Goal: Task Accomplishment & Management: Complete application form

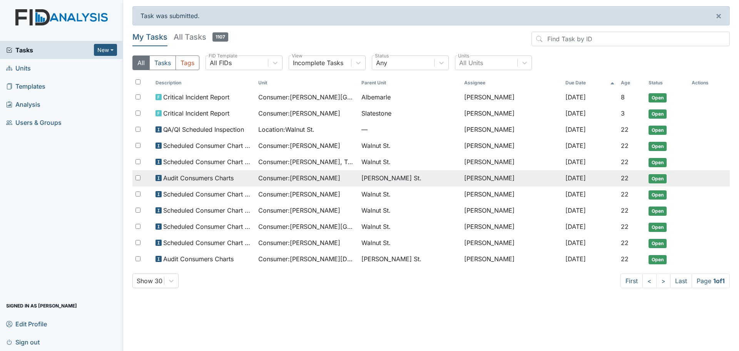
click at [252, 181] on div "Audit Consumers Charts" at bounding box center [203, 177] width 97 height 9
click at [315, 182] on td "Consumer : gregory, jarrett" at bounding box center [306, 178] width 103 height 16
click at [315, 175] on span "Consumer : gregory, jarrett" at bounding box center [299, 177] width 82 height 9
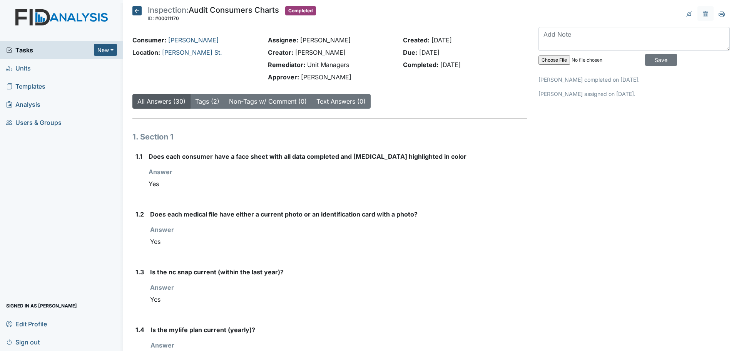
click at [34, 50] on span "Tasks" at bounding box center [50, 49] width 88 height 9
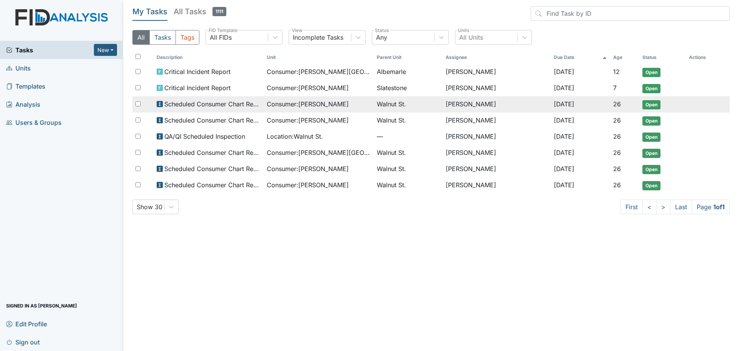
click at [311, 110] on td "Consumer : Epps, Lasha" at bounding box center [319, 104] width 110 height 16
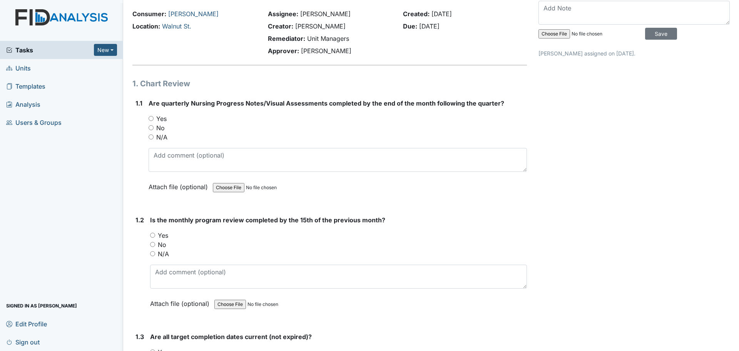
scroll to position [38, 0]
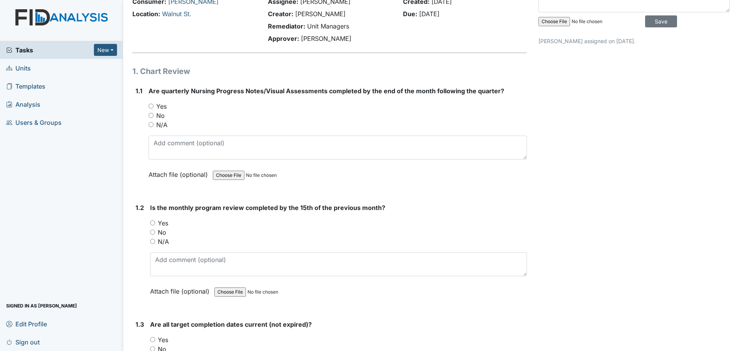
click at [245, 115] on div "No" at bounding box center [338, 115] width 378 height 9
click at [152, 106] on input "Yes" at bounding box center [151, 106] width 5 height 5
radio input "true"
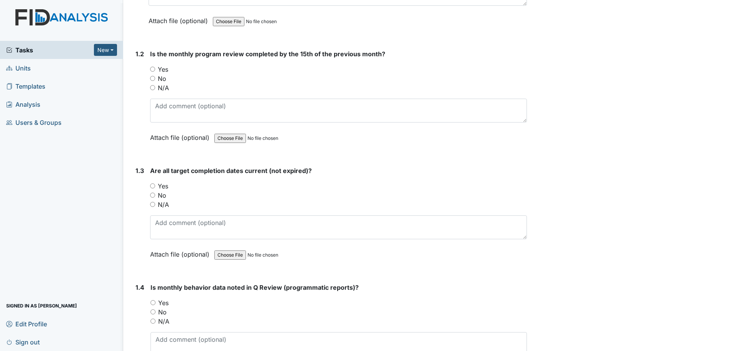
scroll to position [192, 0]
click at [164, 69] on label "Yes" at bounding box center [163, 68] width 10 height 9
click at [155, 69] on input "Yes" at bounding box center [152, 68] width 5 height 5
radio input "true"
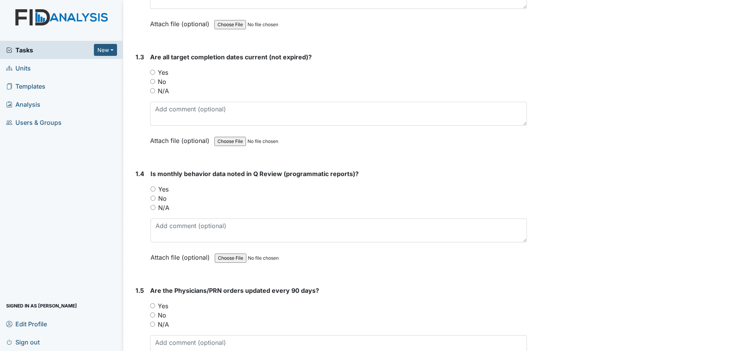
scroll to position [308, 0]
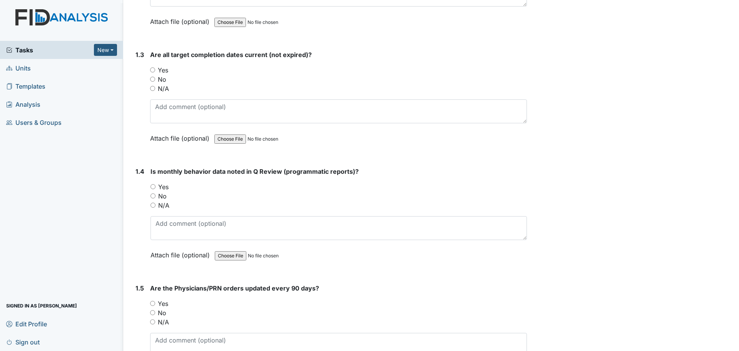
click at [166, 71] on label "Yes" at bounding box center [163, 69] width 10 height 9
click at [155, 71] on input "Yes" at bounding box center [152, 69] width 5 height 5
radio input "true"
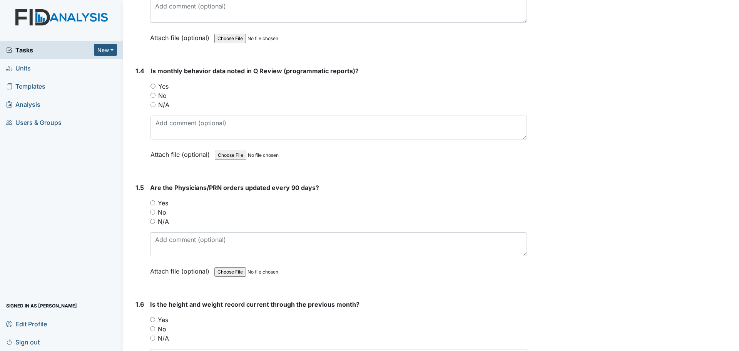
scroll to position [462, 0]
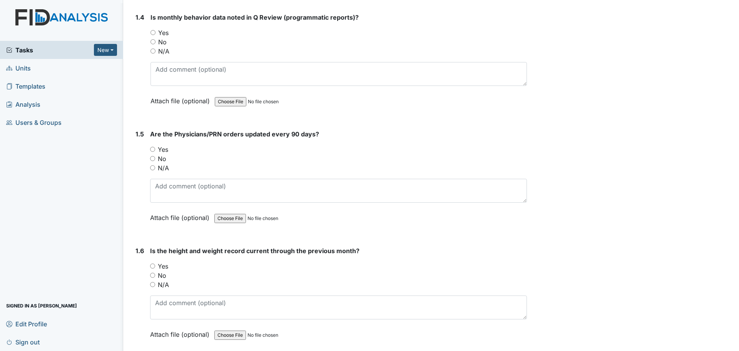
click at [166, 31] on label "Yes" at bounding box center [163, 32] width 10 height 9
click at [155, 31] on input "Yes" at bounding box center [152, 32] width 5 height 5
radio input "true"
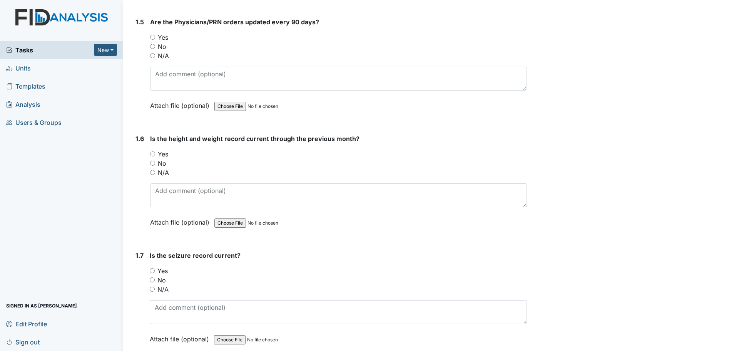
scroll to position [577, 0]
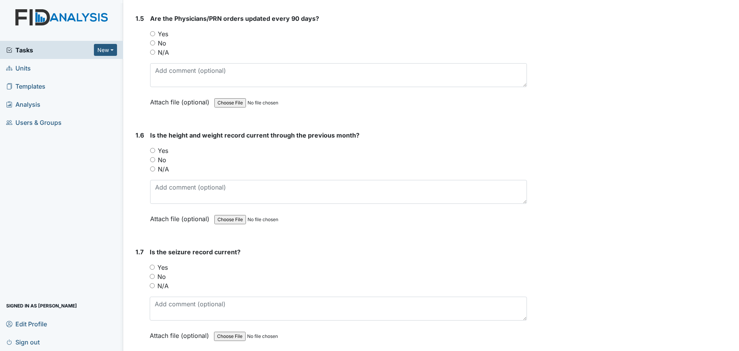
click at [159, 152] on label "Yes" at bounding box center [163, 150] width 10 height 9
click at [155, 152] on input "Yes" at bounding box center [152, 150] width 5 height 5
radio input "true"
click at [159, 33] on label "Yes" at bounding box center [163, 33] width 10 height 9
click at [155, 33] on input "Yes" at bounding box center [152, 33] width 5 height 5
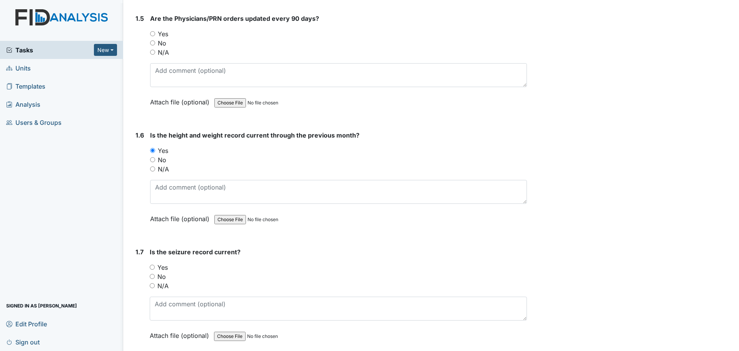
radio input "true"
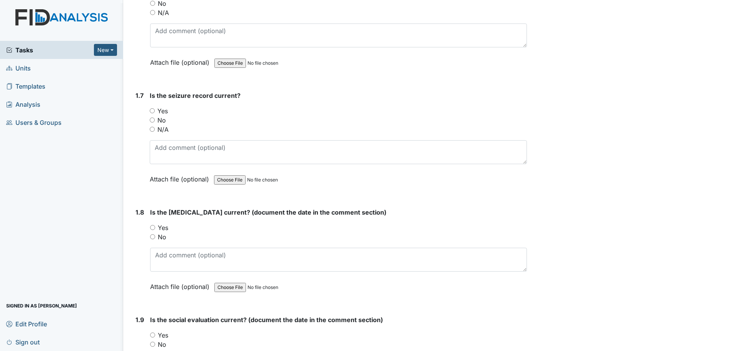
scroll to position [770, 0]
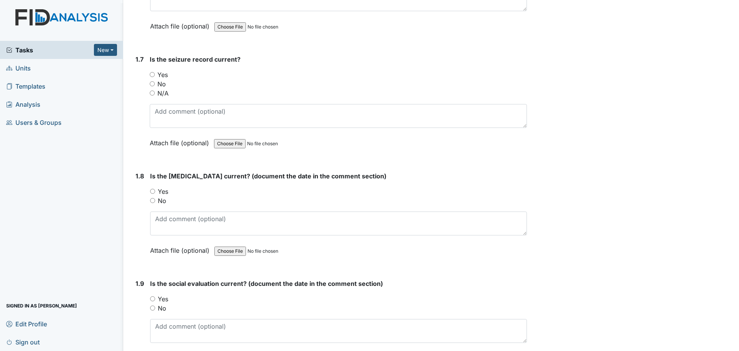
click at [163, 93] on label "N/A" at bounding box center [162, 93] width 11 height 9
click at [155, 93] on input "N/A" at bounding box center [152, 92] width 5 height 5
radio input "true"
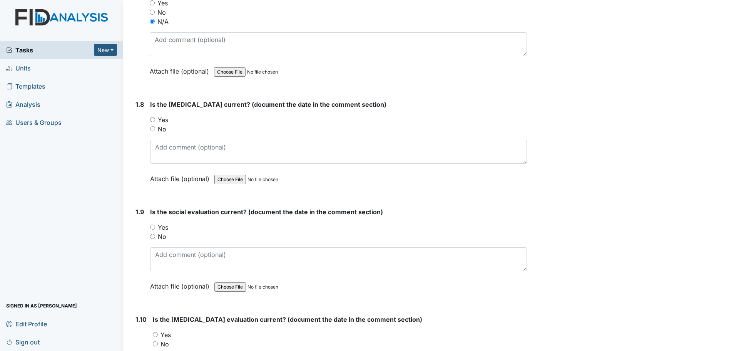
scroll to position [885, 0]
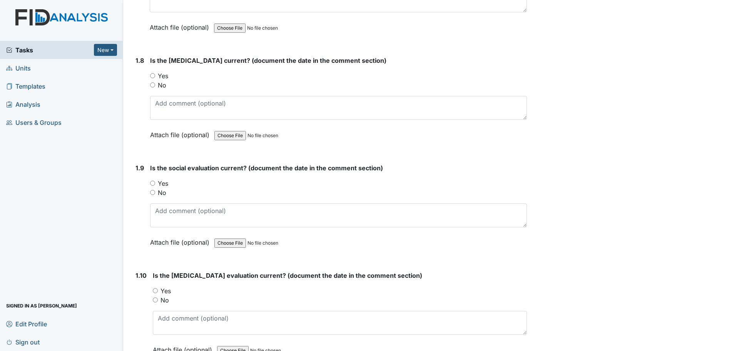
click at [155, 75] on input "Yes" at bounding box center [152, 75] width 5 height 5
radio input "true"
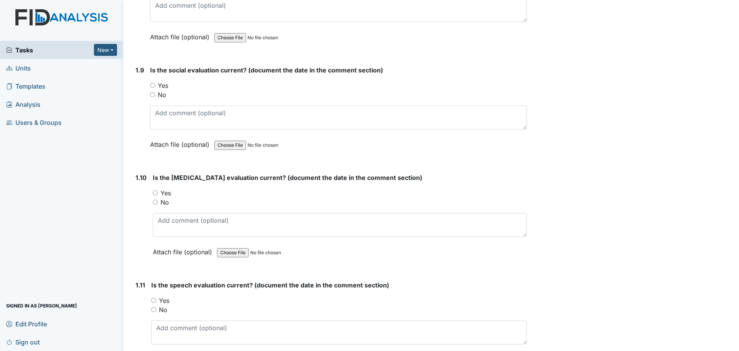
scroll to position [1000, 0]
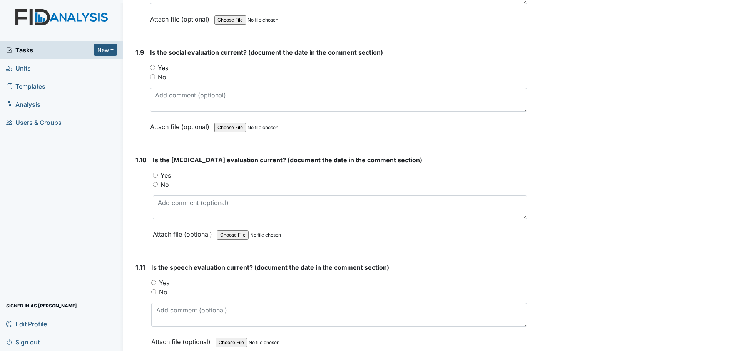
click at [155, 67] on div "Yes" at bounding box center [338, 67] width 377 height 9
click at [152, 67] on input "Yes" at bounding box center [152, 67] width 5 height 5
radio input "true"
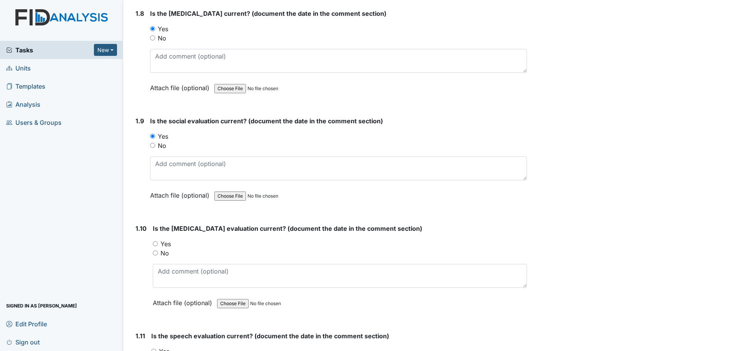
scroll to position [923, 0]
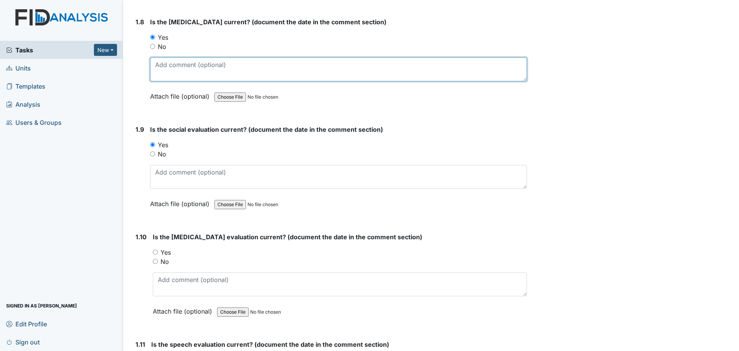
click at [237, 61] on textarea at bounding box center [338, 69] width 377 height 24
click at [281, 77] on textarea at bounding box center [338, 69] width 377 height 24
type textarea "7/22/22"
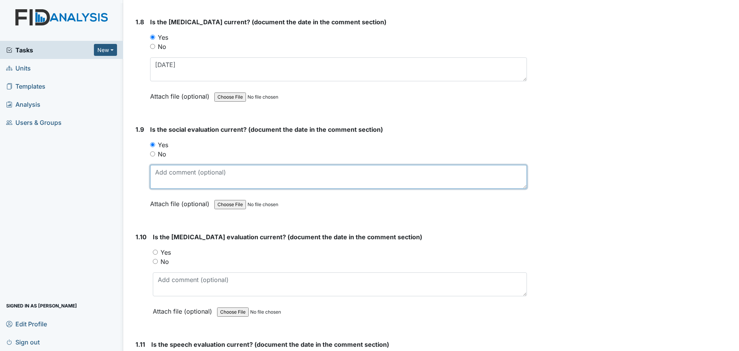
click at [254, 167] on textarea at bounding box center [338, 177] width 377 height 24
click at [225, 173] on textarea at bounding box center [338, 177] width 377 height 24
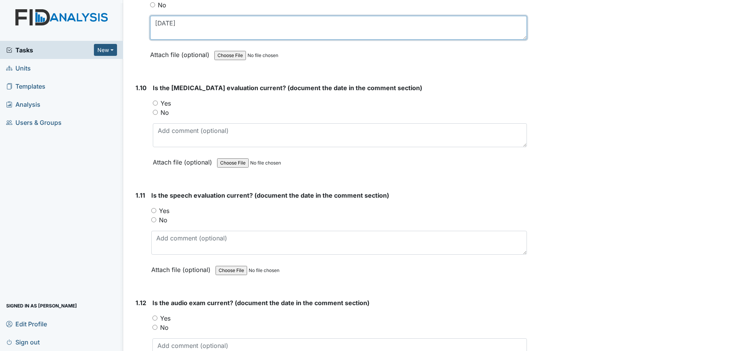
scroll to position [1077, 0]
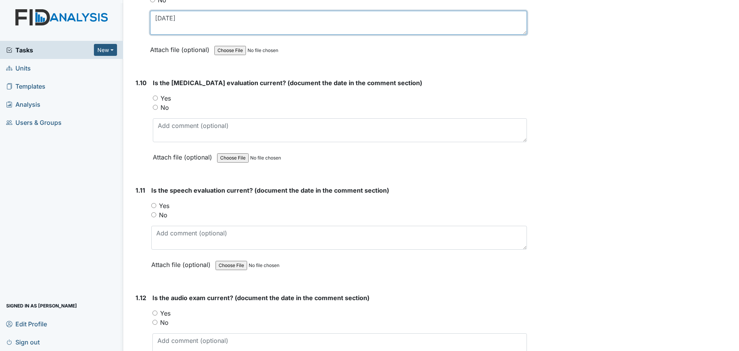
type textarea "1/7/20"
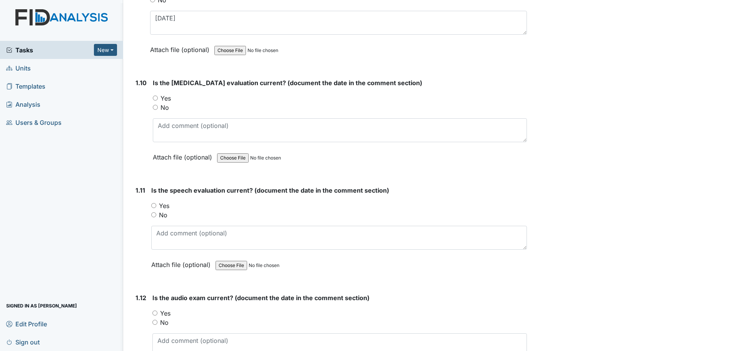
drag, startPoint x: 164, startPoint y: 99, endPoint x: 169, endPoint y: 107, distance: 9.8
click at [164, 99] on label "Yes" at bounding box center [165, 98] width 10 height 9
click at [158, 99] on input "Yes" at bounding box center [155, 97] width 5 height 5
radio input "true"
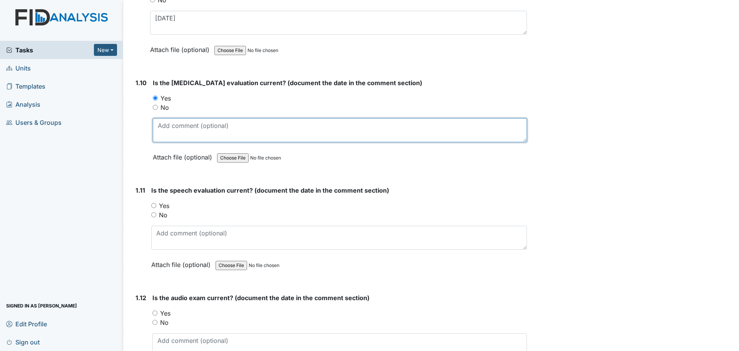
click at [170, 122] on textarea at bounding box center [340, 130] width 374 height 24
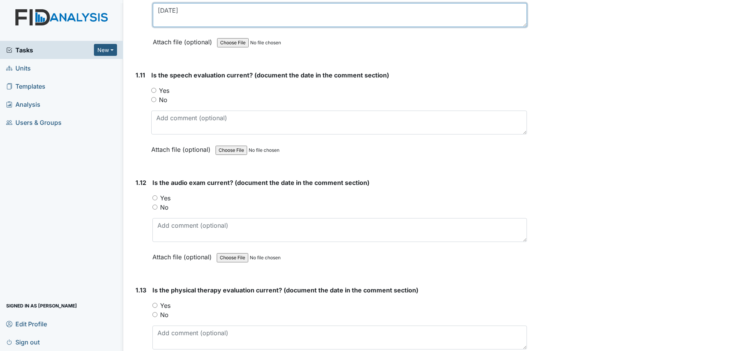
scroll to position [1193, 0]
type textarea "[DATE]"
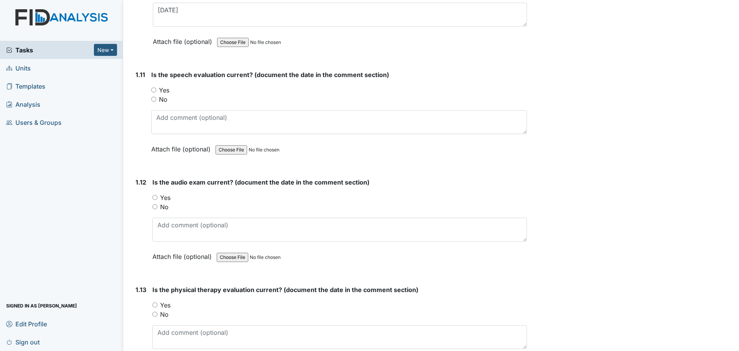
click at [165, 91] on label "Yes" at bounding box center [164, 89] width 10 height 9
click at [156, 91] on input "Yes" at bounding box center [153, 89] width 5 height 5
radio input "true"
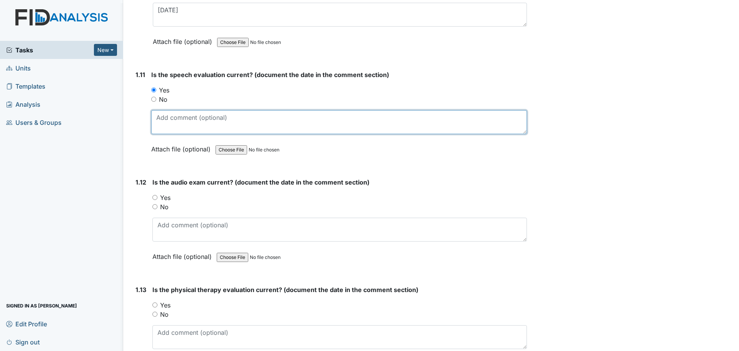
click at [172, 124] on textarea at bounding box center [339, 122] width 376 height 24
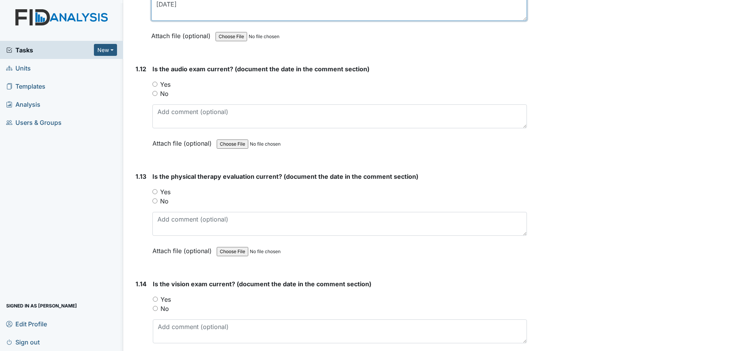
scroll to position [1308, 0]
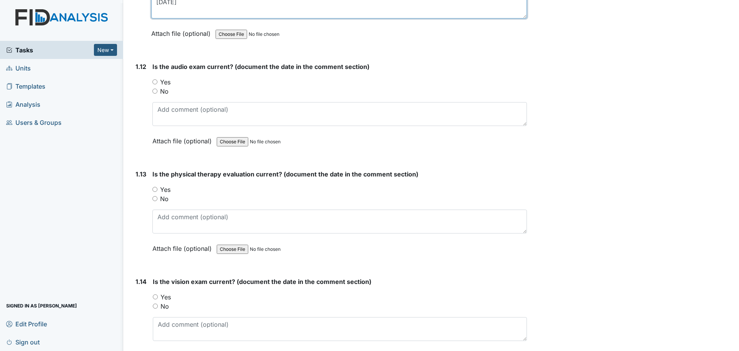
type textarea "12/19/19"
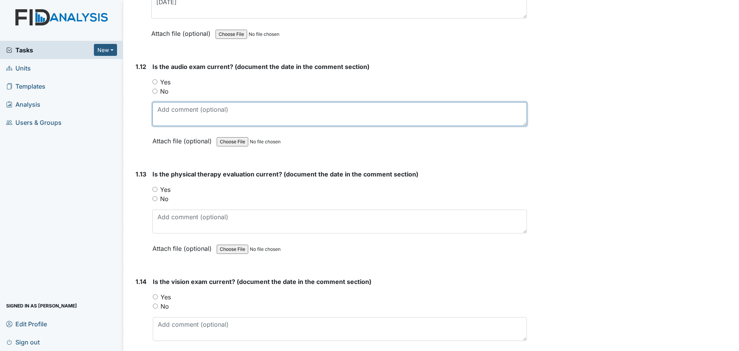
click at [178, 116] on textarea at bounding box center [339, 114] width 374 height 24
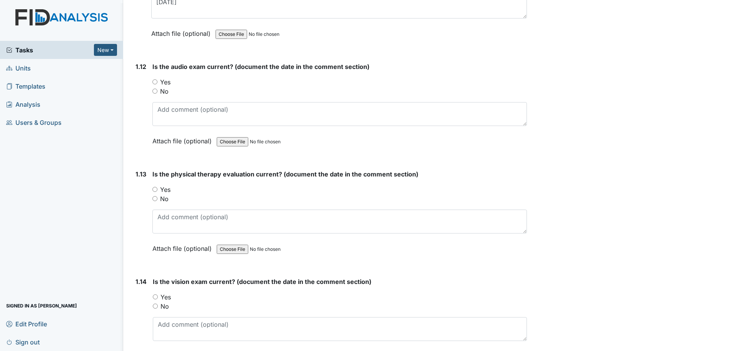
drag, startPoint x: 169, startPoint y: 82, endPoint x: 170, endPoint y: 92, distance: 10.5
click at [169, 82] on label "Yes" at bounding box center [165, 81] width 10 height 9
click at [157, 82] on input "Yes" at bounding box center [154, 81] width 5 height 5
radio input "true"
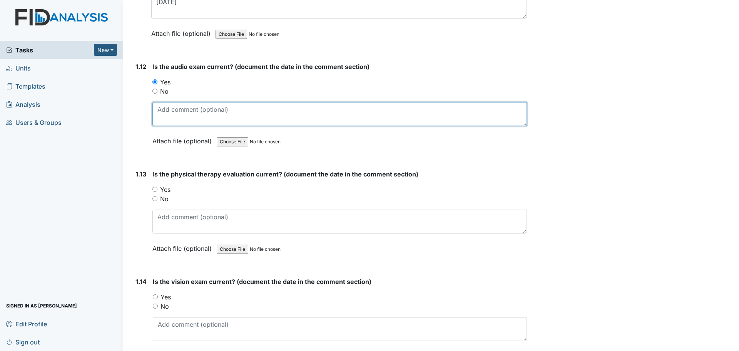
click at [175, 115] on textarea at bounding box center [339, 114] width 374 height 24
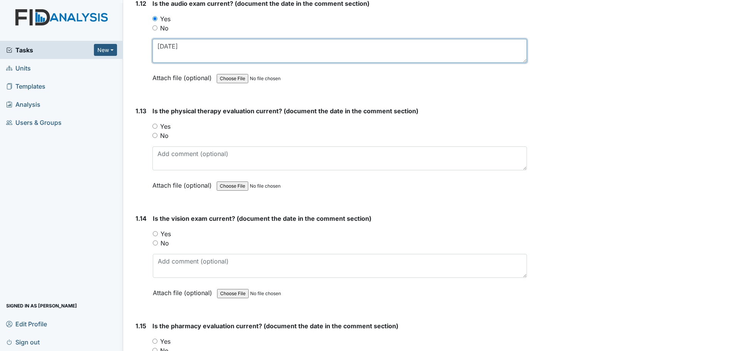
scroll to position [1385, 0]
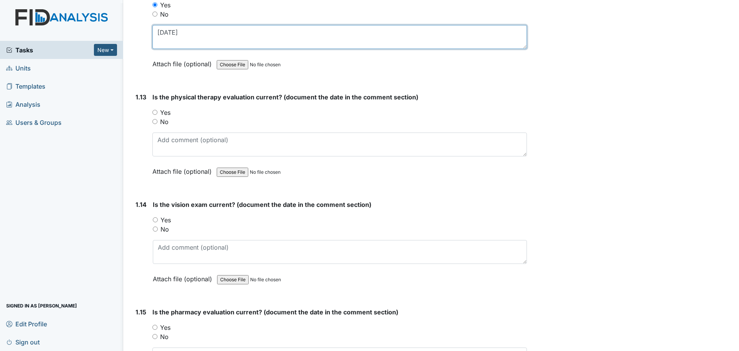
type textarea "2/6/20"
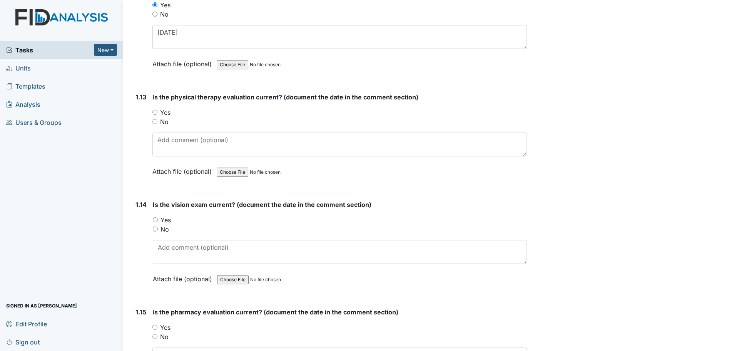
click at [163, 112] on label "Yes" at bounding box center [165, 112] width 10 height 9
click at [157, 112] on input "Yes" at bounding box center [154, 112] width 5 height 5
radio input "true"
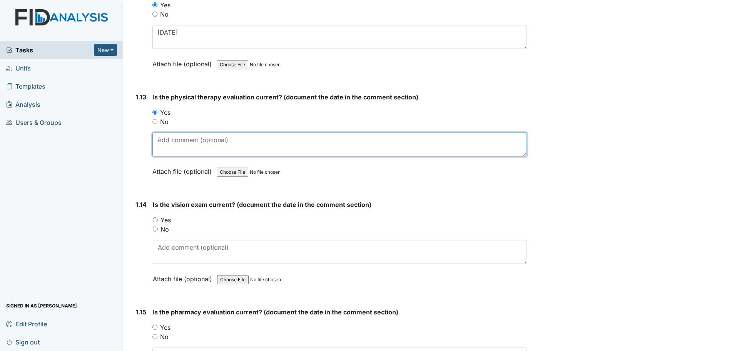
click at [177, 140] on textarea at bounding box center [339, 144] width 374 height 24
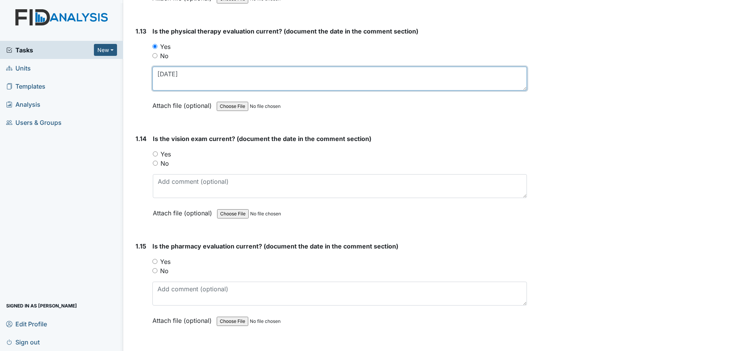
scroll to position [1462, 0]
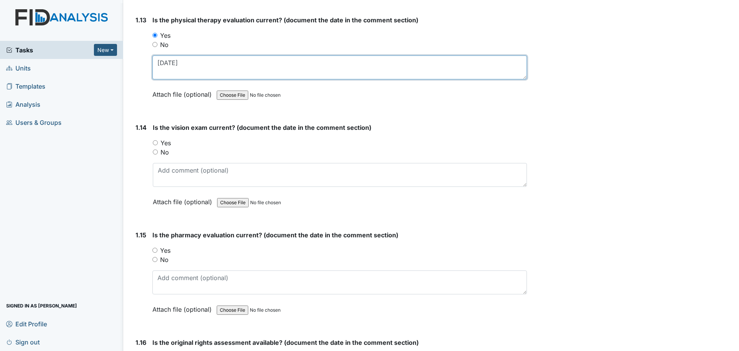
type textarea "7/25/19"
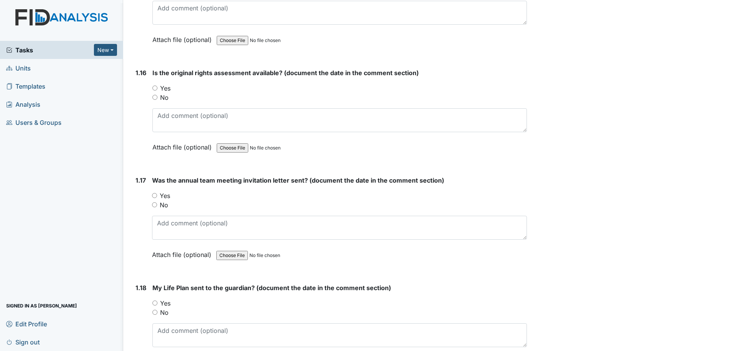
scroll to position [1770, 0]
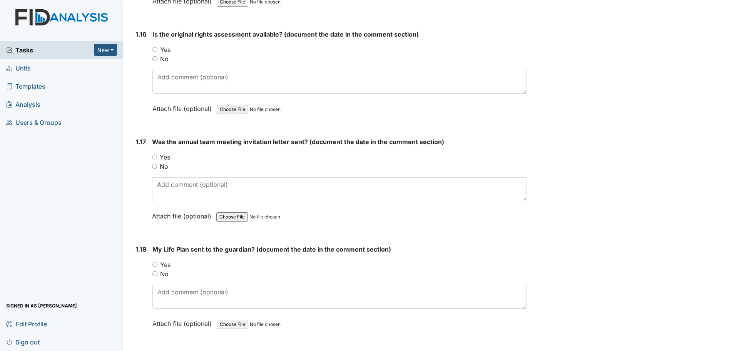
click at [153, 53] on div "Yes" at bounding box center [339, 49] width 374 height 9
click at [153, 52] on input "Yes" at bounding box center [154, 49] width 5 height 5
radio input "true"
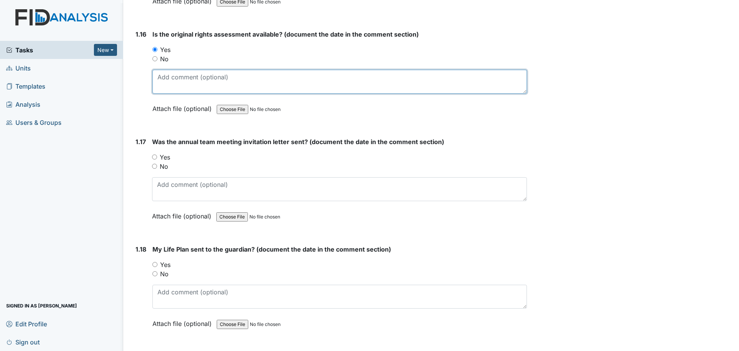
click at [159, 73] on textarea at bounding box center [339, 82] width 374 height 24
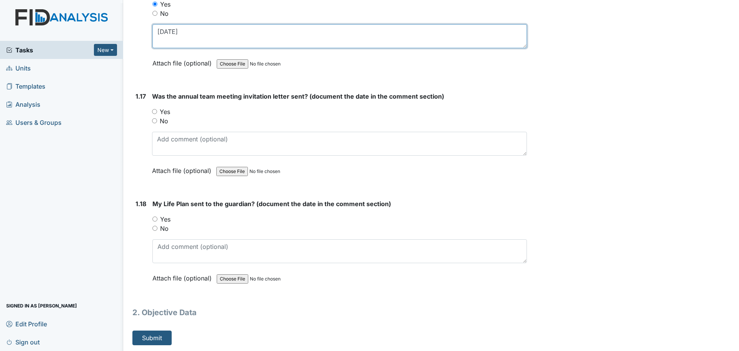
scroll to position [1816, 0]
type textarea "12/18/19"
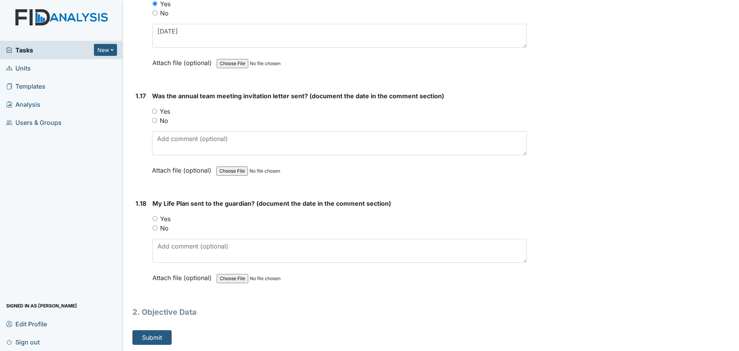
drag, startPoint x: 167, startPoint y: 111, endPoint x: 167, endPoint y: 116, distance: 5.0
click at [167, 111] on label "Yes" at bounding box center [165, 111] width 10 height 9
click at [157, 111] on input "Yes" at bounding box center [154, 111] width 5 height 5
radio input "true"
click at [164, 219] on label "Yes" at bounding box center [165, 218] width 10 height 9
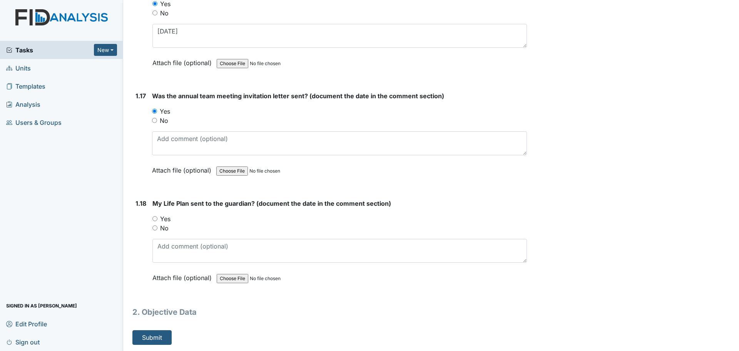
click at [157, 219] on input "Yes" at bounding box center [154, 218] width 5 height 5
radio input "true"
click at [177, 148] on textarea at bounding box center [339, 143] width 375 height 24
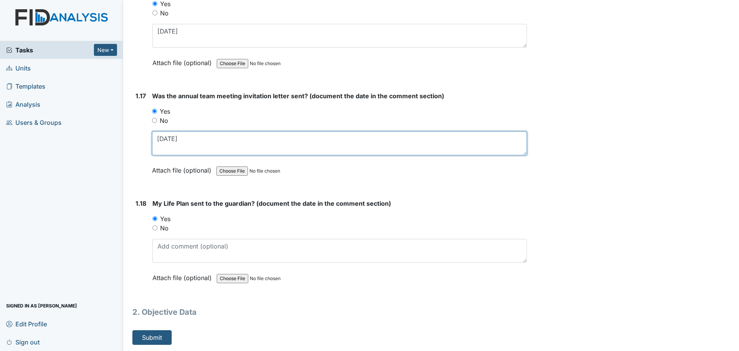
type textarea "7/24/25"
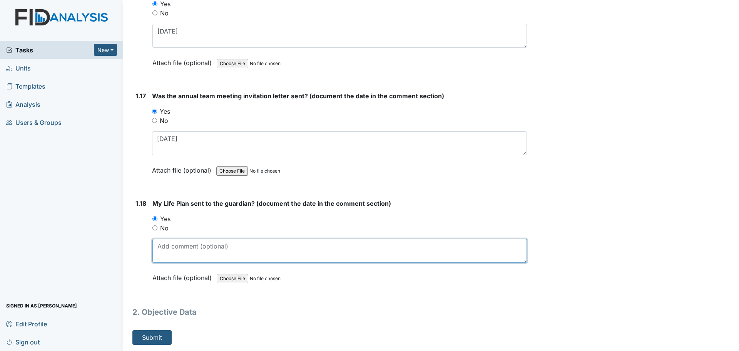
click at [319, 243] on textarea at bounding box center [339, 251] width 374 height 24
drag, startPoint x: 226, startPoint y: 243, endPoint x: 183, endPoint y: 247, distance: 43.7
click at [183, 247] on textarea "Meeting just held" at bounding box center [339, 251] width 374 height 24
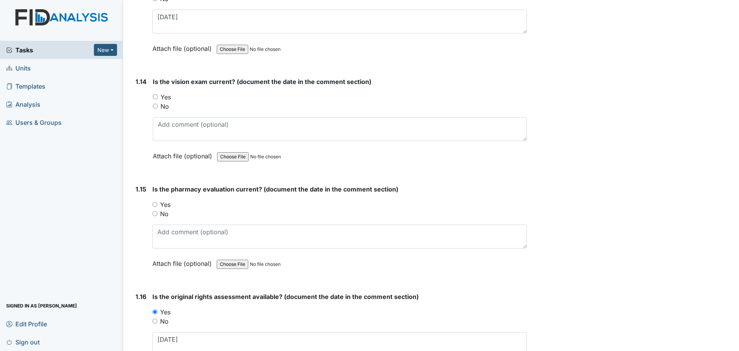
scroll to position [1546, 0]
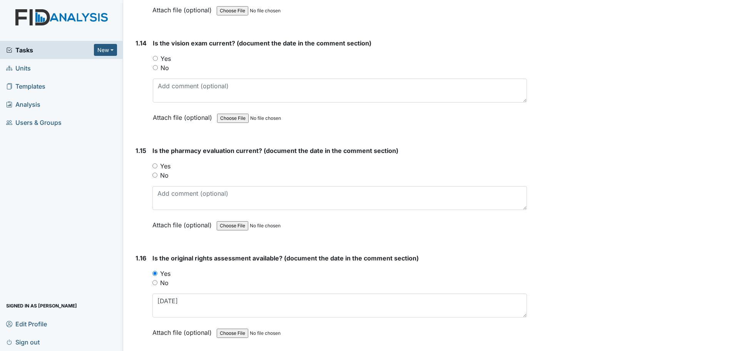
type textarea "Meeting held 8/8/25"
drag, startPoint x: 167, startPoint y: 57, endPoint x: 170, endPoint y: 68, distance: 10.8
click at [167, 57] on label "Yes" at bounding box center [165, 58] width 10 height 9
click at [158, 57] on input "Yes" at bounding box center [155, 58] width 5 height 5
radio input "true"
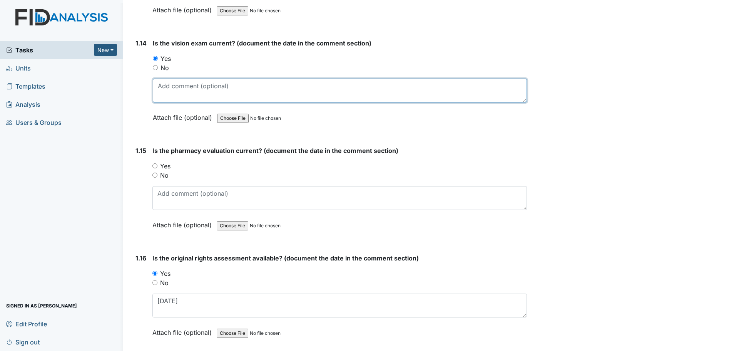
click at [179, 88] on textarea at bounding box center [340, 90] width 374 height 24
type textarea "12/6/23"
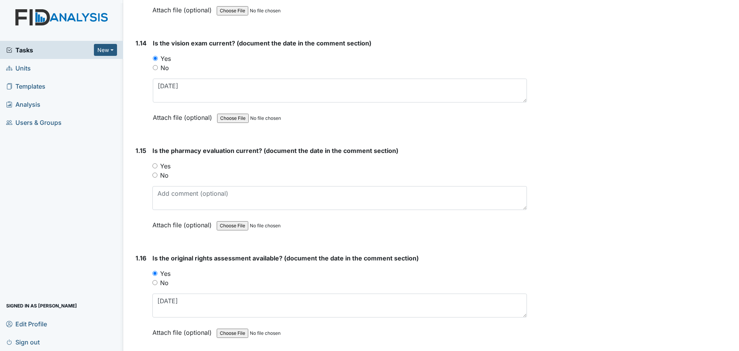
click at [161, 164] on label "Yes" at bounding box center [165, 165] width 10 height 9
click at [157, 164] on input "Yes" at bounding box center [154, 165] width 5 height 5
radio input "true"
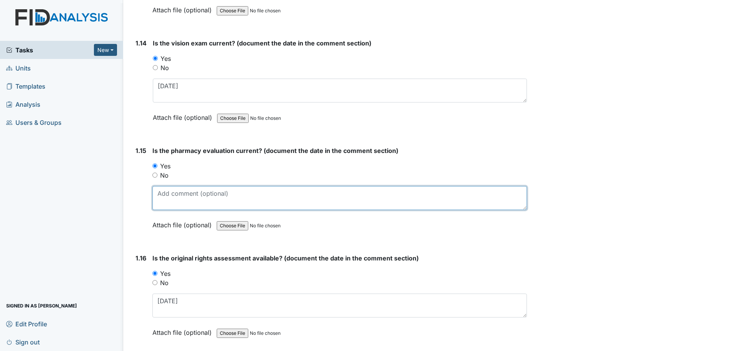
click at [214, 193] on textarea at bounding box center [339, 198] width 374 height 24
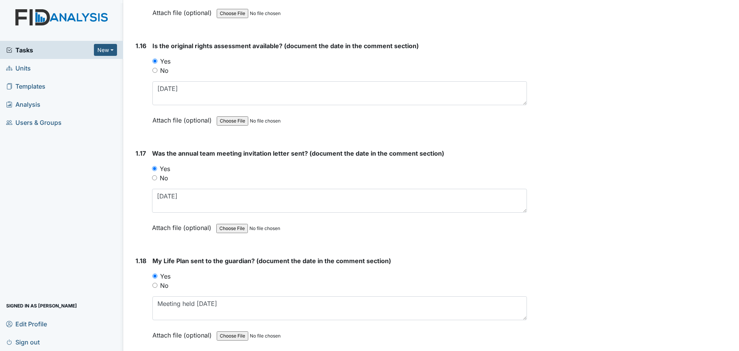
scroll to position [1816, 0]
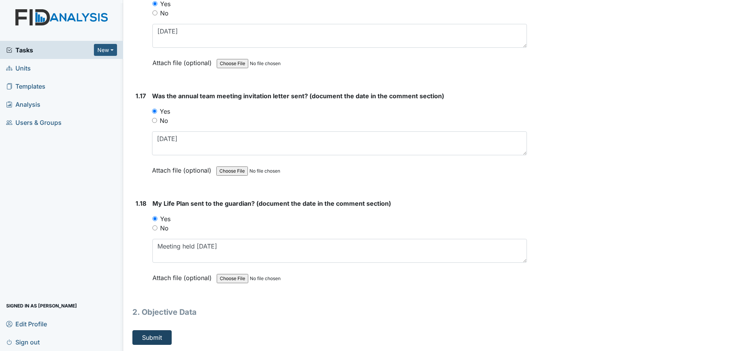
type textarea "9/30/25"
click at [164, 339] on button "Submit" at bounding box center [151, 337] width 39 height 15
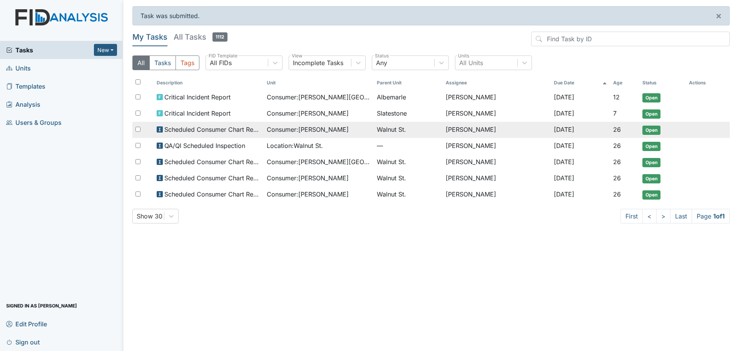
click at [314, 131] on span "Consumer : [PERSON_NAME]" at bounding box center [308, 129] width 82 height 9
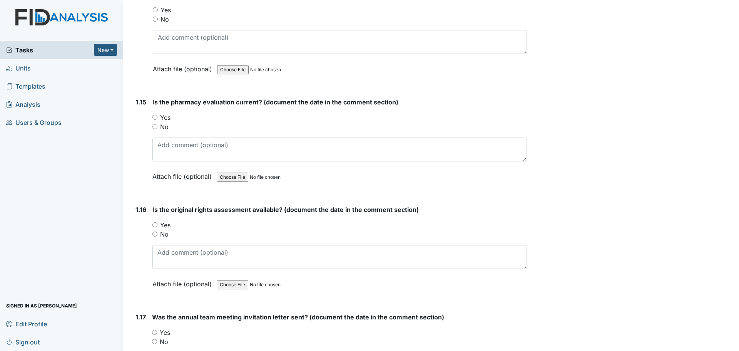
scroll to position [1585, 0]
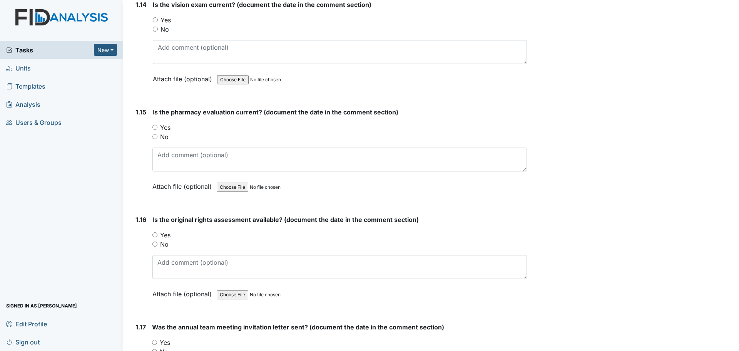
click at [163, 126] on label "Yes" at bounding box center [165, 127] width 10 height 9
click at [157, 126] on input "Yes" at bounding box center [154, 127] width 5 height 5
radio input "true"
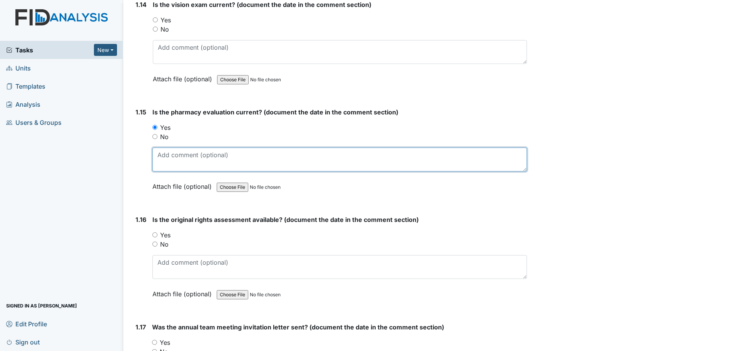
click at [179, 159] on textarea at bounding box center [339, 159] width 374 height 24
type textarea "9/30/25"
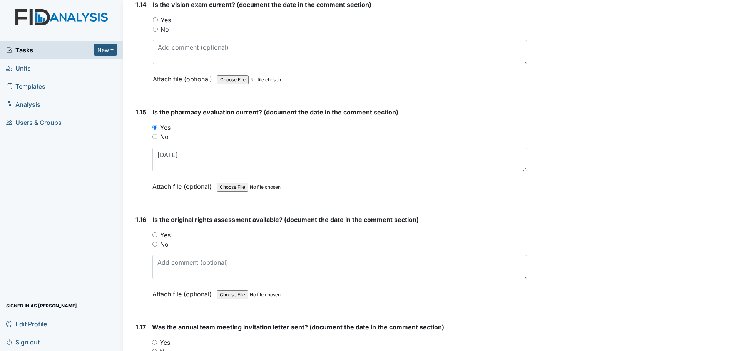
click at [28, 53] on span "Tasks" at bounding box center [50, 49] width 88 height 9
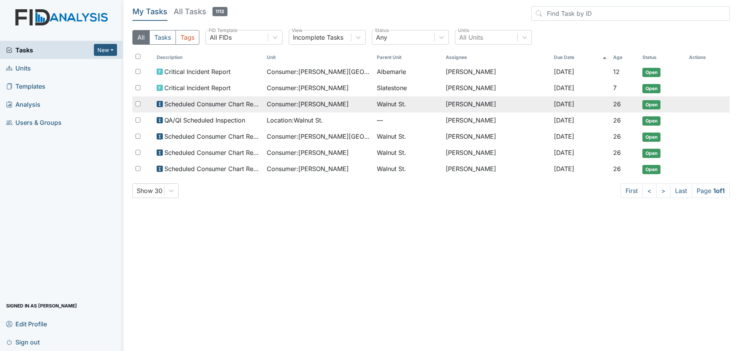
click at [317, 103] on span "Consumer : [PERSON_NAME]" at bounding box center [308, 103] width 82 height 9
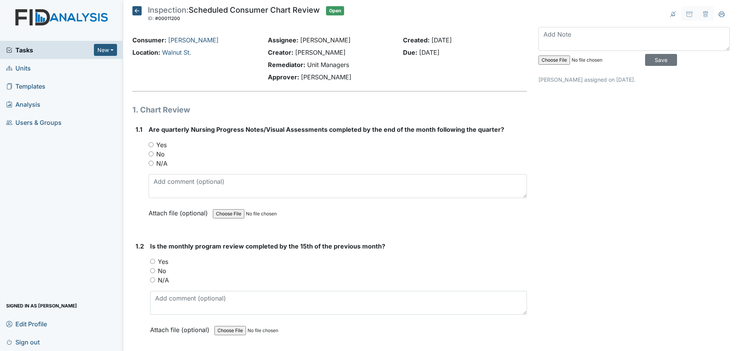
click at [158, 142] on label "Yes" at bounding box center [161, 144] width 10 height 9
click at [154, 142] on input "Yes" at bounding box center [151, 144] width 5 height 5
radio input "true"
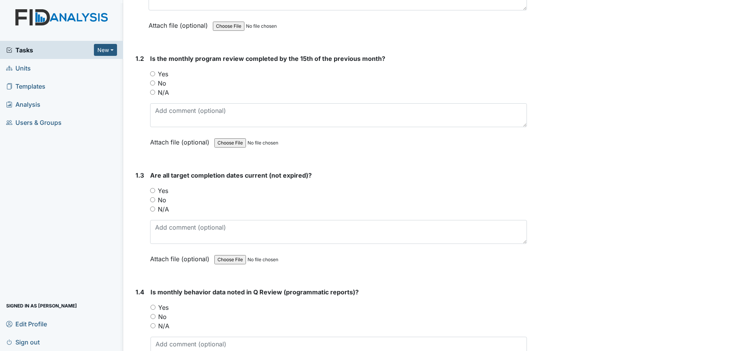
scroll to position [192, 0]
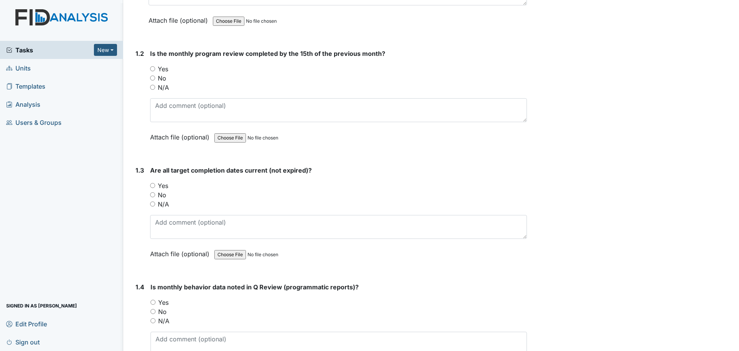
click at [157, 68] on div "Yes" at bounding box center [338, 68] width 377 height 9
click at [165, 70] on label "Yes" at bounding box center [163, 68] width 10 height 9
click at [155, 70] on input "Yes" at bounding box center [152, 68] width 5 height 5
radio input "true"
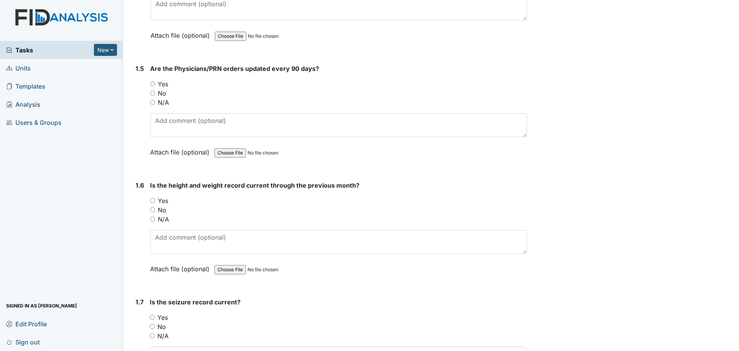
scroll to position [539, 0]
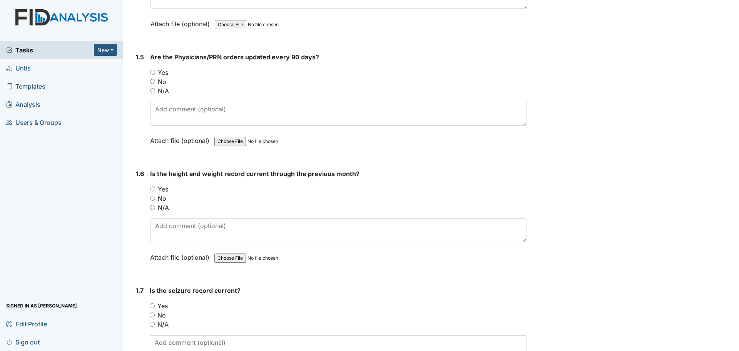
click at [162, 189] on label "Yes" at bounding box center [163, 188] width 10 height 9
click at [155, 189] on input "Yes" at bounding box center [152, 188] width 5 height 5
radio input "true"
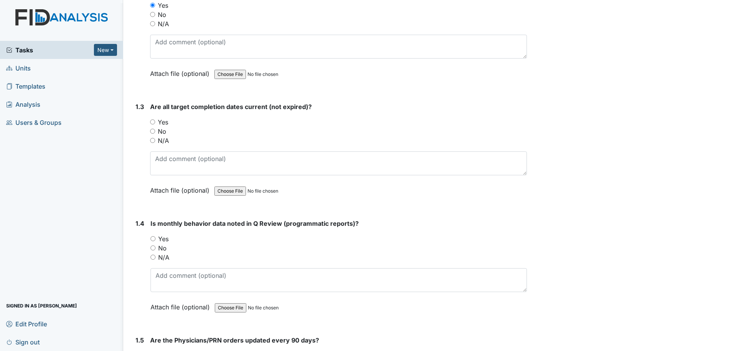
scroll to position [269, 0]
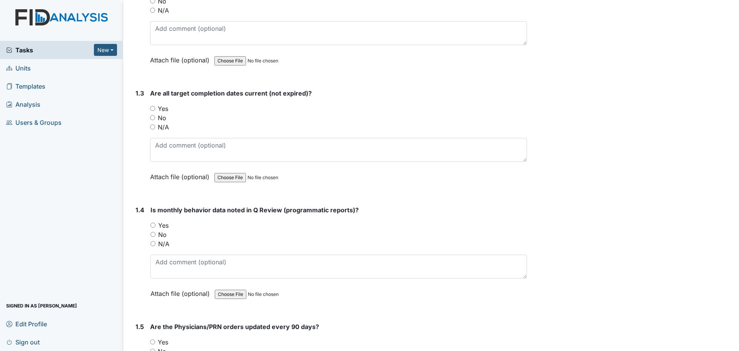
click at [162, 224] on label "Yes" at bounding box center [163, 224] width 10 height 9
click at [155, 224] on input "Yes" at bounding box center [152, 224] width 5 height 5
radio input "true"
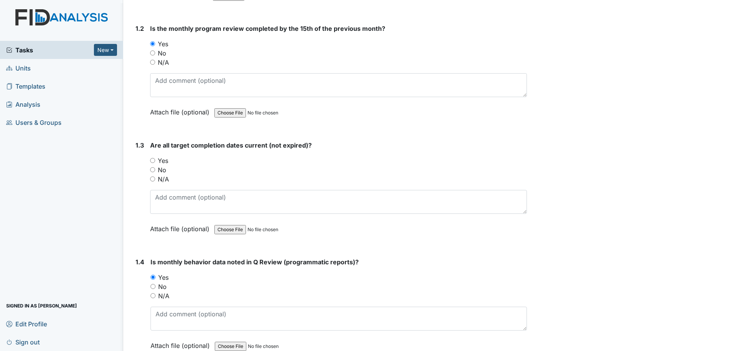
scroll to position [231, 0]
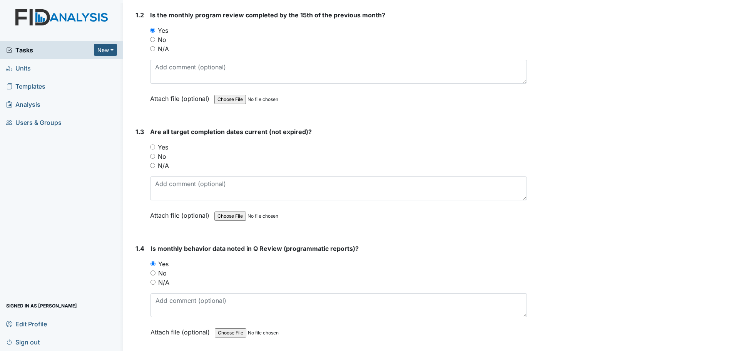
click at [168, 146] on label "Yes" at bounding box center [163, 146] width 10 height 9
click at [155, 146] on input "Yes" at bounding box center [152, 146] width 5 height 5
radio input "true"
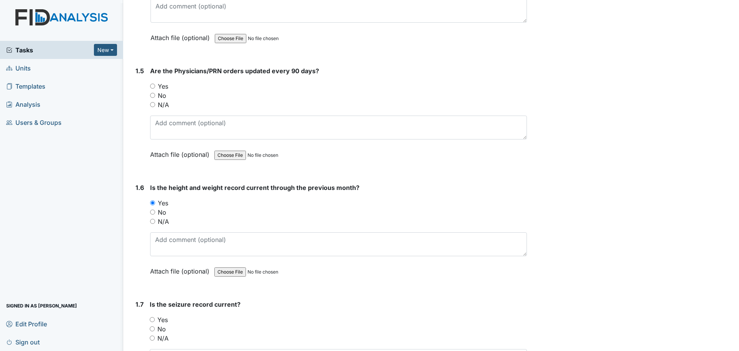
scroll to position [539, 0]
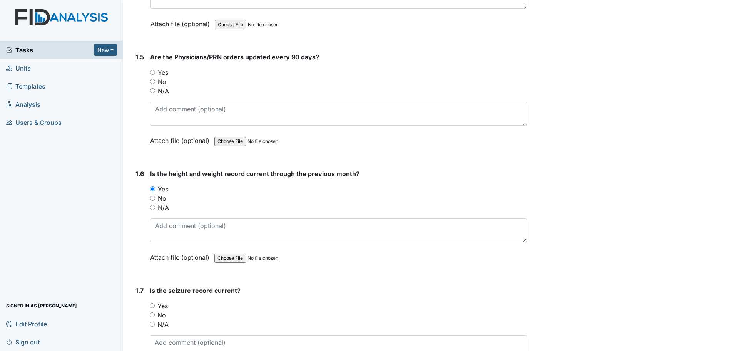
click at [163, 72] on label "Yes" at bounding box center [163, 72] width 10 height 9
click at [155, 72] on input "Yes" at bounding box center [152, 72] width 5 height 5
radio input "true"
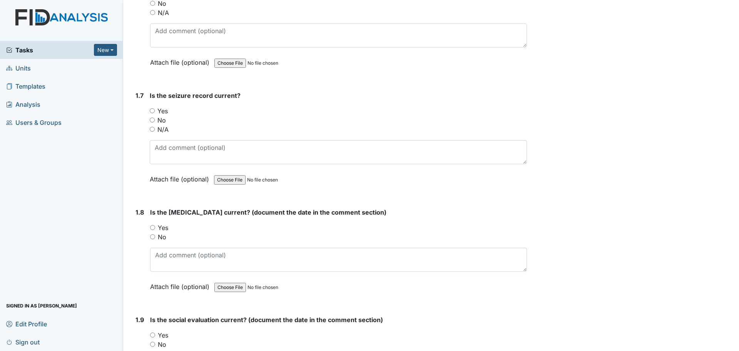
scroll to position [770, 0]
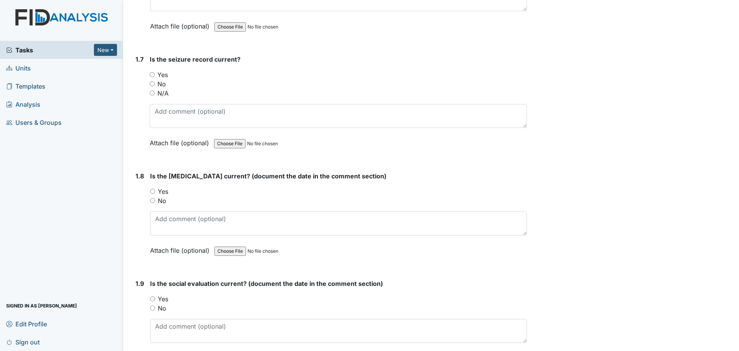
click at [165, 73] on label "Yes" at bounding box center [162, 74] width 10 height 9
click at [155, 73] on input "Yes" at bounding box center [152, 74] width 5 height 5
radio input "true"
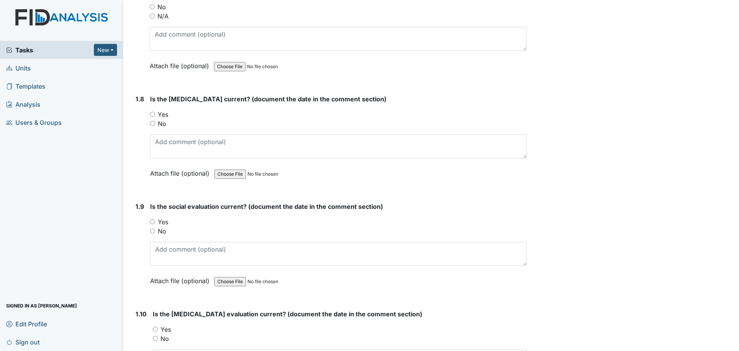
scroll to position [885, 0]
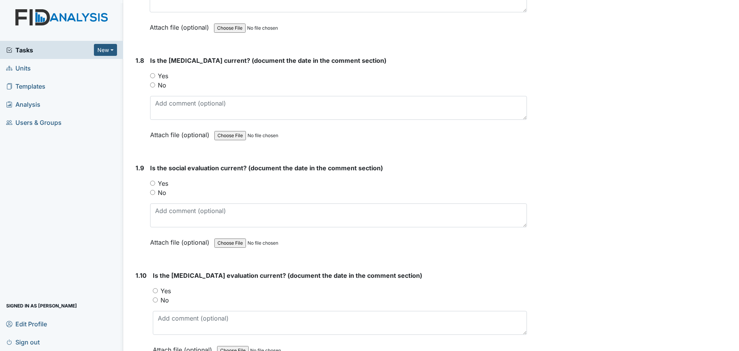
click at [165, 74] on label "Yes" at bounding box center [163, 75] width 10 height 9
click at [155, 74] on input "Yes" at bounding box center [152, 75] width 5 height 5
radio input "true"
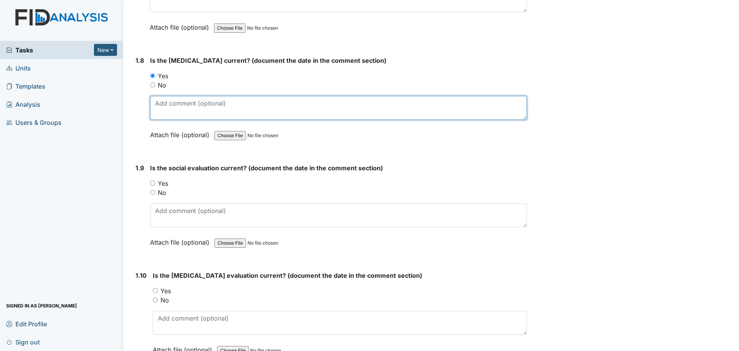
click at [169, 105] on textarea at bounding box center [338, 108] width 377 height 24
type textarea "9/25/97"
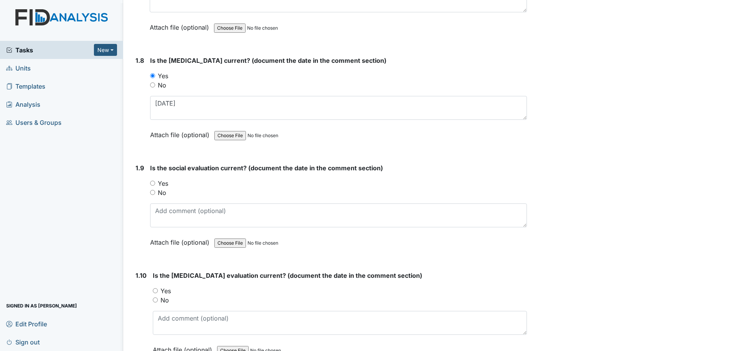
click at [161, 183] on label "Yes" at bounding box center [163, 183] width 10 height 9
click at [155, 183] on input "Yes" at bounding box center [152, 182] width 5 height 5
radio input "true"
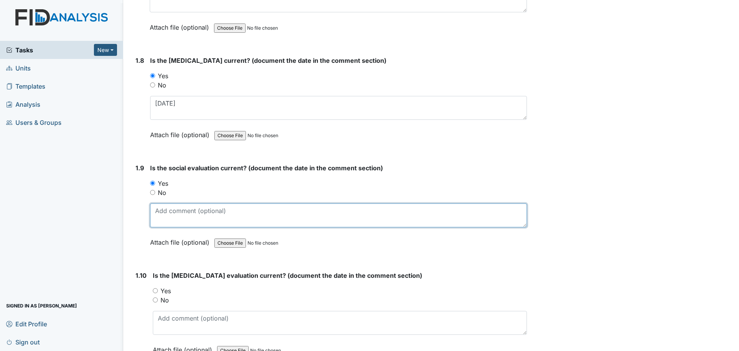
click at [172, 209] on textarea at bounding box center [338, 215] width 377 height 24
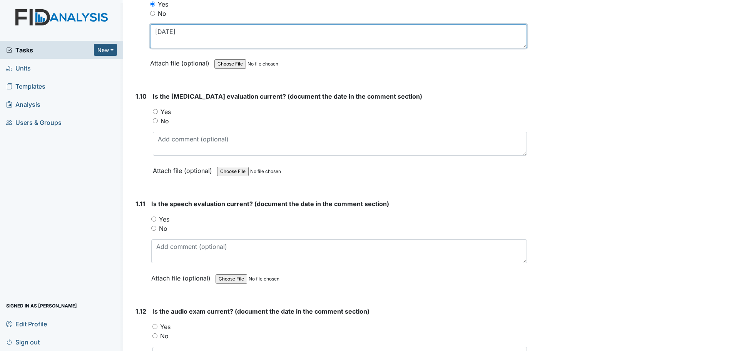
scroll to position [1077, 0]
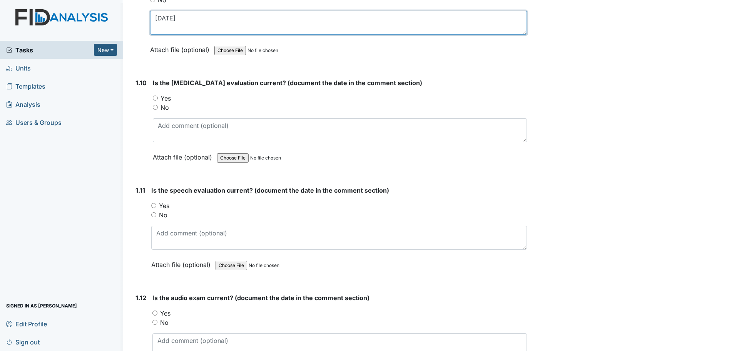
type textarea "9/9/03"
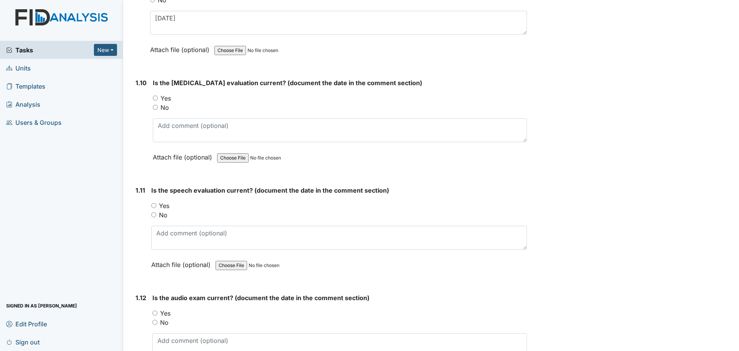
click at [163, 99] on label "Yes" at bounding box center [165, 98] width 10 height 9
click at [158, 99] on input "Yes" at bounding box center [155, 97] width 5 height 5
radio input "true"
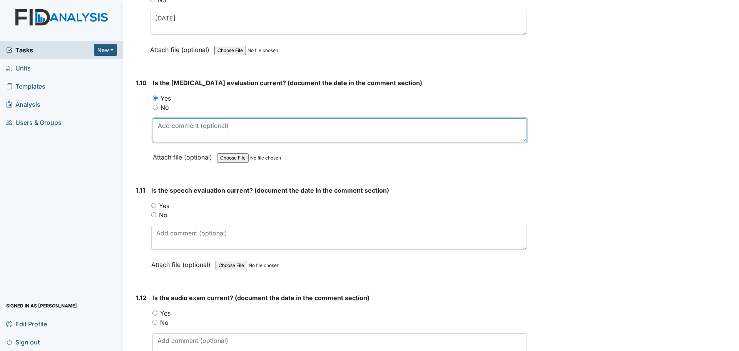
click at [190, 134] on textarea at bounding box center [340, 130] width 374 height 24
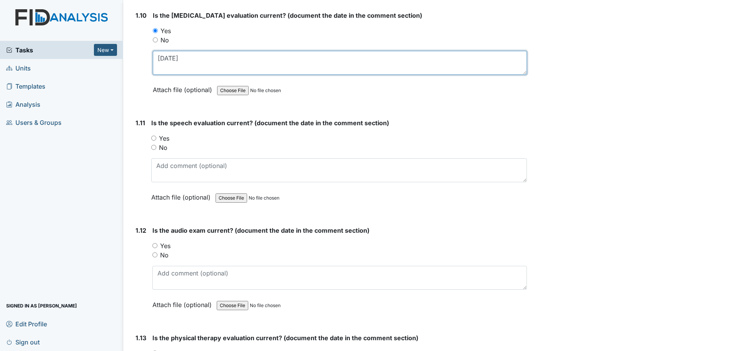
scroll to position [1193, 0]
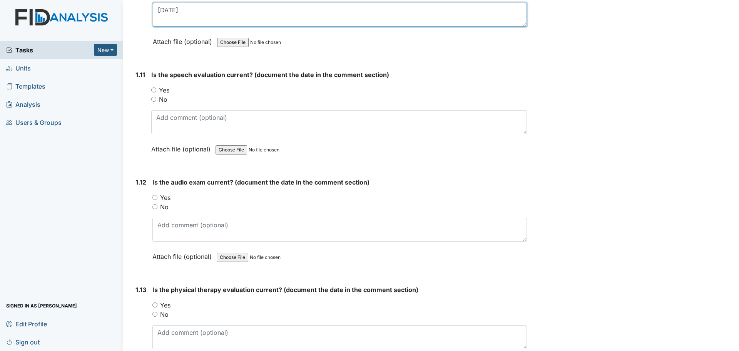
type textarea "11/29/22"
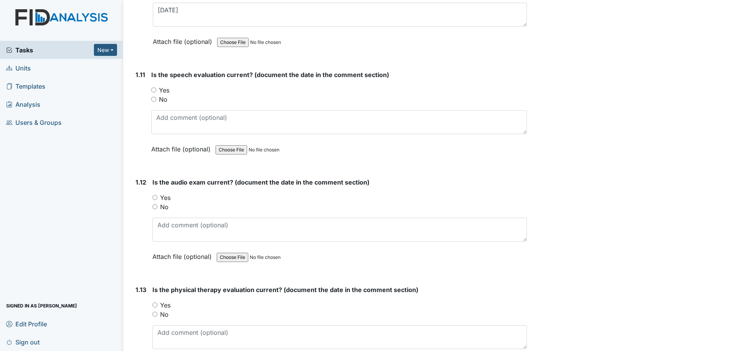
drag, startPoint x: 162, startPoint y: 92, endPoint x: 170, endPoint y: 104, distance: 14.5
click at [162, 92] on label "Yes" at bounding box center [164, 89] width 10 height 9
click at [156, 92] on input "Yes" at bounding box center [153, 89] width 5 height 5
radio input "true"
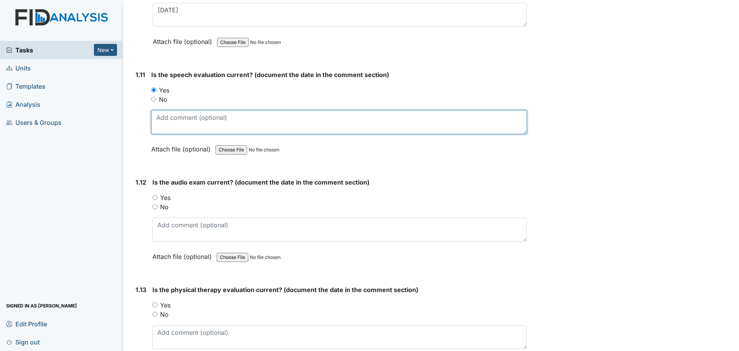
click at [174, 120] on textarea at bounding box center [339, 122] width 376 height 24
click at [160, 119] on textarea "11/11/99" at bounding box center [339, 122] width 376 height 24
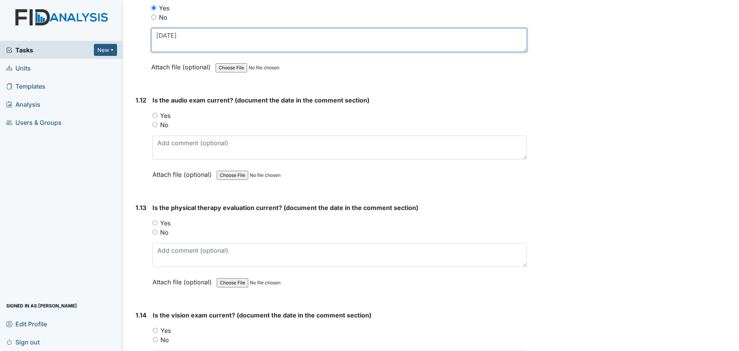
scroll to position [1308, 0]
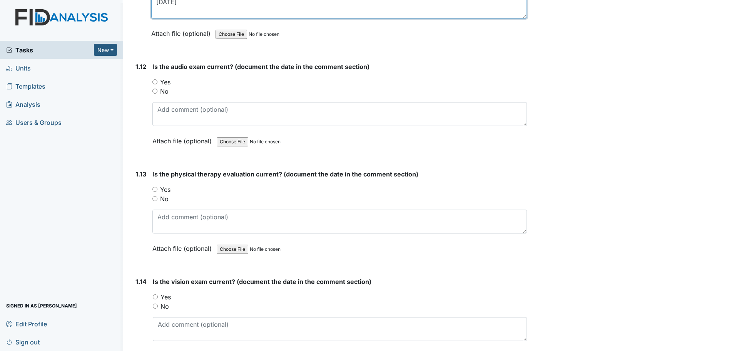
type textarea "1/11/99"
click at [166, 80] on label "Yes" at bounding box center [165, 81] width 10 height 9
click at [157, 80] on input "Yes" at bounding box center [154, 81] width 5 height 5
radio input "true"
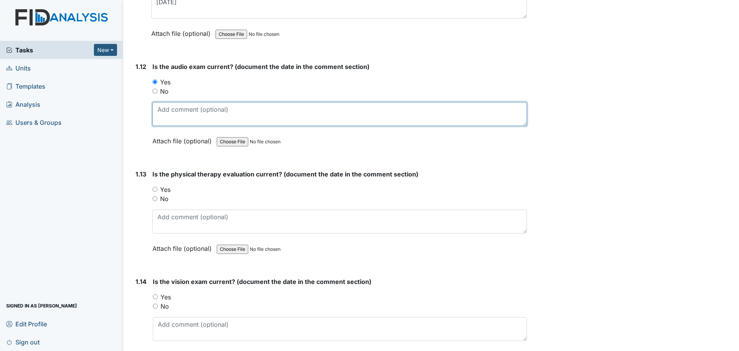
click at [176, 115] on textarea at bounding box center [339, 114] width 374 height 24
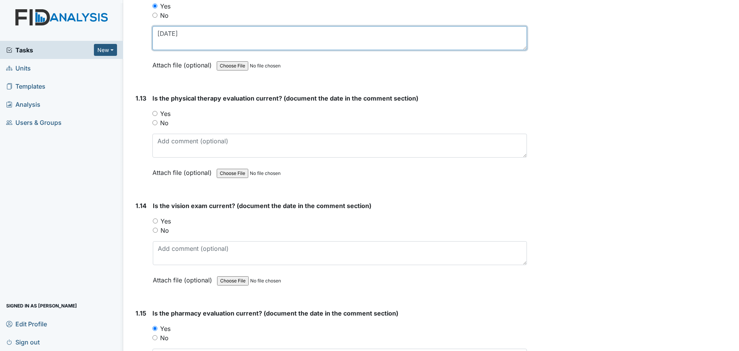
scroll to position [1385, 0]
type textarea "2/22/96"
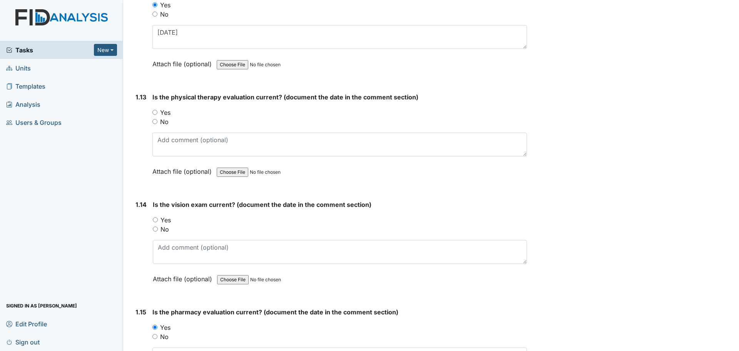
click at [166, 114] on label "Yes" at bounding box center [165, 112] width 10 height 9
click at [157, 114] on input "Yes" at bounding box center [154, 112] width 5 height 5
radio input "true"
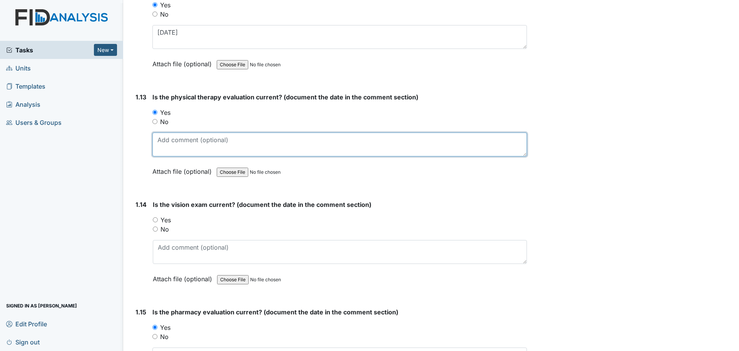
click at [203, 141] on textarea at bounding box center [339, 144] width 374 height 24
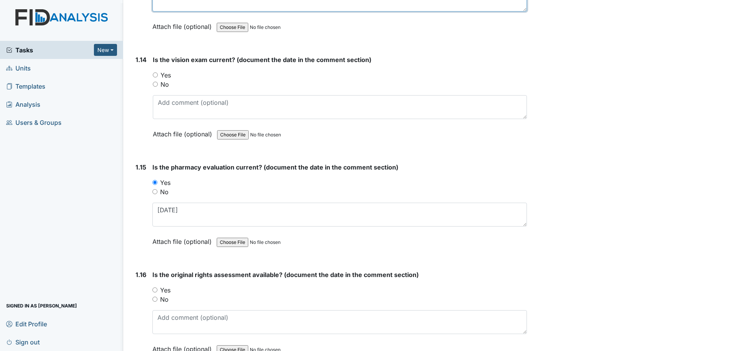
scroll to position [1539, 0]
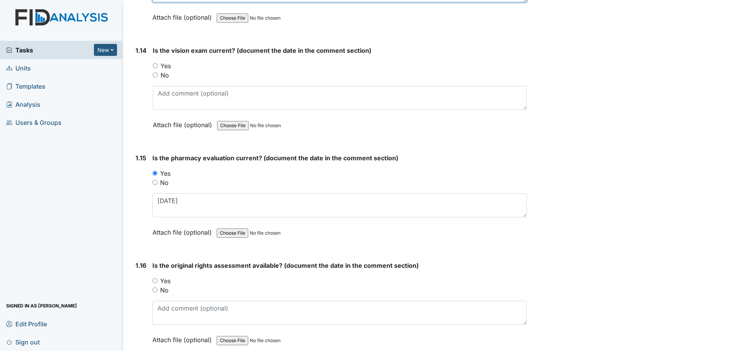
type textarea "7/10/24"
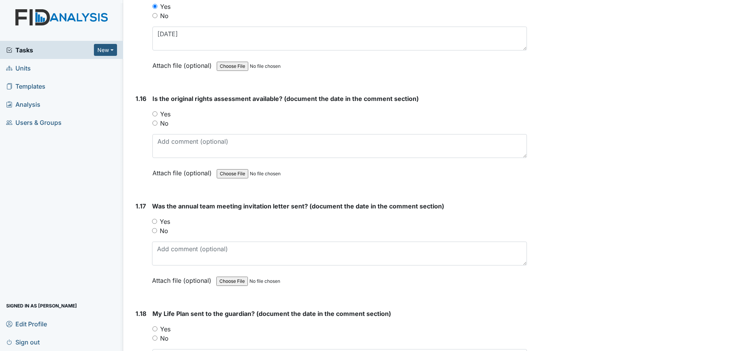
scroll to position [1732, 0]
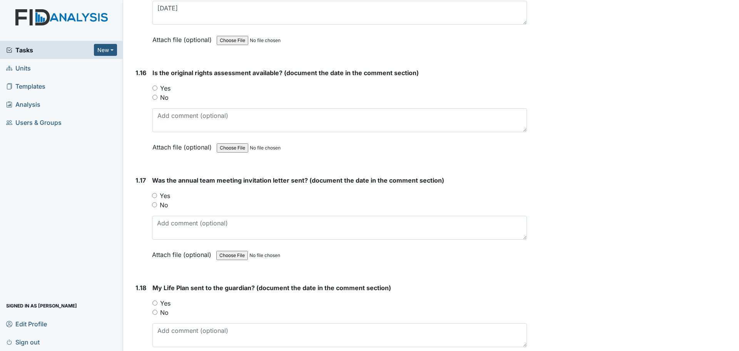
click at [164, 88] on label "Yes" at bounding box center [165, 87] width 10 height 9
click at [157, 88] on input "Yes" at bounding box center [154, 87] width 5 height 5
radio input "true"
click at [167, 106] on div "Is the original rights assessment available? (document the date in the comment …" at bounding box center [339, 112] width 374 height 89
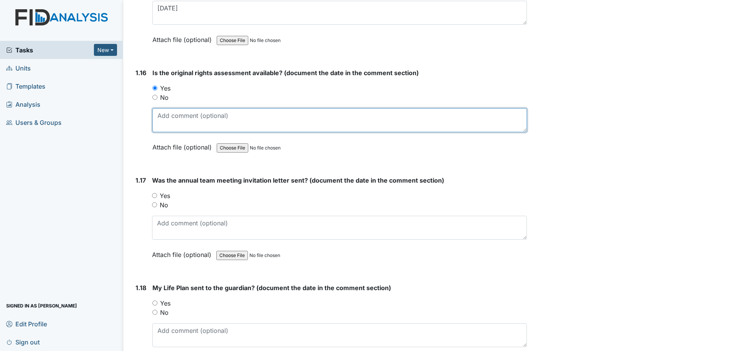
click at [179, 114] on textarea at bounding box center [339, 120] width 374 height 24
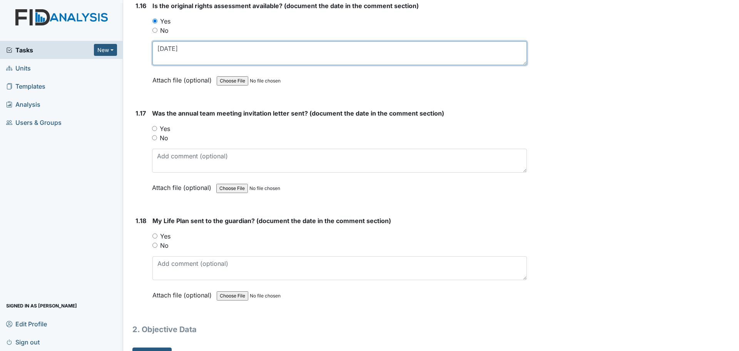
scroll to position [1809, 0]
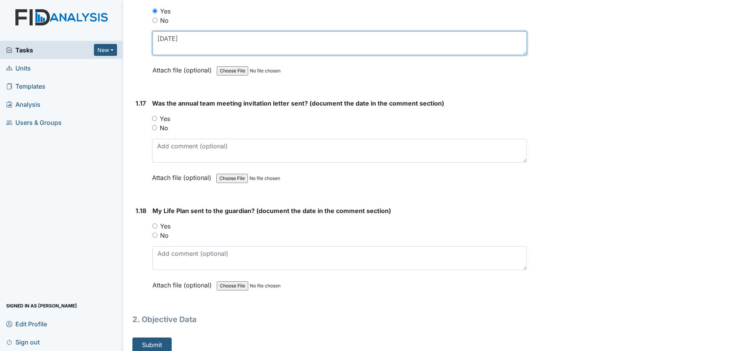
type textarea "4/23/25"
click at [161, 226] on label "Yes" at bounding box center [165, 225] width 10 height 9
click at [157, 226] on input "Yes" at bounding box center [154, 225] width 5 height 5
radio input "true"
click at [164, 119] on label "Yes" at bounding box center [165, 118] width 10 height 9
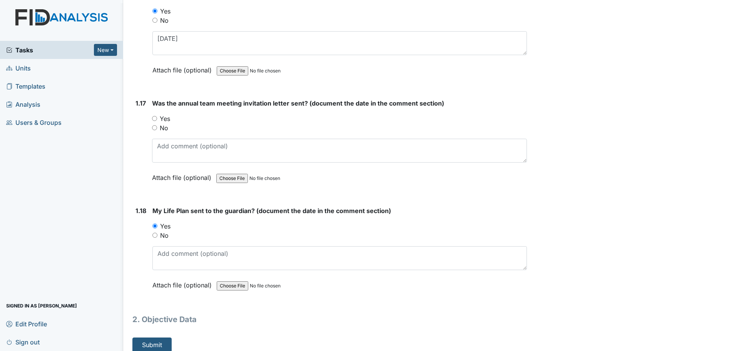
click at [157, 119] on input "Yes" at bounding box center [154, 118] width 5 height 5
radio input "true"
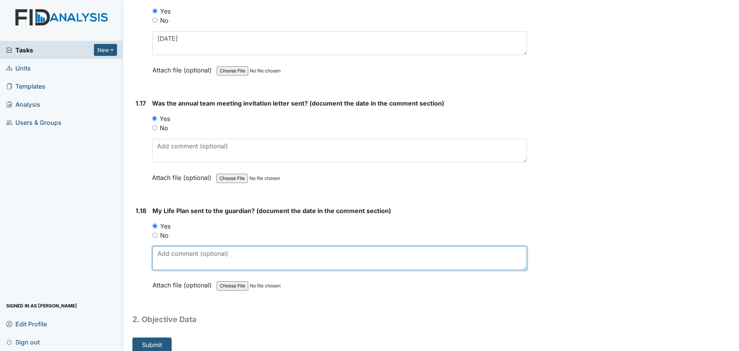
click at [212, 252] on textarea at bounding box center [339, 258] width 374 height 24
type textarea "6/26/25"
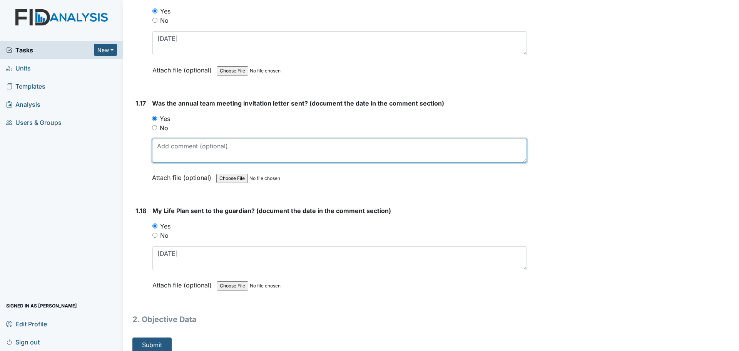
click at [215, 147] on textarea at bounding box center [339, 151] width 375 height 24
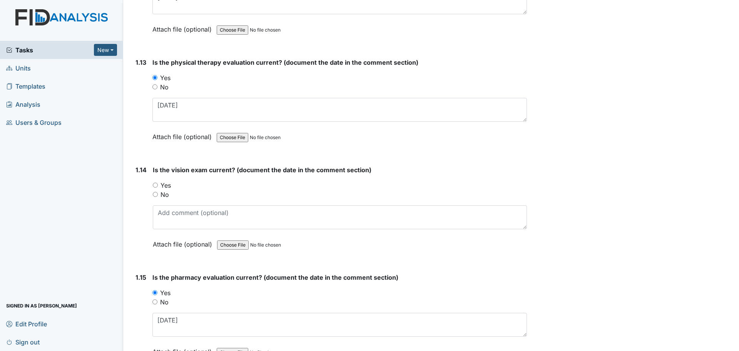
scroll to position [1385, 0]
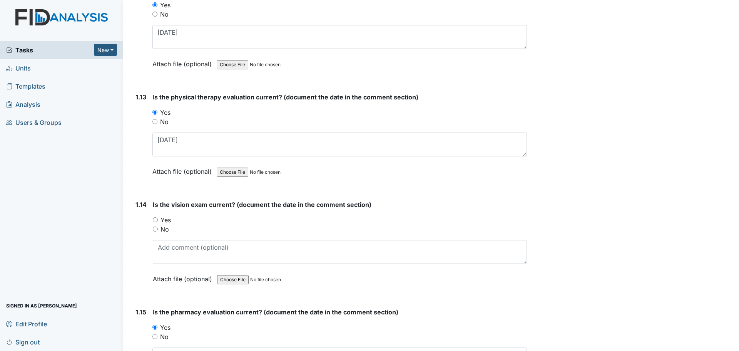
type textarea "4/7/25"
click at [165, 220] on label "Yes" at bounding box center [165, 219] width 10 height 9
click at [158, 220] on input "Yes" at bounding box center [155, 219] width 5 height 5
radio input "true"
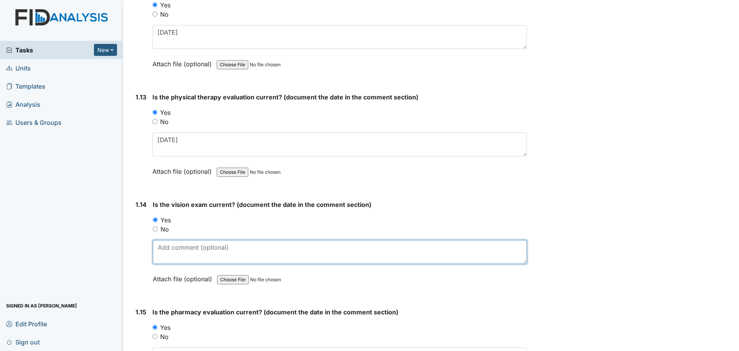
click at [174, 245] on textarea at bounding box center [340, 252] width 374 height 24
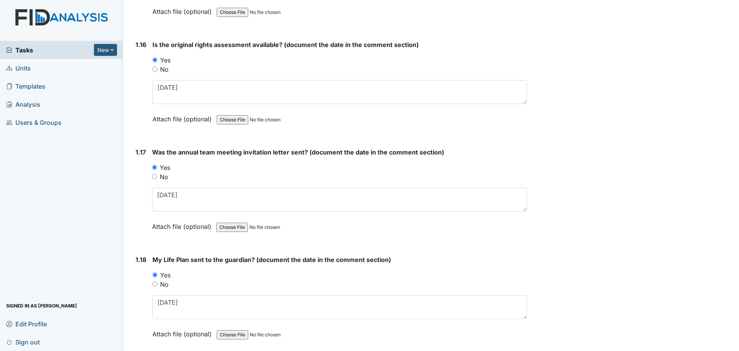
scroll to position [1816, 0]
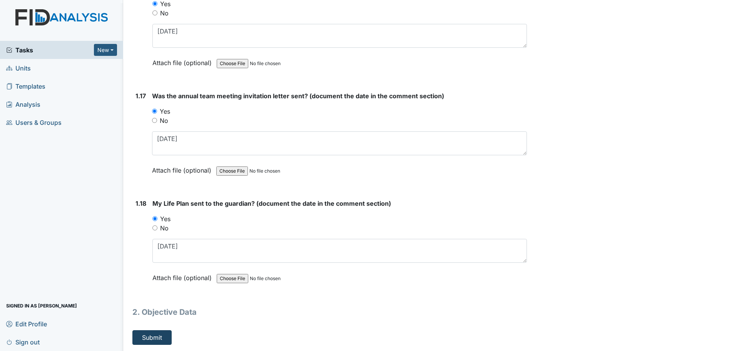
type textarea "6/10/25"
click at [154, 339] on button "Submit" at bounding box center [151, 337] width 39 height 15
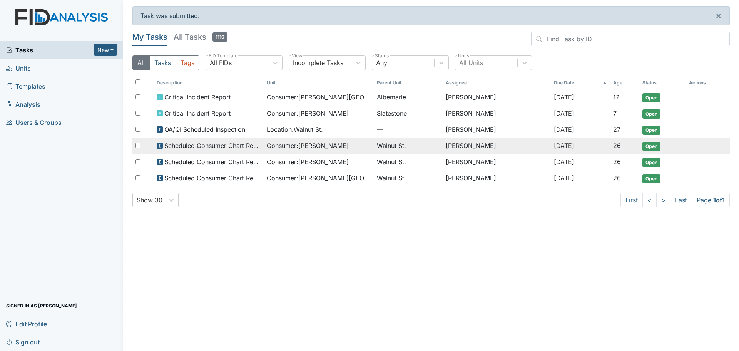
click at [235, 147] on span "Scheduled Consumer Chart Review" at bounding box center [212, 145] width 96 height 9
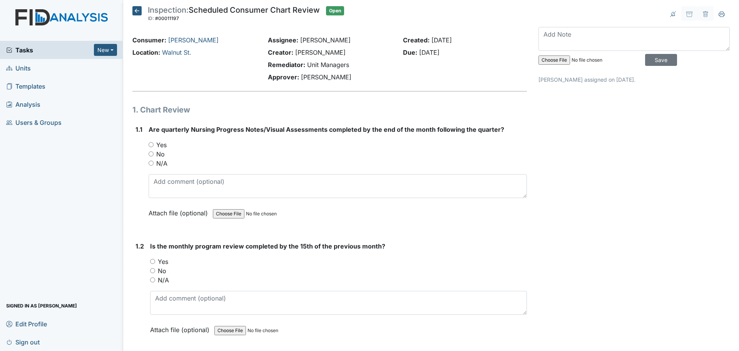
click at [160, 145] on label "Yes" at bounding box center [161, 144] width 10 height 9
click at [154, 145] on input "Yes" at bounding box center [151, 144] width 5 height 5
radio input "true"
click at [164, 260] on label "Yes" at bounding box center [163, 261] width 10 height 9
click at [155, 260] on input "Yes" at bounding box center [152, 261] width 5 height 5
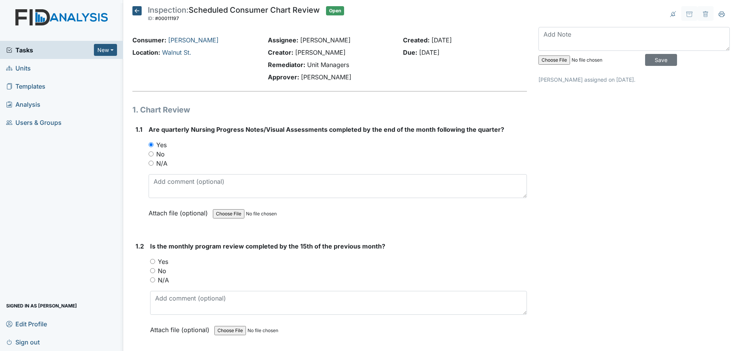
radio input "true"
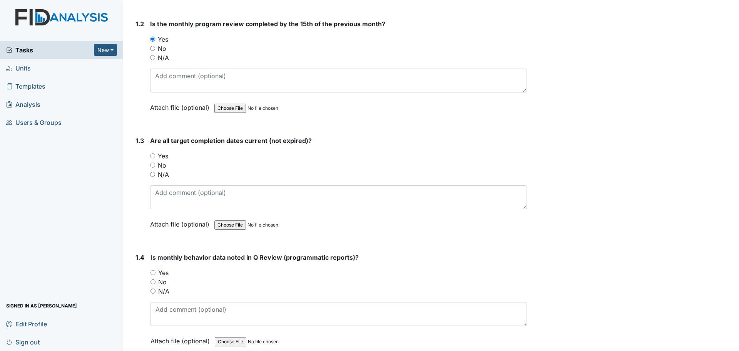
scroll to position [231, 0]
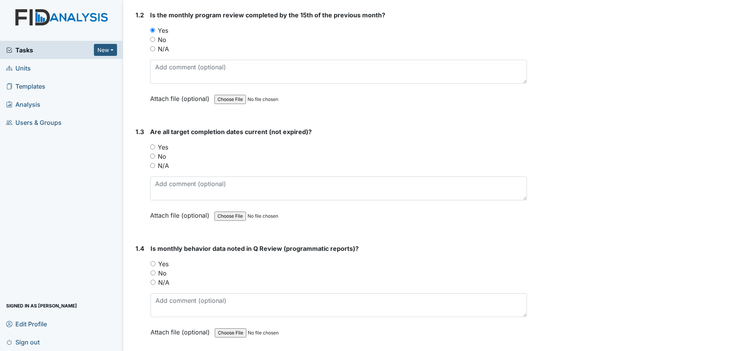
click at [158, 149] on label "Yes" at bounding box center [163, 146] width 10 height 9
click at [155, 149] on input "Yes" at bounding box center [152, 146] width 5 height 5
radio input "true"
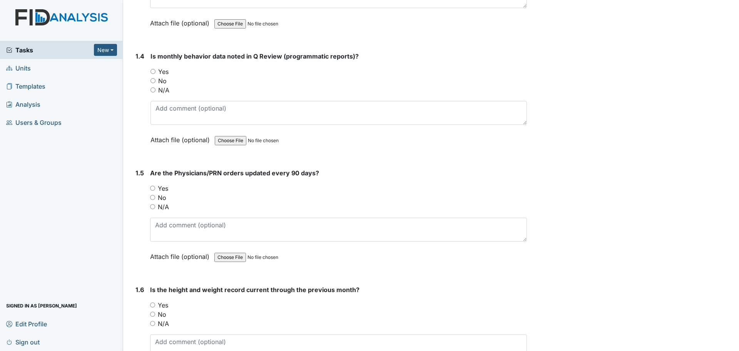
scroll to position [423, 0]
click at [159, 72] on label "Yes" at bounding box center [163, 71] width 10 height 9
click at [155, 72] on input "Yes" at bounding box center [152, 70] width 5 height 5
radio input "true"
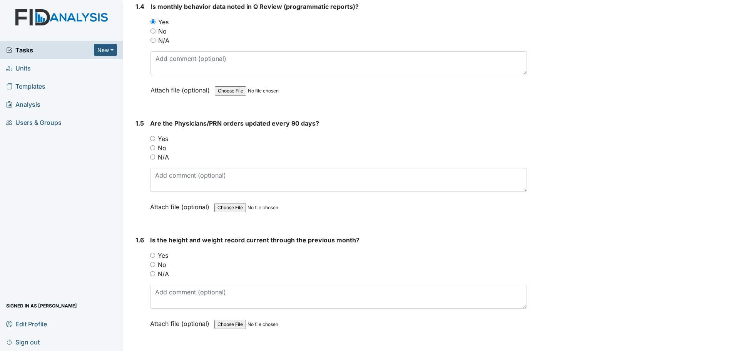
scroll to position [500, 0]
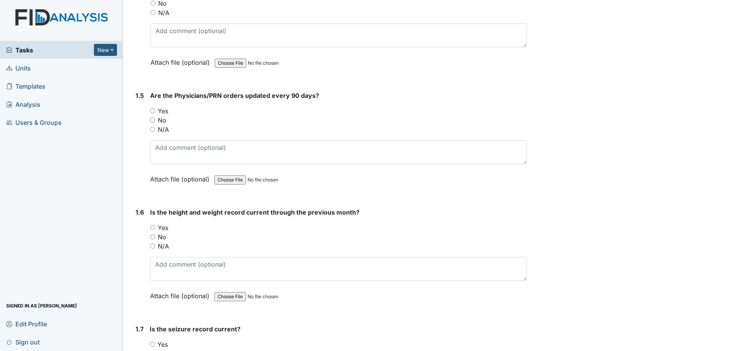
click at [165, 110] on label "Yes" at bounding box center [163, 110] width 10 height 9
click at [155, 110] on input "Yes" at bounding box center [152, 110] width 5 height 5
radio input "true"
click at [163, 227] on label "Yes" at bounding box center [163, 227] width 10 height 9
click at [155, 227] on input "Yes" at bounding box center [152, 227] width 5 height 5
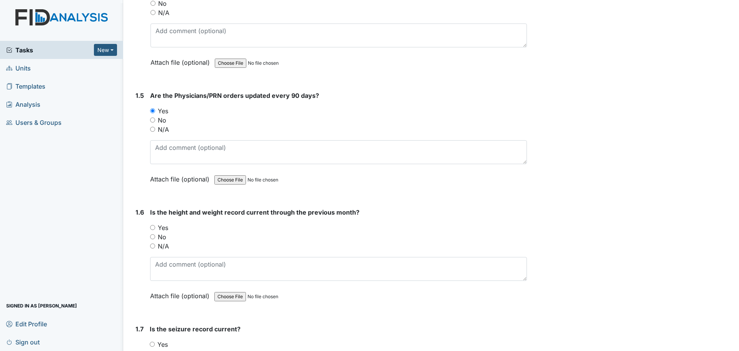
radio input "true"
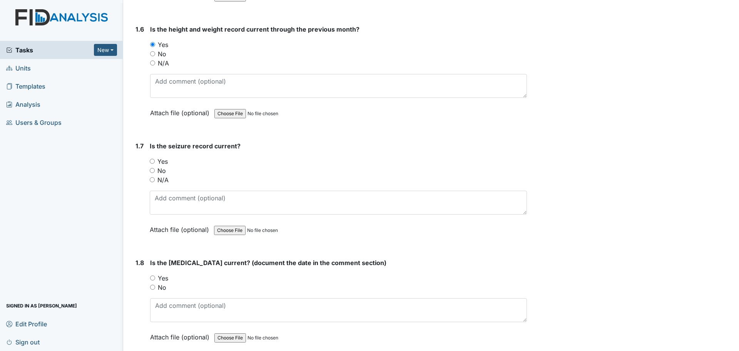
scroll to position [693, 0]
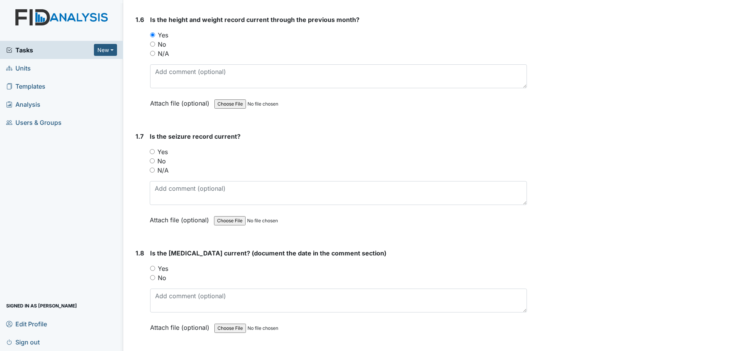
click at [163, 170] on label "N/A" at bounding box center [162, 169] width 11 height 9
click at [155, 170] on input "N/A" at bounding box center [152, 169] width 5 height 5
radio input "true"
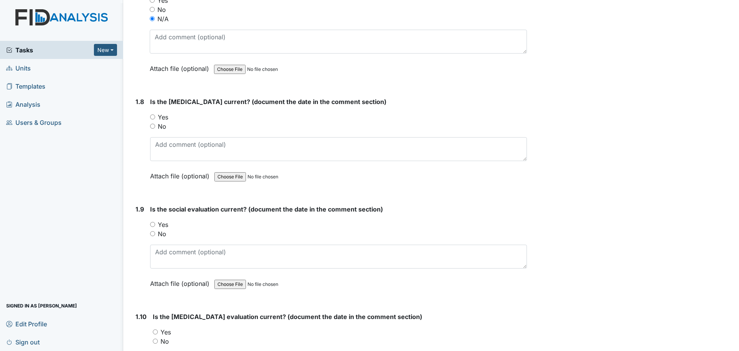
scroll to position [847, 0]
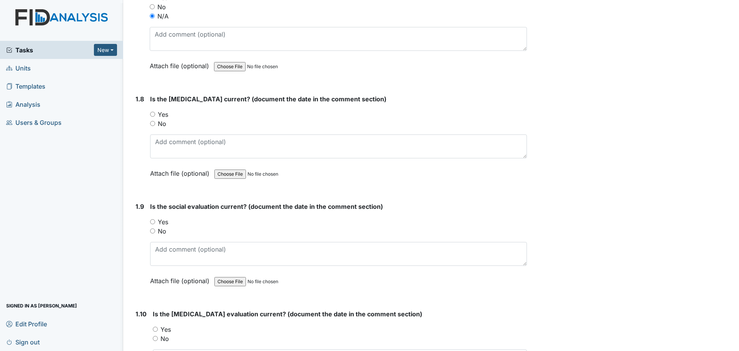
click at [160, 116] on label "Yes" at bounding box center [163, 114] width 10 height 9
click at [155, 116] on input "Yes" at bounding box center [152, 114] width 5 height 5
radio input "true"
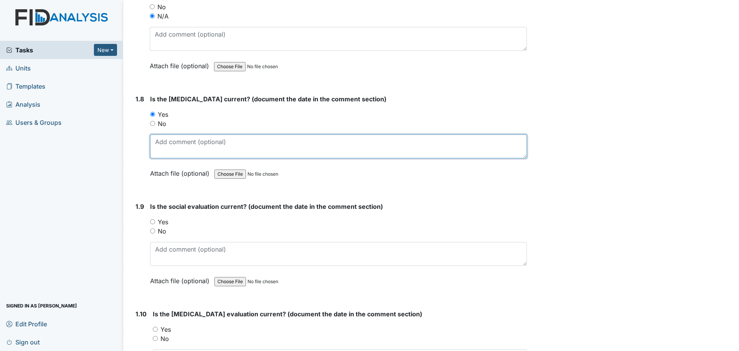
click at [170, 145] on textarea at bounding box center [338, 146] width 377 height 24
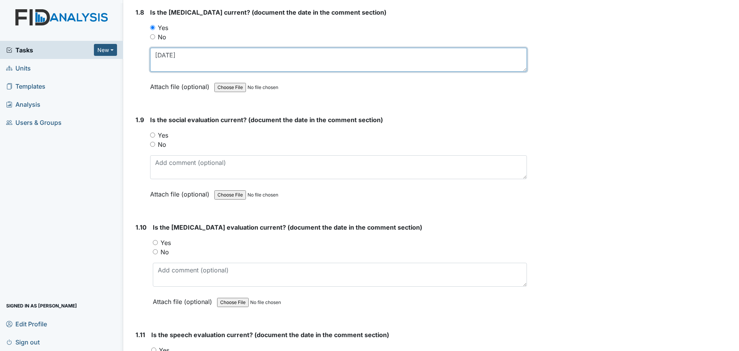
scroll to position [962, 0]
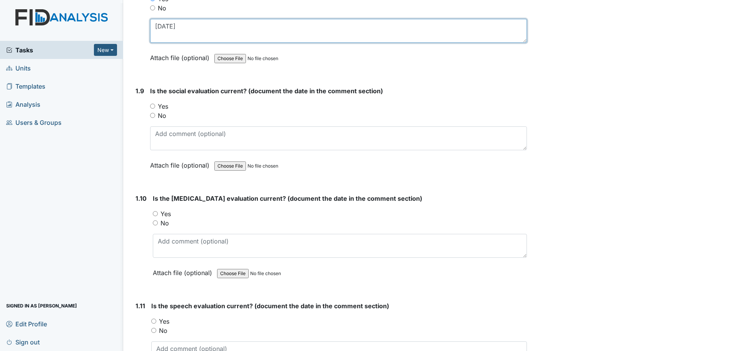
type textarea "[DATE]"
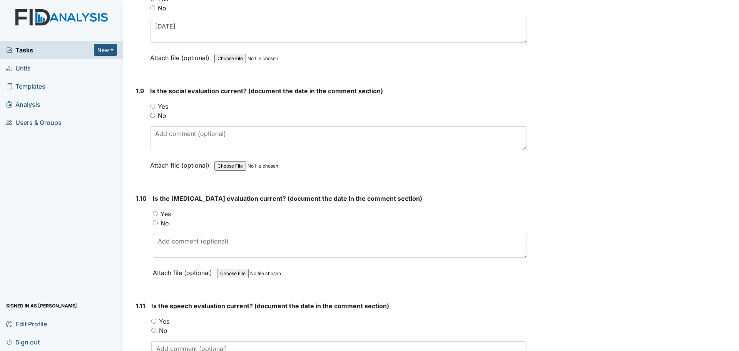
click at [165, 106] on label "Yes" at bounding box center [163, 106] width 10 height 9
click at [155, 106] on input "Yes" at bounding box center [152, 106] width 5 height 5
radio input "true"
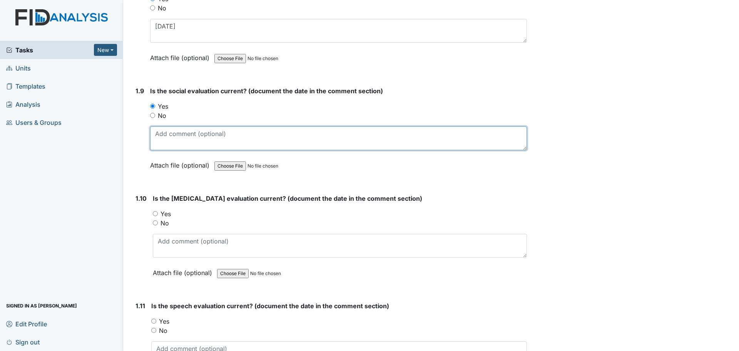
click at [185, 144] on textarea at bounding box center [338, 138] width 377 height 24
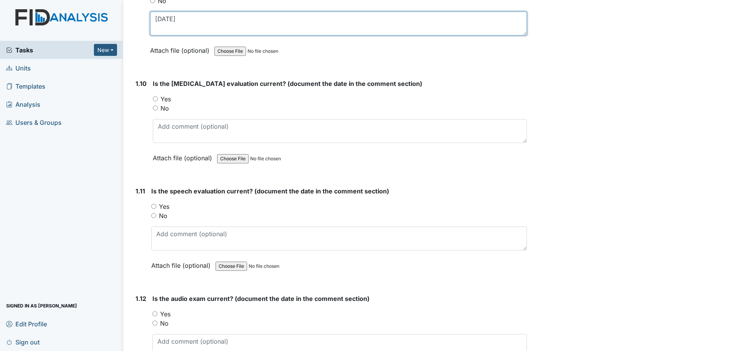
scroll to position [1077, 0]
type textarea "[DATE]"
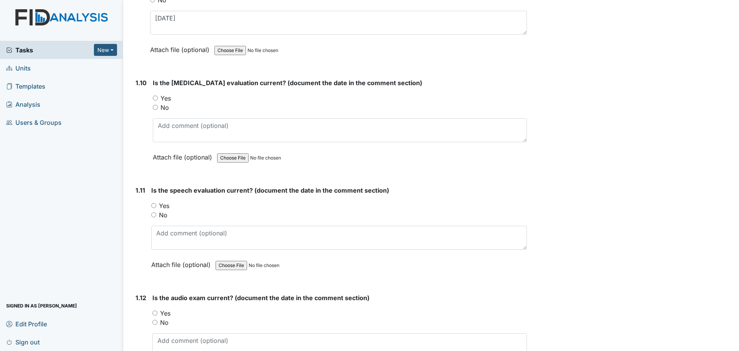
click at [160, 99] on label "Yes" at bounding box center [165, 98] width 10 height 9
click at [158, 99] on input "Yes" at bounding box center [155, 97] width 5 height 5
radio input "true"
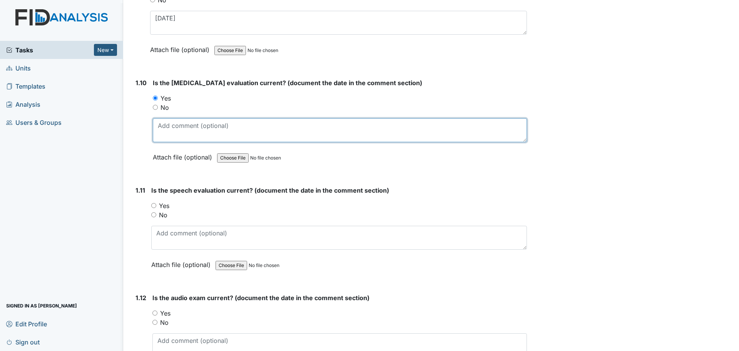
click at [229, 125] on textarea at bounding box center [340, 130] width 374 height 24
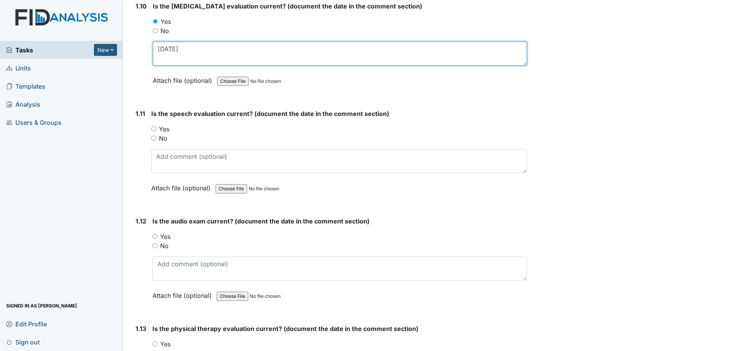
scroll to position [1154, 0]
type textarea "[DATE]"
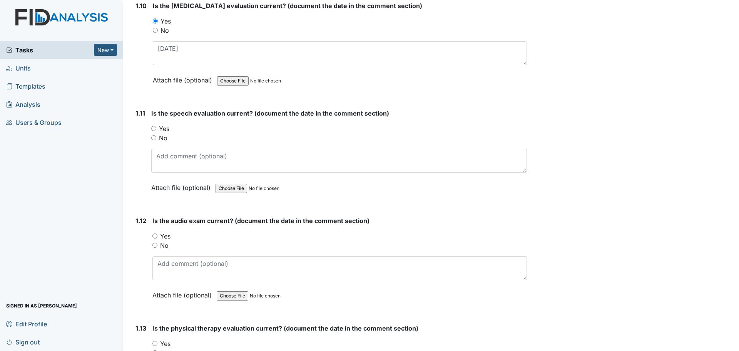
click at [163, 129] on label "Yes" at bounding box center [164, 128] width 10 height 9
click at [156, 129] on input "Yes" at bounding box center [153, 128] width 5 height 5
radio input "true"
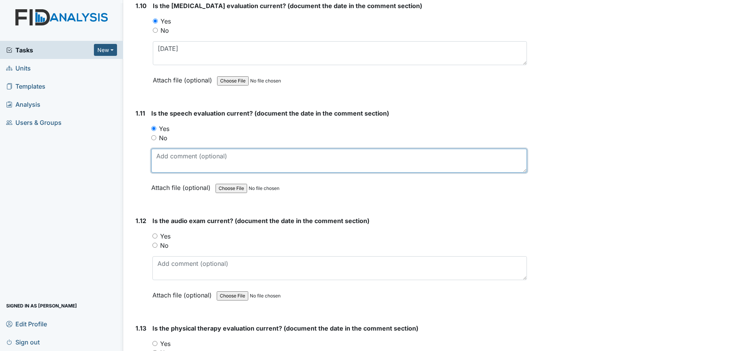
click at [175, 158] on textarea at bounding box center [339, 161] width 376 height 24
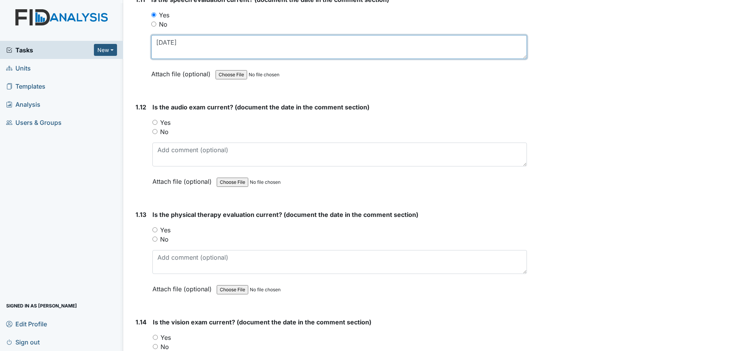
scroll to position [1270, 0]
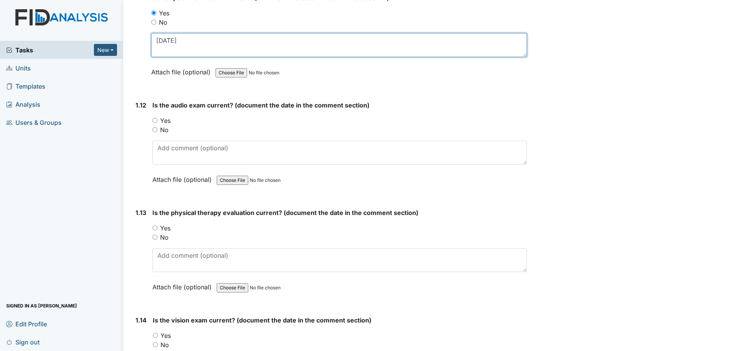
type textarea "[DATE]"
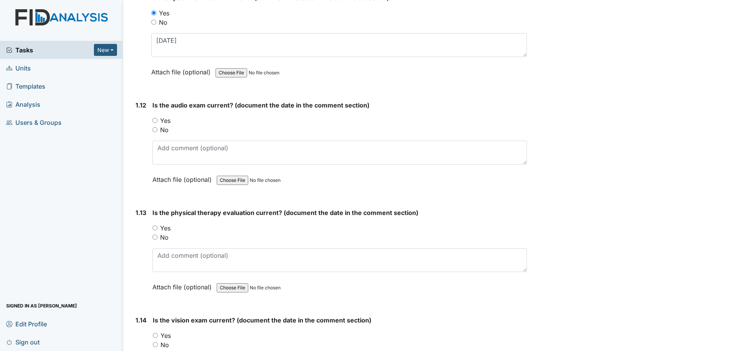
click at [165, 119] on label "Yes" at bounding box center [165, 120] width 10 height 9
click at [157, 119] on input "Yes" at bounding box center [154, 120] width 5 height 5
radio input "true"
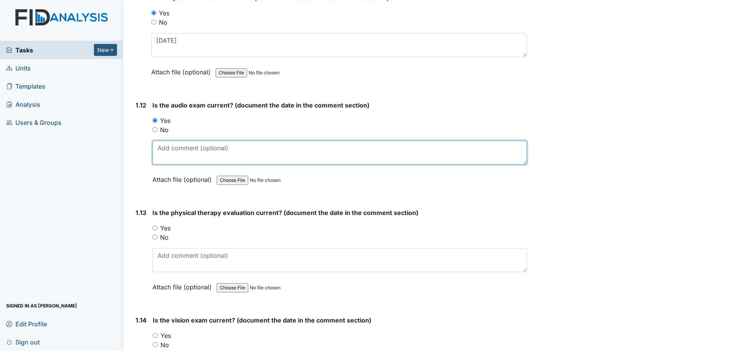
click at [268, 147] on textarea at bounding box center [339, 152] width 374 height 24
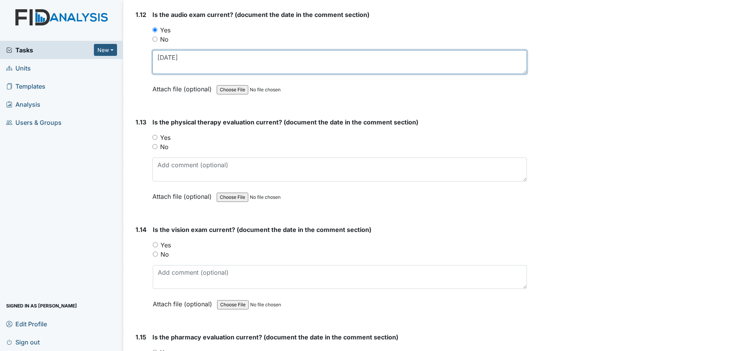
scroll to position [1385, 0]
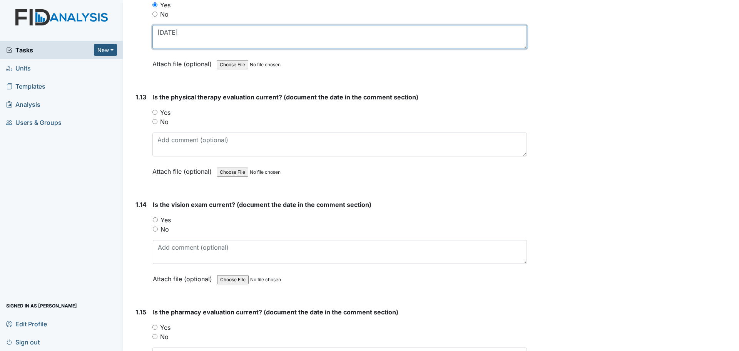
type textarea "[DATE]"
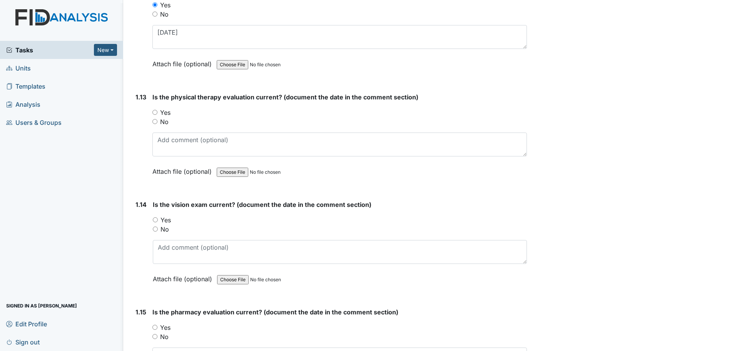
click at [161, 114] on label "Yes" at bounding box center [165, 112] width 10 height 9
click at [157, 114] on input "Yes" at bounding box center [154, 112] width 5 height 5
radio input "true"
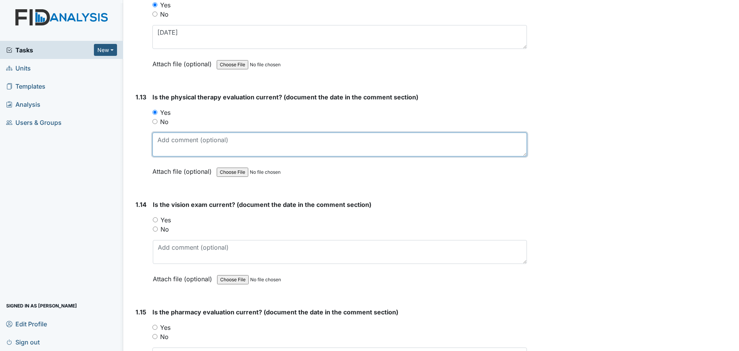
click at [172, 138] on textarea at bounding box center [339, 144] width 374 height 24
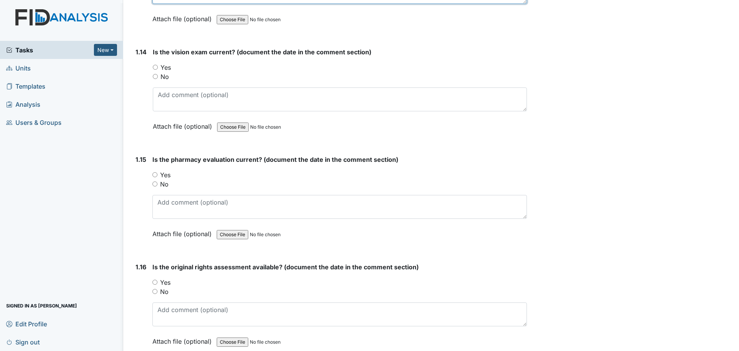
scroll to position [1539, 0]
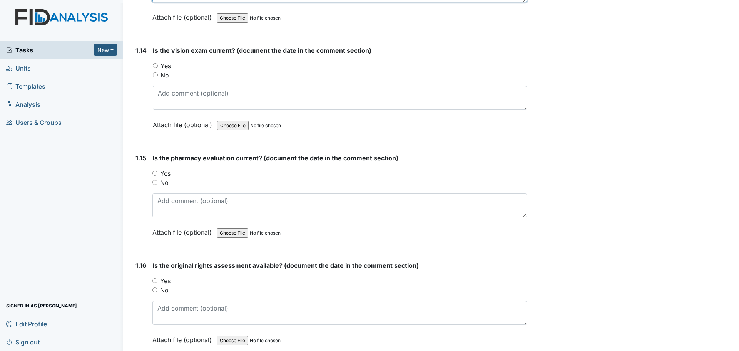
type textarea "[DATE]"
click at [162, 282] on label "Yes" at bounding box center [165, 280] width 10 height 9
click at [157, 282] on input "Yes" at bounding box center [154, 280] width 5 height 5
radio input "true"
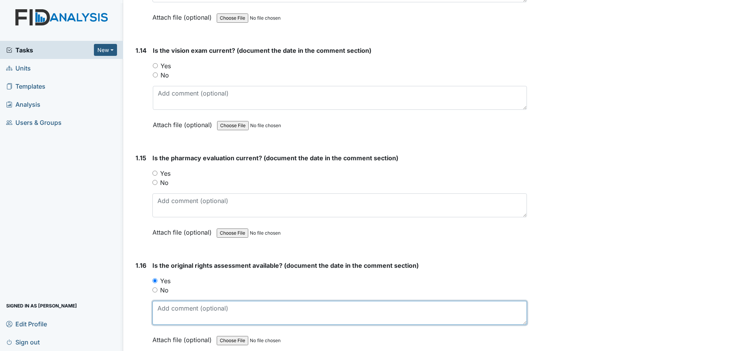
click at [175, 310] on textarea at bounding box center [339, 313] width 374 height 24
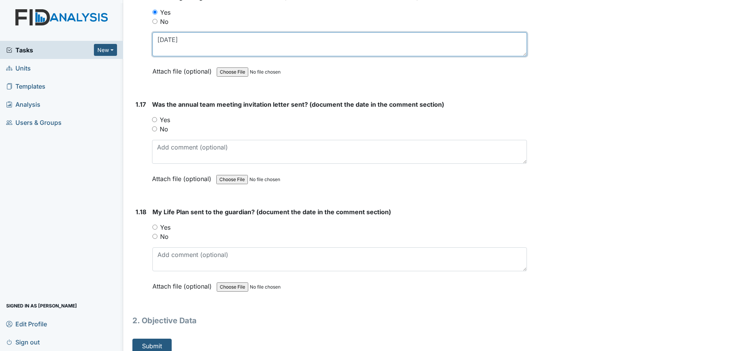
scroll to position [1809, 0]
type textarea "[DATE]"
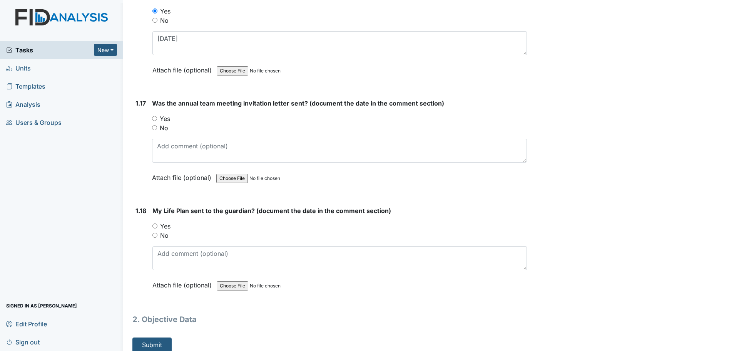
click at [165, 225] on label "Yes" at bounding box center [165, 225] width 10 height 9
click at [157, 225] on input "Yes" at bounding box center [154, 225] width 5 height 5
radio input "true"
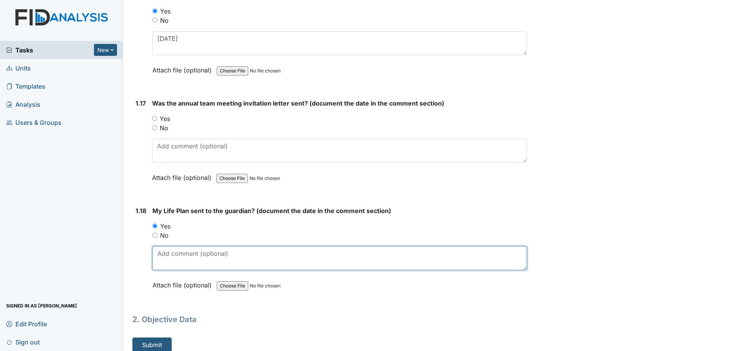
click at [174, 249] on textarea at bounding box center [339, 258] width 374 height 24
type textarea "[DATE]"
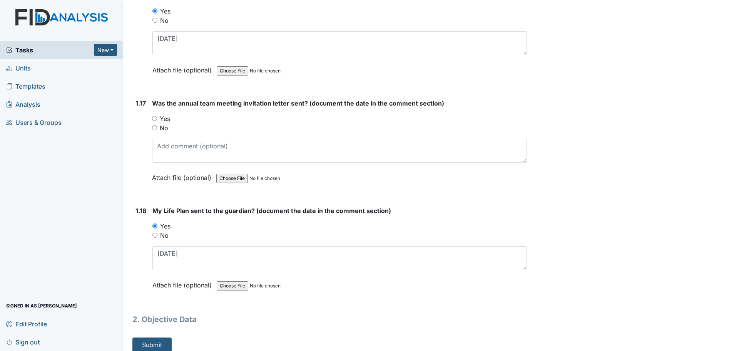
click at [164, 119] on label "Yes" at bounding box center [165, 118] width 10 height 9
click at [157, 119] on input "Yes" at bounding box center [154, 118] width 5 height 5
radio input "true"
click at [165, 129] on label "No" at bounding box center [164, 127] width 8 height 9
click at [157, 129] on input "No" at bounding box center [154, 127] width 5 height 5
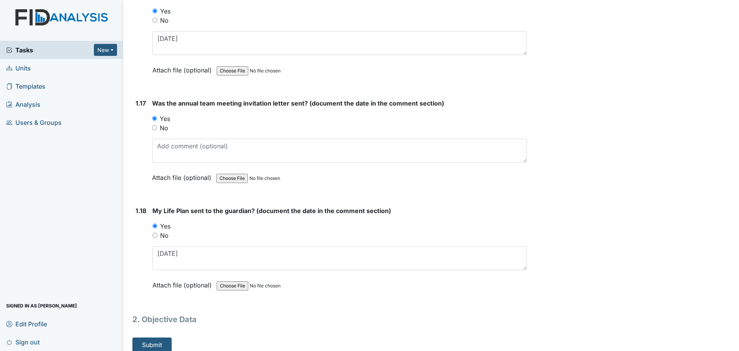
radio input "true"
click at [169, 339] on button "Submit" at bounding box center [151, 344] width 39 height 15
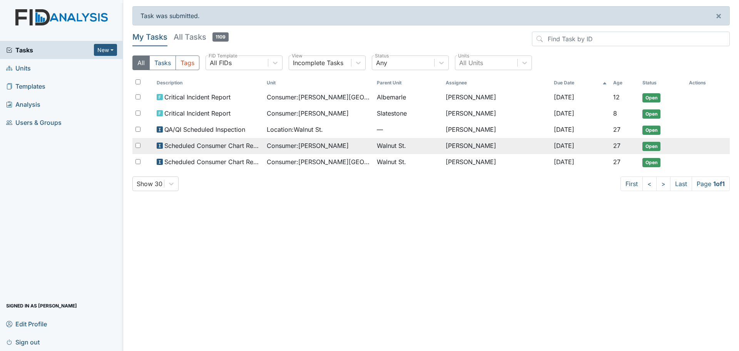
click at [213, 144] on span "Scheduled Consumer Chart Review" at bounding box center [212, 145] width 96 height 9
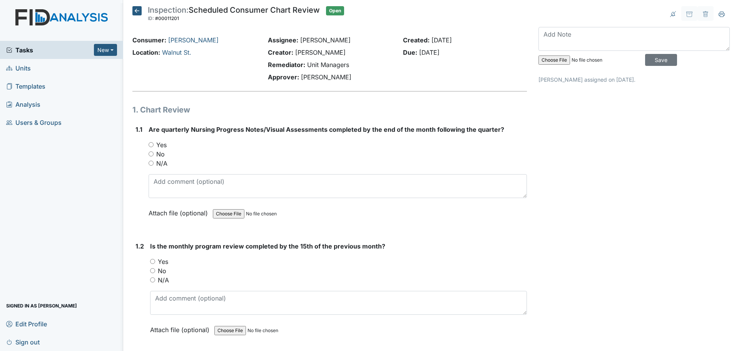
click at [164, 144] on label "Yes" at bounding box center [161, 144] width 10 height 9
click at [154, 144] on input "Yes" at bounding box center [151, 144] width 5 height 5
radio input "true"
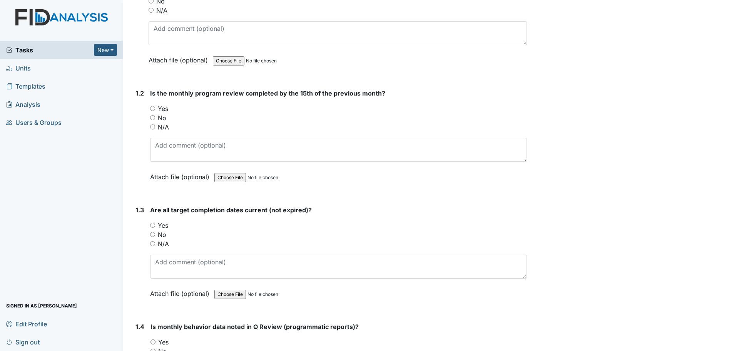
scroll to position [192, 0]
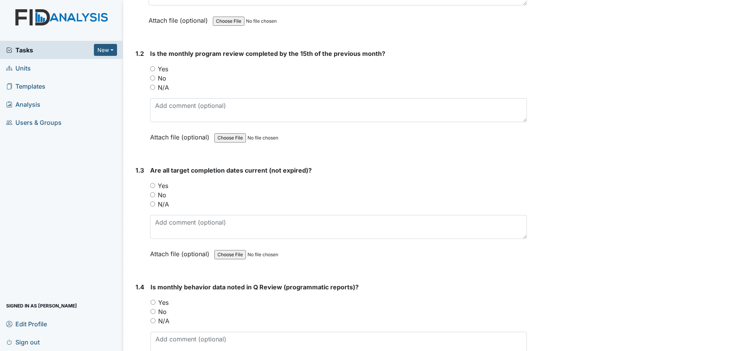
click at [162, 68] on label "Yes" at bounding box center [163, 68] width 10 height 9
click at [155, 68] on input "Yes" at bounding box center [152, 68] width 5 height 5
radio input "true"
click at [167, 184] on label "Yes" at bounding box center [163, 185] width 10 height 9
click at [155, 184] on input "Yes" at bounding box center [152, 185] width 5 height 5
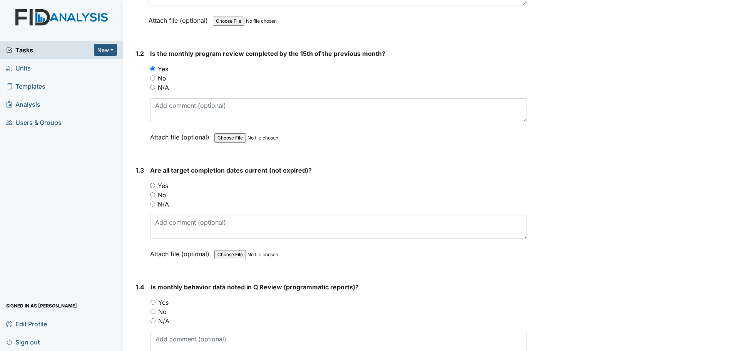
radio input "true"
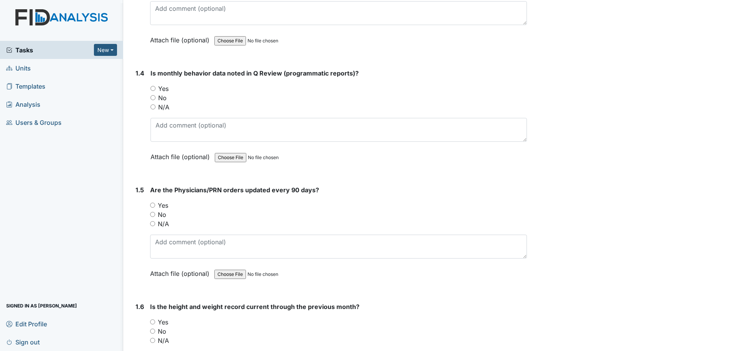
scroll to position [423, 0]
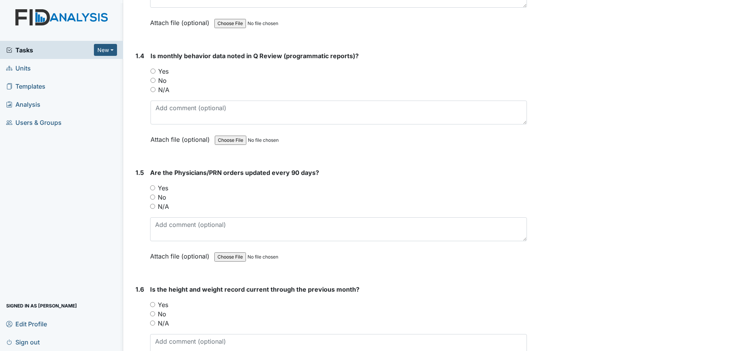
click at [156, 71] on div "Yes" at bounding box center [338, 71] width 376 height 9
click at [152, 70] on input "Yes" at bounding box center [152, 70] width 5 height 5
radio input "true"
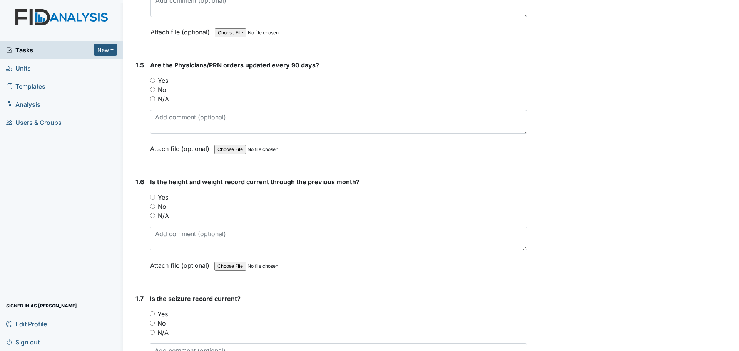
scroll to position [577, 0]
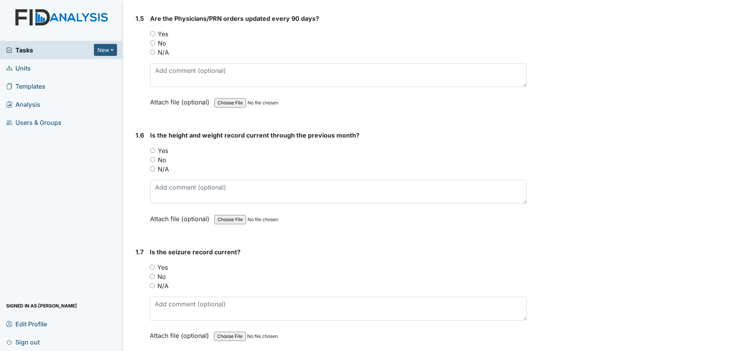
click at [166, 151] on label "Yes" at bounding box center [163, 150] width 10 height 9
click at [155, 151] on input "Yes" at bounding box center [152, 150] width 5 height 5
radio input "true"
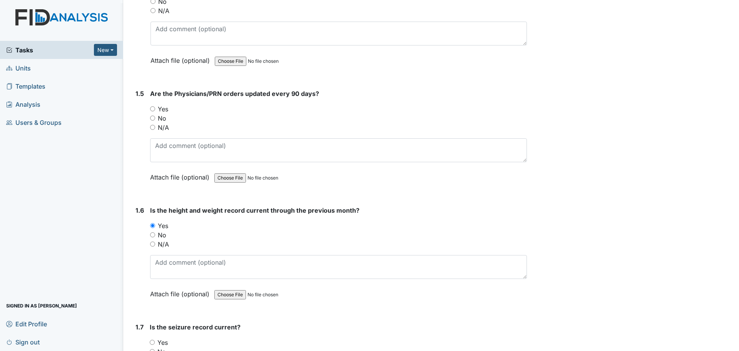
scroll to position [539, 0]
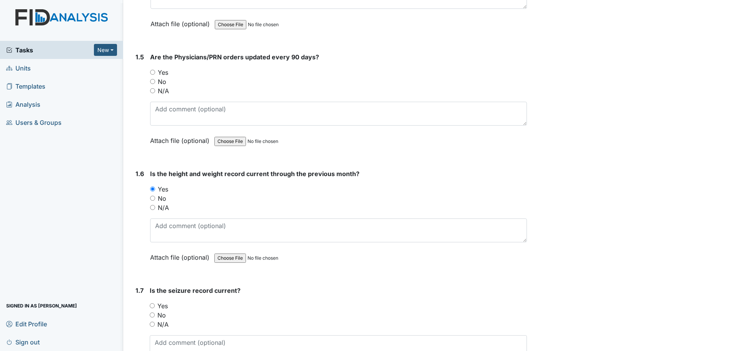
click at [165, 71] on label "Yes" at bounding box center [163, 72] width 10 height 9
click at [155, 71] on input "Yes" at bounding box center [152, 72] width 5 height 5
radio input "true"
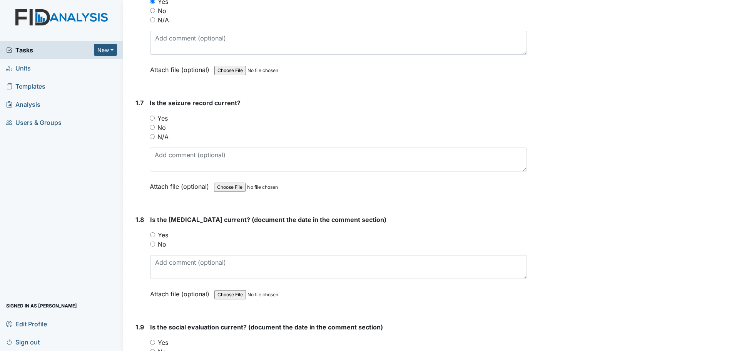
scroll to position [731, 0]
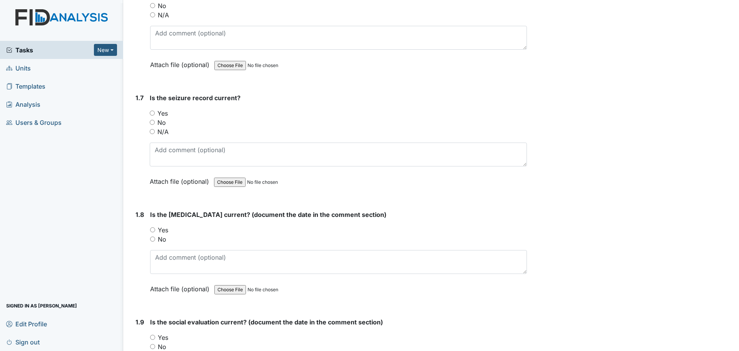
click at [165, 131] on label "N/A" at bounding box center [162, 131] width 11 height 9
click at [155, 131] on input "N/A" at bounding box center [152, 131] width 5 height 5
radio input "true"
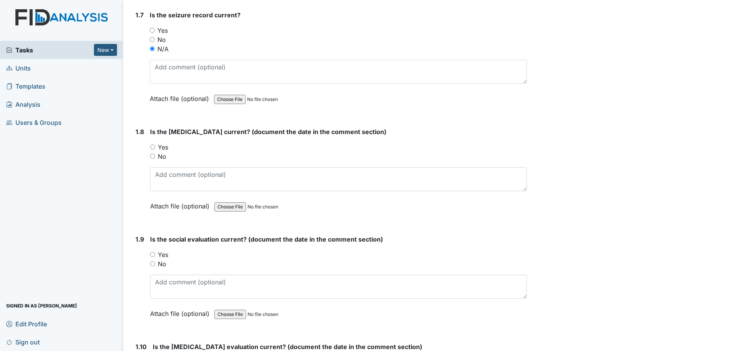
scroll to position [808, 0]
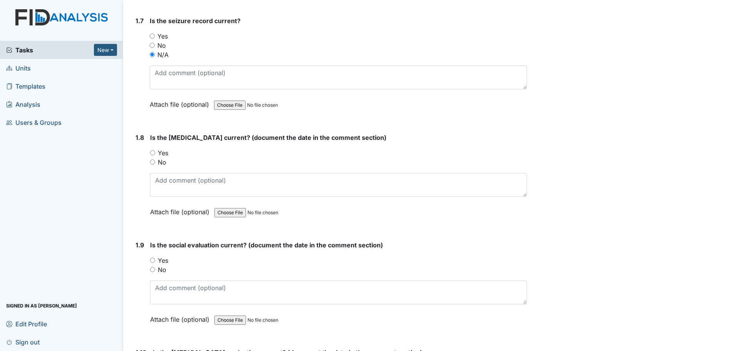
drag, startPoint x: 166, startPoint y: 151, endPoint x: 168, endPoint y: 162, distance: 10.9
click at [166, 151] on label "Yes" at bounding box center [163, 152] width 10 height 9
click at [155, 151] on input "Yes" at bounding box center [152, 152] width 5 height 5
radio input "true"
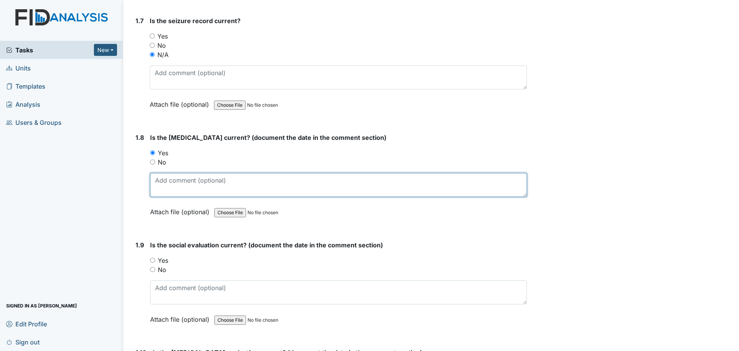
click at [169, 176] on textarea at bounding box center [338, 185] width 377 height 24
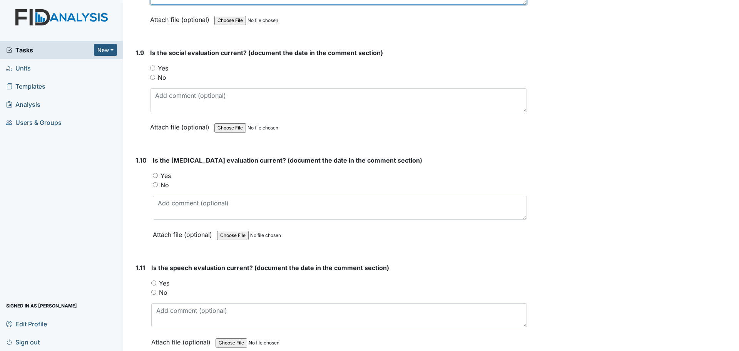
scroll to position [1000, 0]
type textarea "1/14/21"
click at [156, 63] on div "Yes" at bounding box center [338, 67] width 377 height 9
drag, startPoint x: 154, startPoint y: 67, endPoint x: 174, endPoint y: 96, distance: 35.7
click at [154, 68] on input "Yes" at bounding box center [152, 67] width 5 height 5
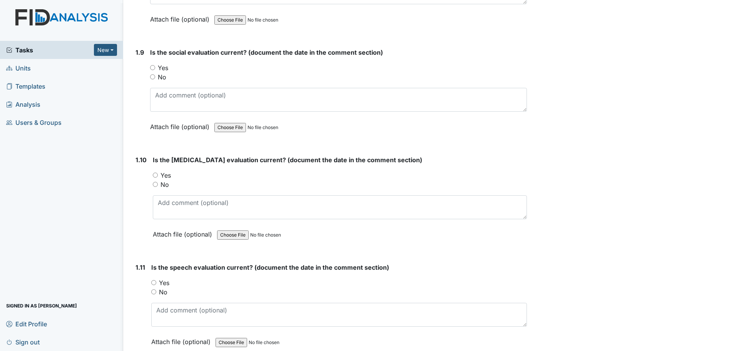
radio input "true"
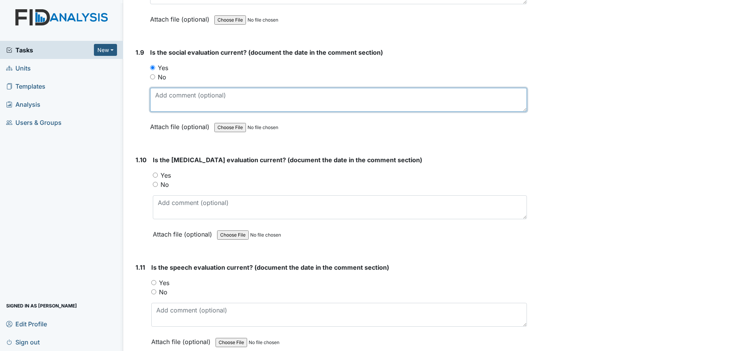
click at [182, 107] on textarea at bounding box center [338, 100] width 377 height 24
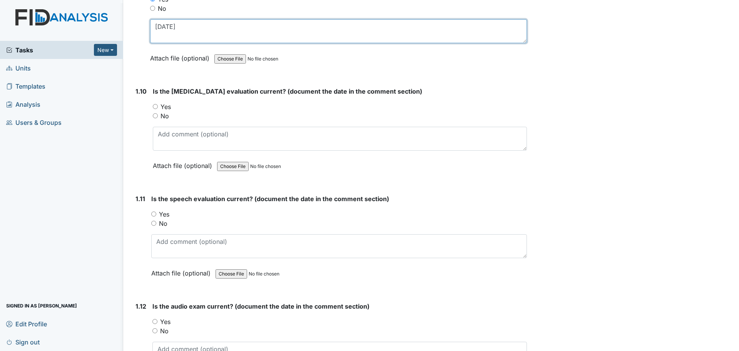
scroll to position [1077, 0]
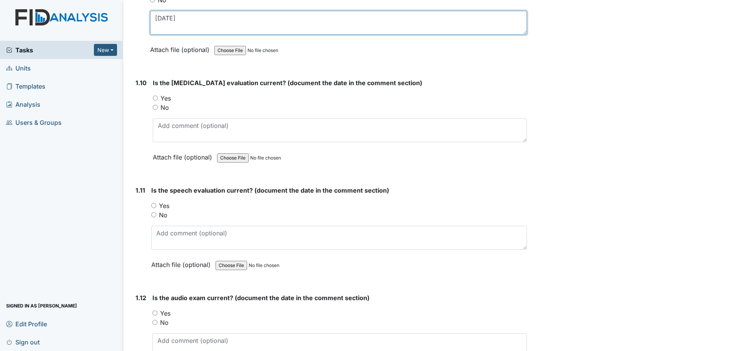
type textarea "11/9/22"
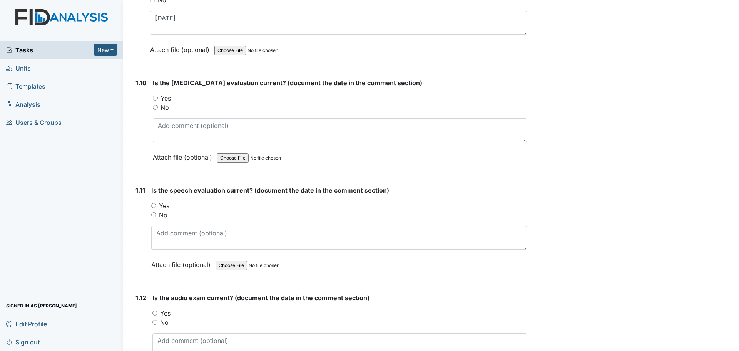
click at [167, 99] on label "Yes" at bounding box center [165, 98] width 10 height 9
click at [158, 99] on input "Yes" at bounding box center [155, 97] width 5 height 5
radio input "true"
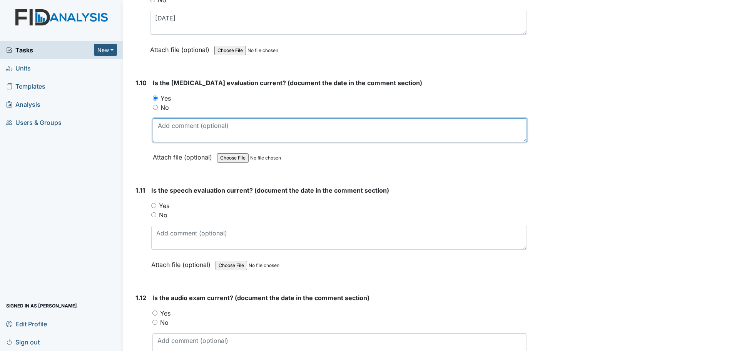
click at [182, 126] on textarea at bounding box center [340, 130] width 374 height 24
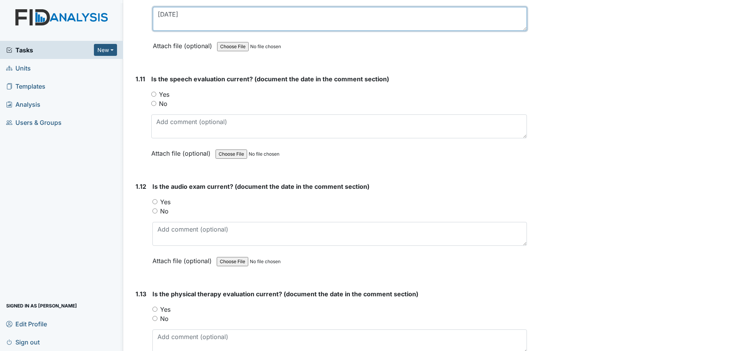
scroll to position [1193, 0]
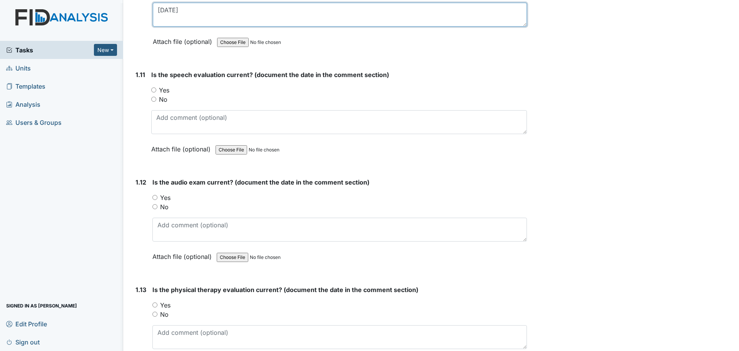
type textarea "11/29/22"
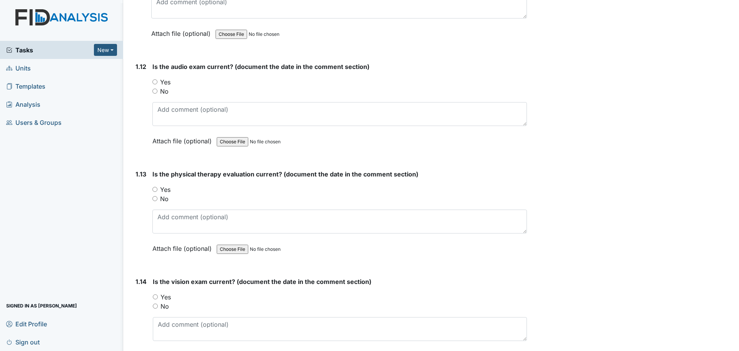
scroll to position [1347, 0]
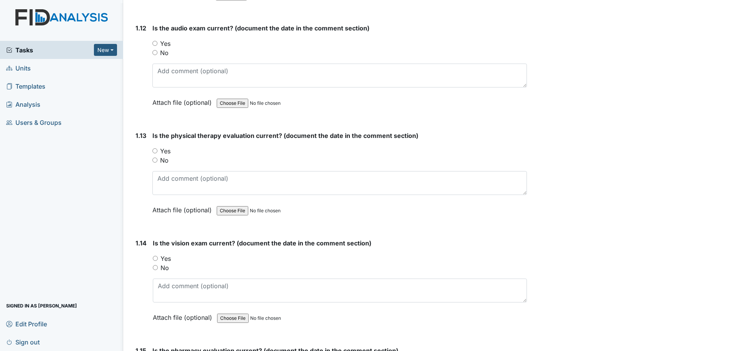
click at [165, 149] on label "Yes" at bounding box center [165, 150] width 10 height 9
click at [157, 149] on input "Yes" at bounding box center [154, 150] width 5 height 5
radio input "true"
click at [172, 169] on div "Is the physical therapy evaluation current? (document the date in the comment s…" at bounding box center [339, 175] width 374 height 89
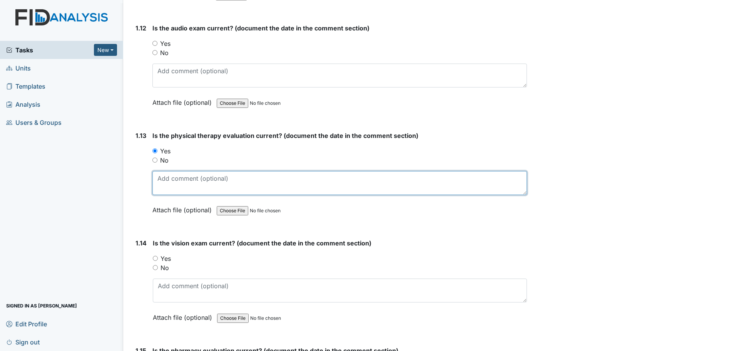
click at [179, 176] on textarea at bounding box center [339, 183] width 374 height 24
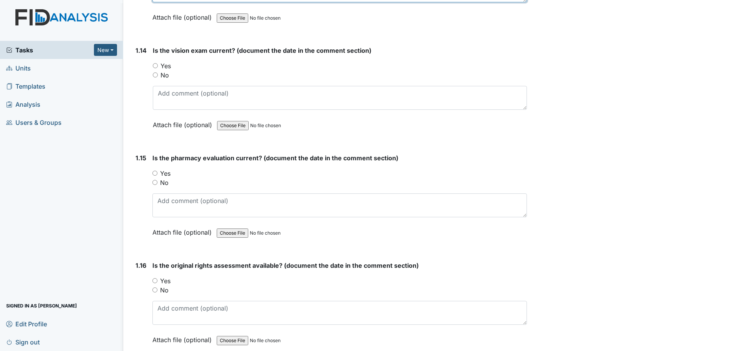
scroll to position [1693, 0]
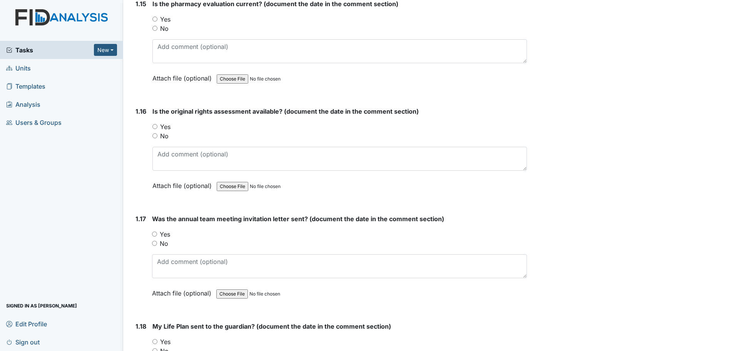
type textarea "11/17/22"
click at [165, 127] on label "Yes" at bounding box center [165, 126] width 10 height 9
click at [157, 127] on input "Yes" at bounding box center [154, 126] width 5 height 5
radio input "true"
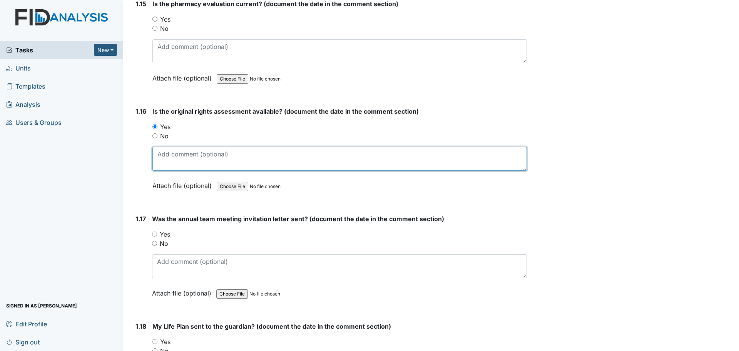
click at [175, 152] on textarea at bounding box center [339, 159] width 374 height 24
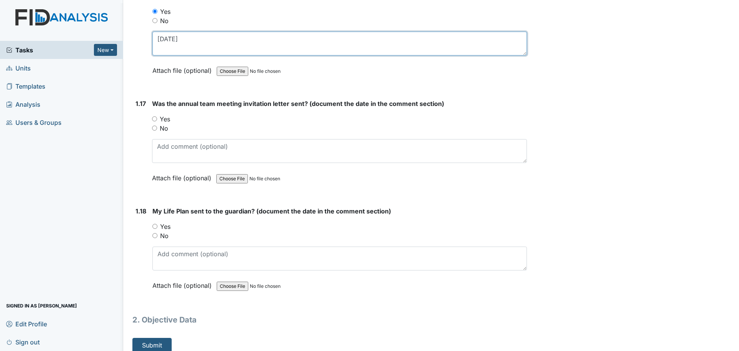
scroll to position [1809, 0]
type textarea "11/16/22"
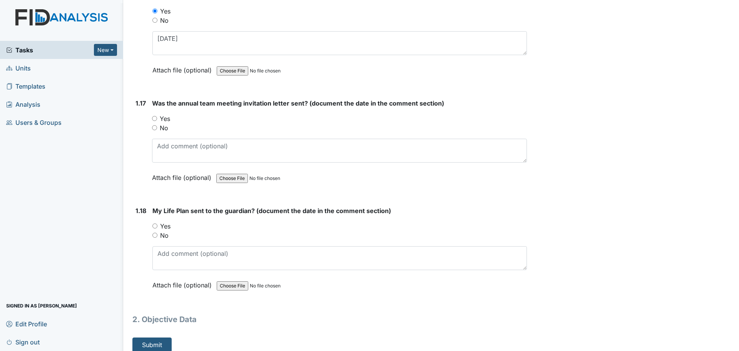
click at [164, 128] on label "No" at bounding box center [164, 127] width 8 height 9
click at [157, 128] on input "No" at bounding box center [154, 127] width 5 height 5
radio input "true"
drag, startPoint x: 167, startPoint y: 226, endPoint x: 169, endPoint y: 236, distance: 9.7
click at [167, 226] on label "Yes" at bounding box center [165, 225] width 10 height 9
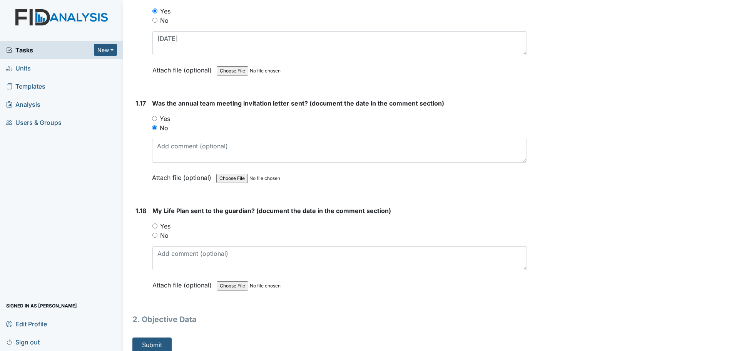
click at [157, 226] on input "Yes" at bounding box center [154, 225] width 5 height 5
radio input "true"
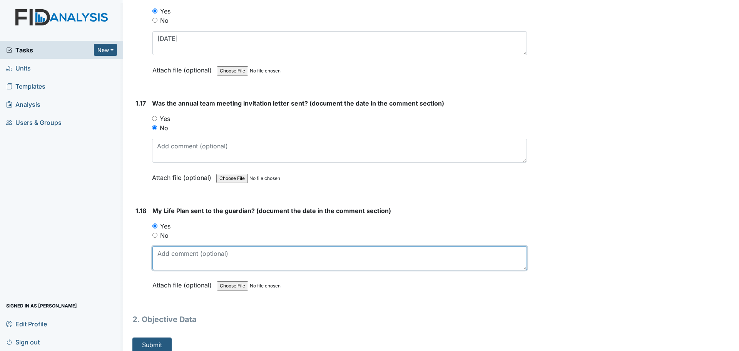
click at [170, 246] on textarea at bounding box center [339, 258] width 374 height 24
type textarea "10/23/24"
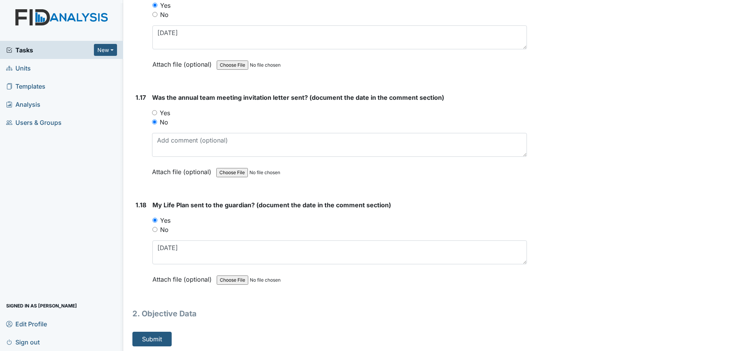
scroll to position [1816, 0]
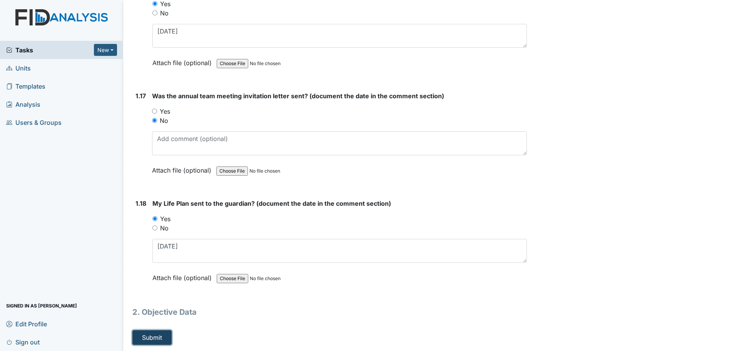
click at [150, 335] on button "Submit" at bounding box center [151, 337] width 39 height 15
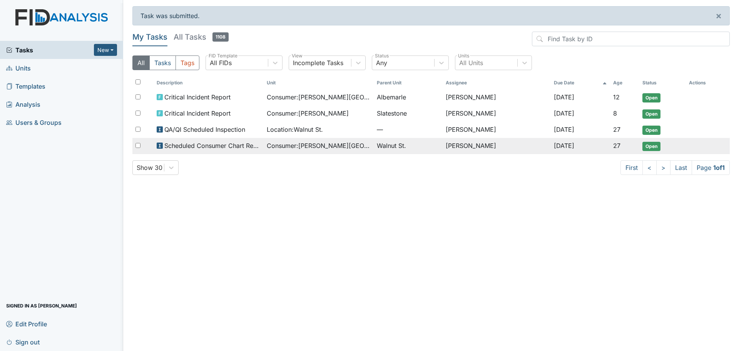
click at [210, 147] on span "Scheduled Consumer Chart Review" at bounding box center [212, 145] width 96 height 9
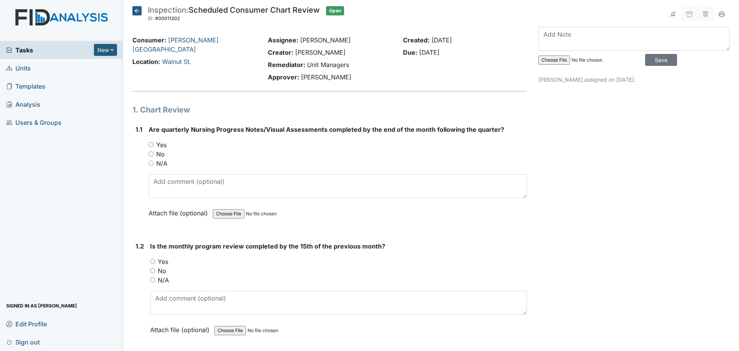
click at [150, 143] on input "Yes" at bounding box center [151, 144] width 5 height 5
radio input "true"
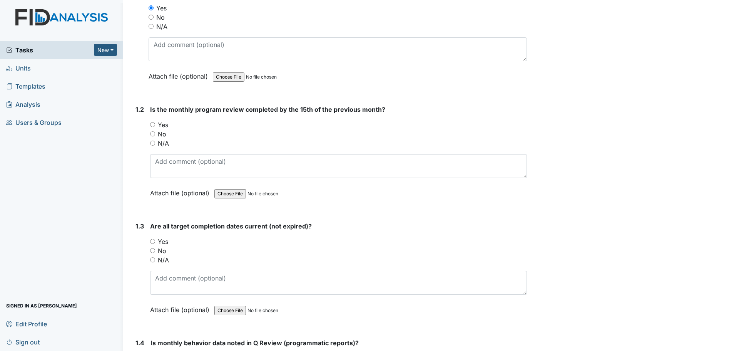
scroll to position [154, 0]
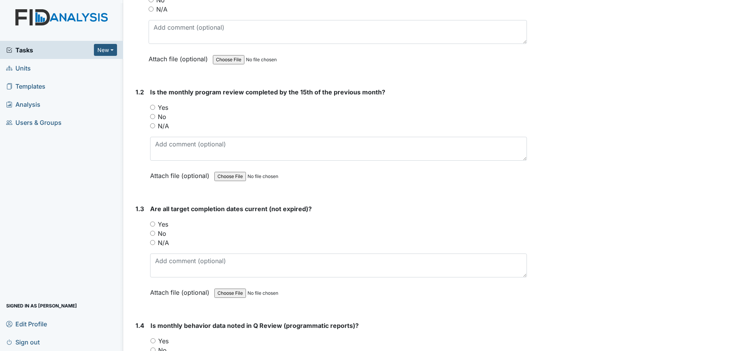
click at [165, 106] on label "Yes" at bounding box center [163, 107] width 10 height 9
click at [155, 106] on input "Yes" at bounding box center [152, 107] width 5 height 5
radio input "true"
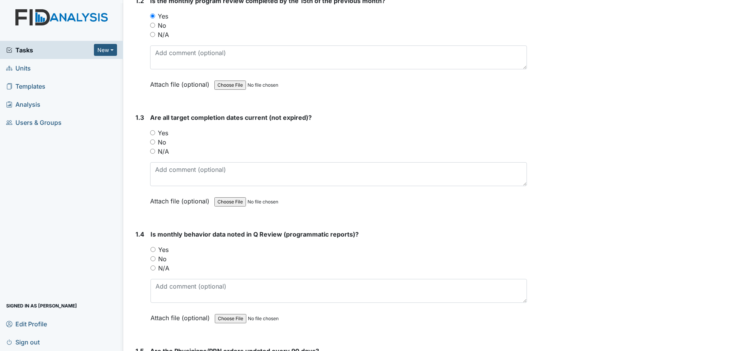
scroll to position [269, 0]
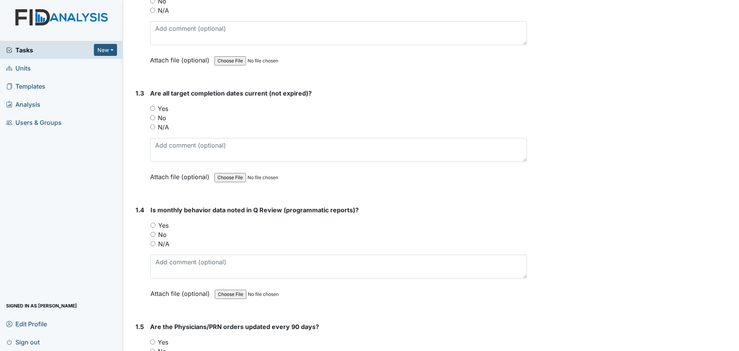
click at [165, 108] on label "Yes" at bounding box center [163, 108] width 10 height 9
click at [155, 108] on input "Yes" at bounding box center [152, 108] width 5 height 5
radio input "true"
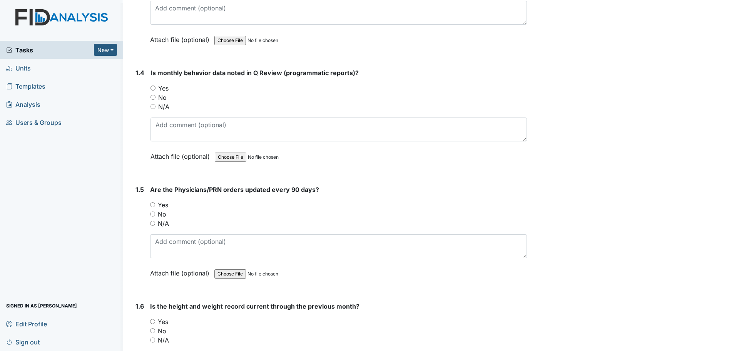
scroll to position [423, 0]
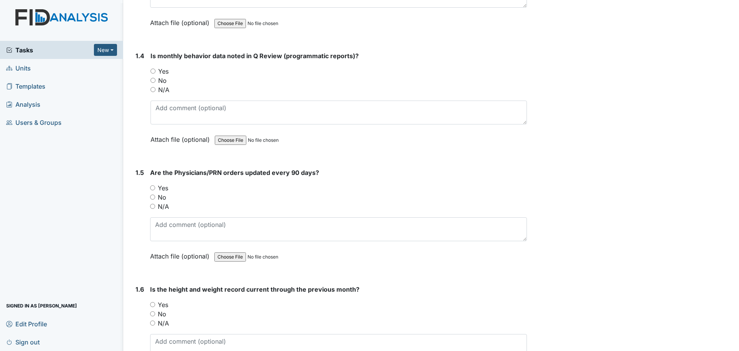
click at [166, 71] on label "Yes" at bounding box center [163, 71] width 10 height 9
click at [155, 71] on input "Yes" at bounding box center [152, 70] width 5 height 5
radio input "true"
click at [165, 188] on label "Yes" at bounding box center [163, 187] width 10 height 9
click at [155, 188] on input "Yes" at bounding box center [152, 187] width 5 height 5
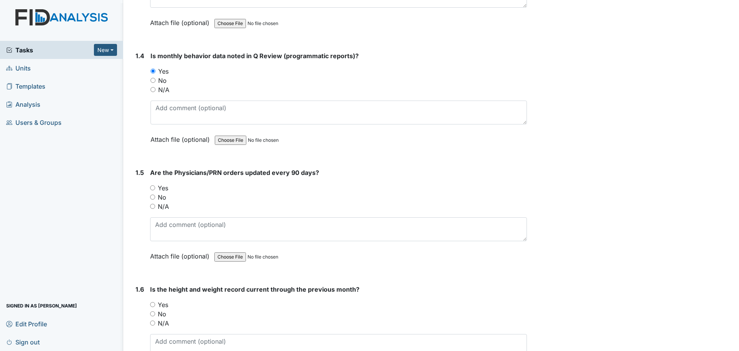
radio input "true"
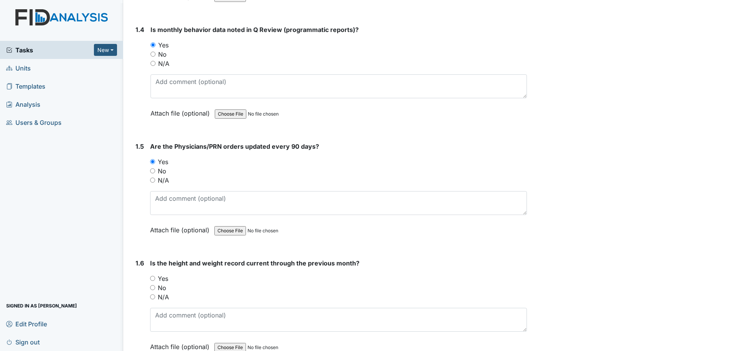
scroll to position [539, 0]
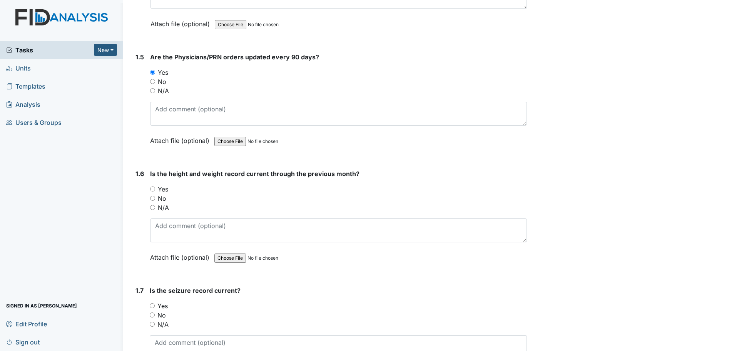
click at [164, 187] on label "Yes" at bounding box center [163, 188] width 10 height 9
click at [155, 187] on input "Yes" at bounding box center [152, 188] width 5 height 5
radio input "true"
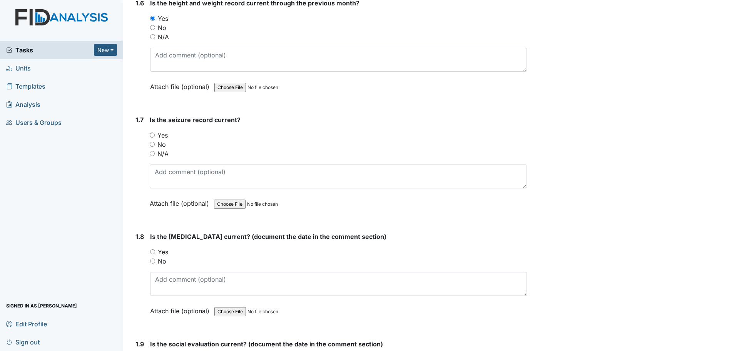
scroll to position [731, 0]
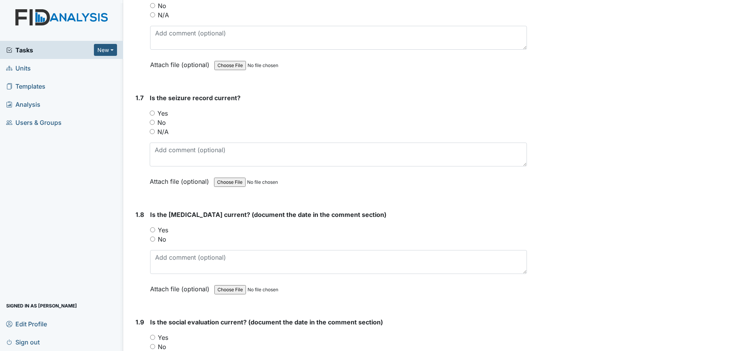
click at [164, 132] on label "N/A" at bounding box center [162, 131] width 11 height 9
click at [155, 132] on input "N/A" at bounding box center [152, 131] width 5 height 5
radio input "true"
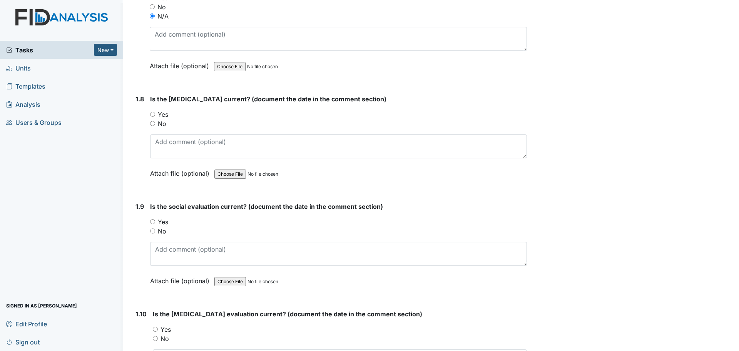
scroll to position [885, 0]
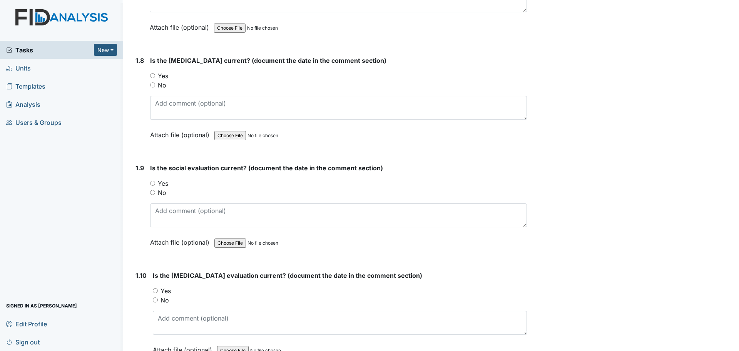
drag, startPoint x: 165, startPoint y: 77, endPoint x: 169, endPoint y: 84, distance: 7.9
click at [165, 77] on label "Yes" at bounding box center [163, 75] width 10 height 9
click at [155, 77] on input "Yes" at bounding box center [152, 75] width 5 height 5
radio input "true"
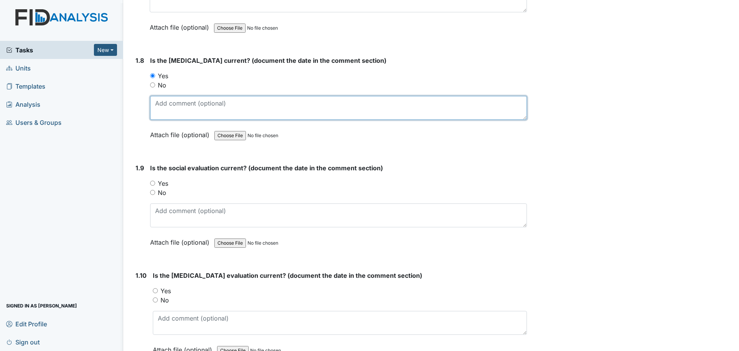
click at [174, 107] on textarea at bounding box center [338, 108] width 377 height 24
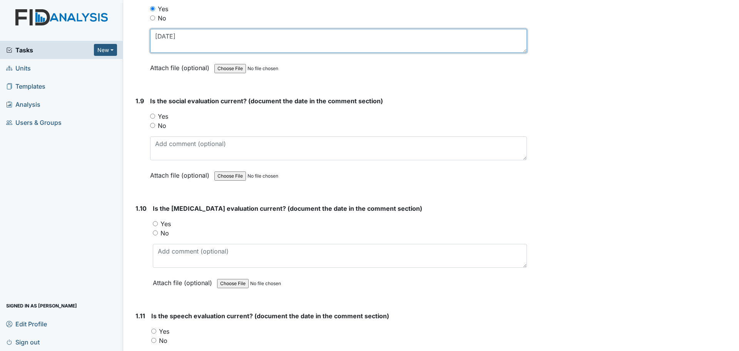
scroll to position [1000, 0]
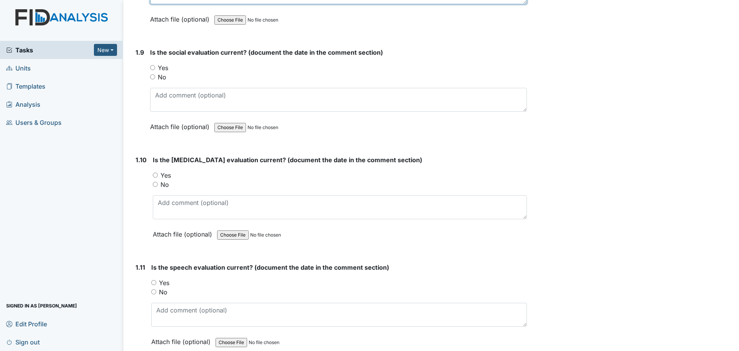
type textarea "6/16/16"
click at [157, 65] on div "Yes" at bounding box center [338, 67] width 377 height 9
drag, startPoint x: 161, startPoint y: 66, endPoint x: 162, endPoint y: 85, distance: 19.3
click at [161, 67] on label "Yes" at bounding box center [163, 67] width 10 height 9
click at [155, 67] on input "Yes" at bounding box center [152, 67] width 5 height 5
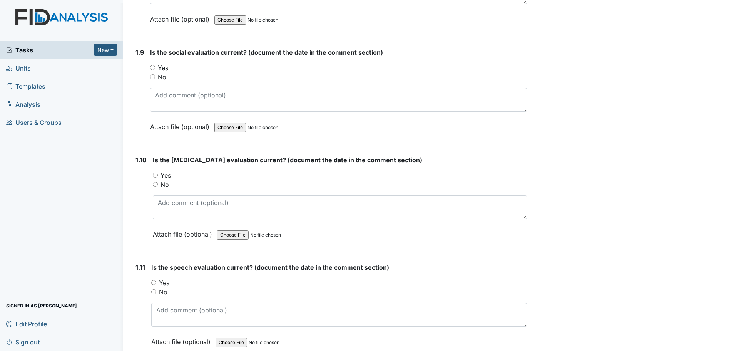
radio input "true"
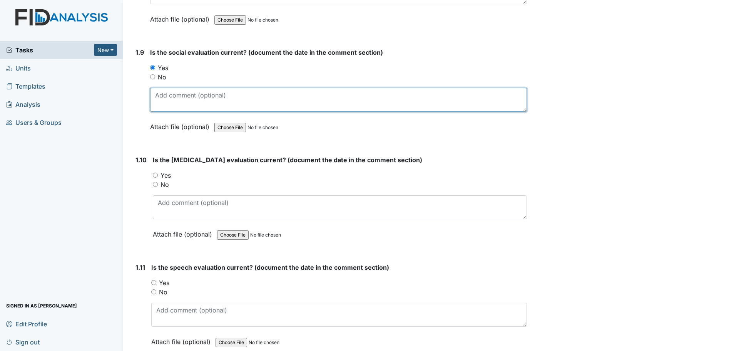
click at [166, 95] on textarea at bounding box center [338, 100] width 377 height 24
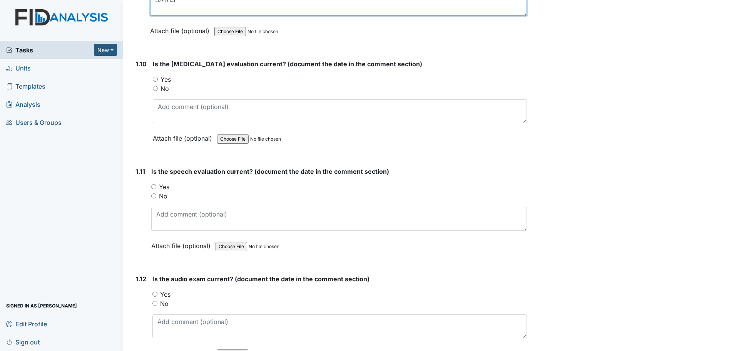
scroll to position [1116, 0]
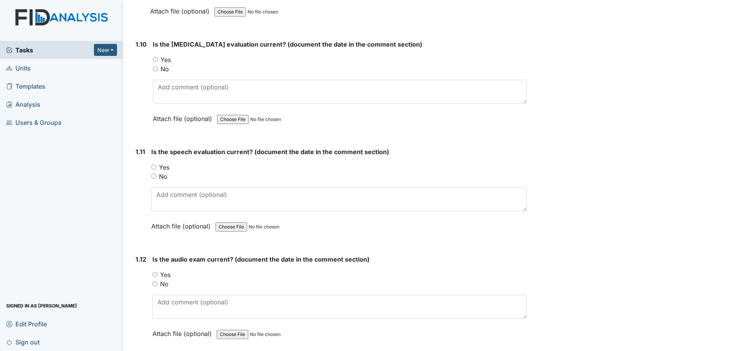
type textarea "10/22/20"
click at [157, 62] on input "Yes" at bounding box center [155, 59] width 5 height 5
radio input "true"
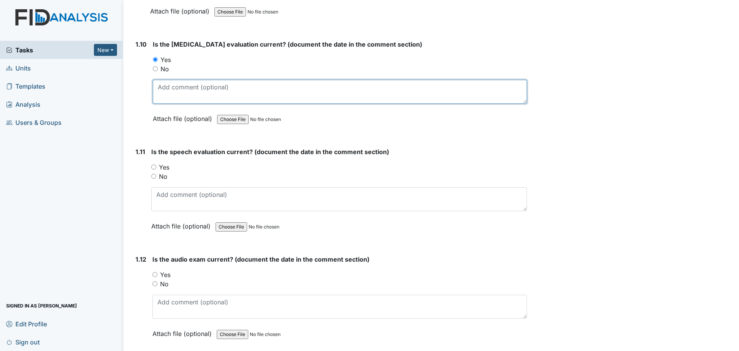
click at [176, 93] on textarea at bounding box center [340, 92] width 374 height 24
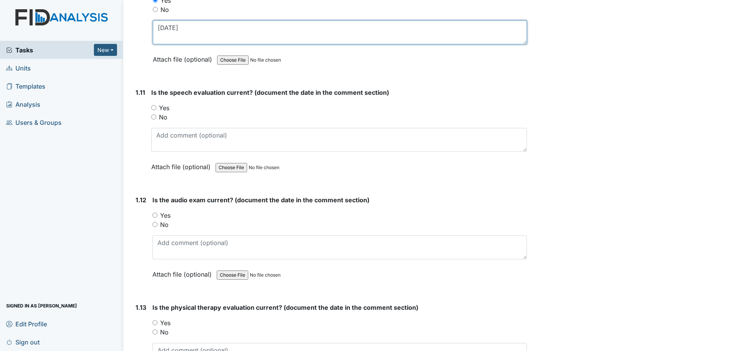
scroll to position [1193, 0]
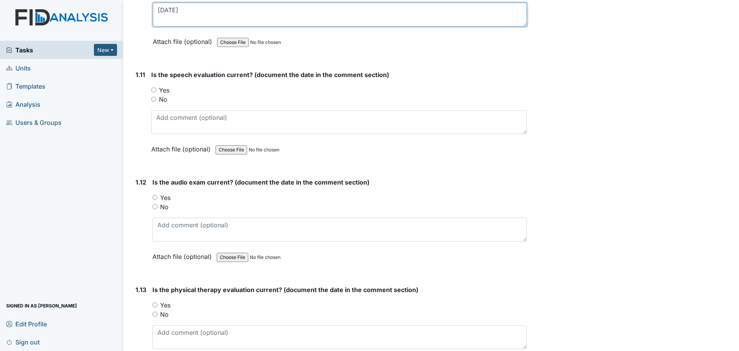
type textarea "3/26/21"
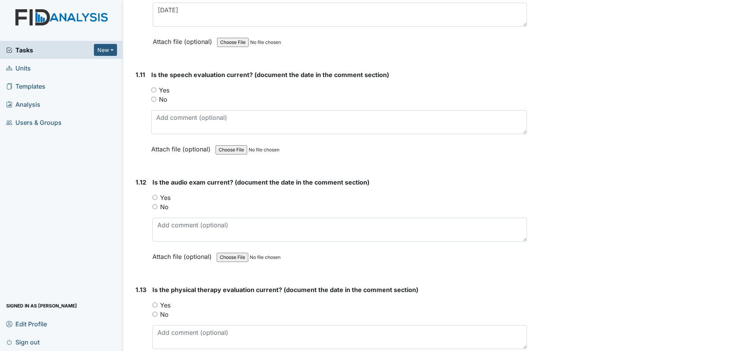
click at [162, 90] on label "Yes" at bounding box center [164, 89] width 10 height 9
click at [156, 90] on input "Yes" at bounding box center [153, 89] width 5 height 5
radio input "true"
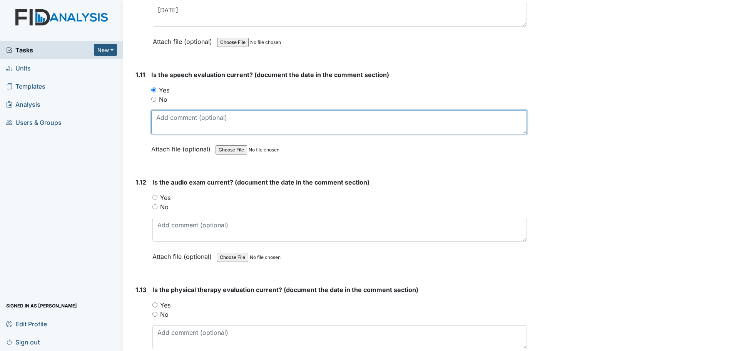
click at [170, 126] on textarea at bounding box center [339, 122] width 376 height 24
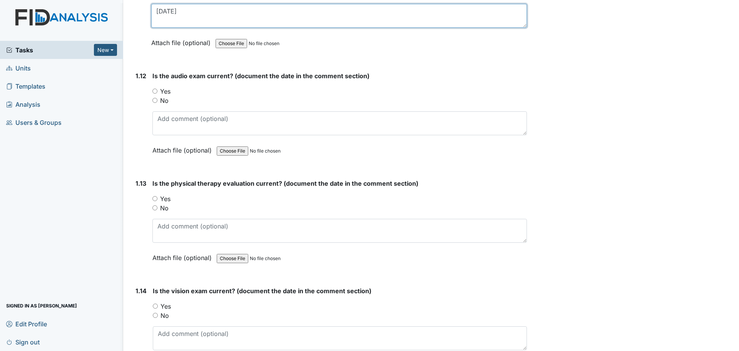
scroll to position [1308, 0]
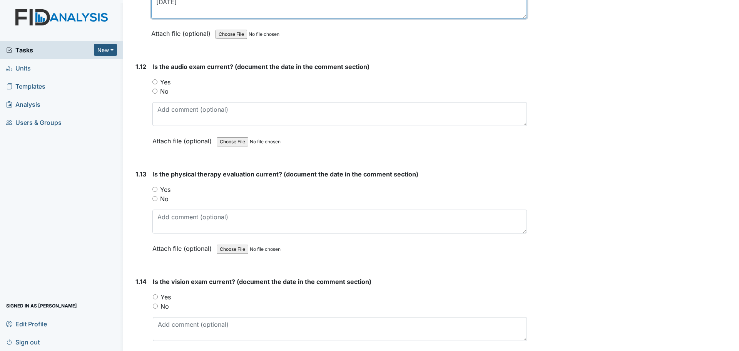
type textarea "10/15/20"
click at [162, 192] on label "Yes" at bounding box center [165, 189] width 10 height 9
click at [157, 192] on input "Yes" at bounding box center [154, 189] width 5 height 5
radio input "true"
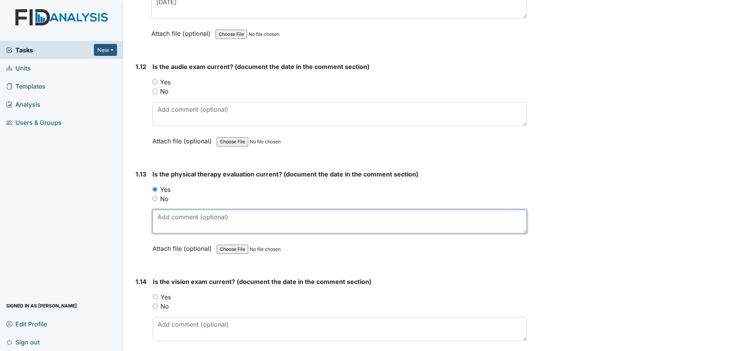
click at [172, 219] on textarea at bounding box center [339, 221] width 374 height 24
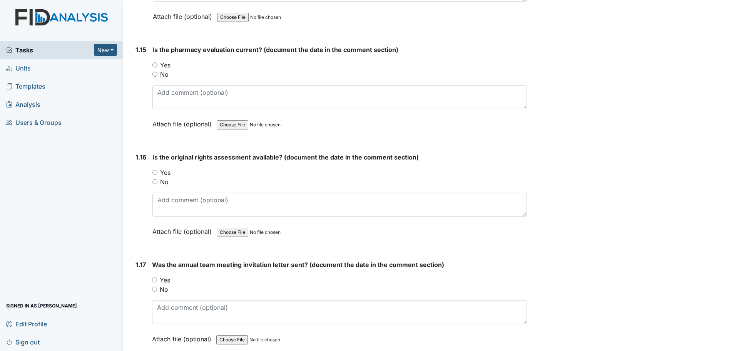
scroll to position [1655, 0]
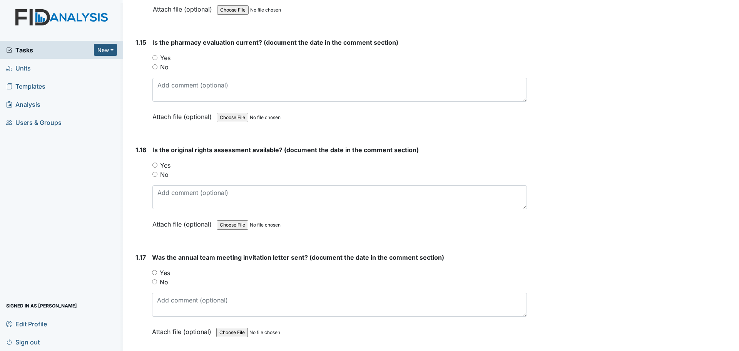
type textarea "5/19/23"
click at [165, 163] on label "Yes" at bounding box center [165, 164] width 10 height 9
click at [157, 163] on input "Yes" at bounding box center [154, 164] width 5 height 5
radio input "true"
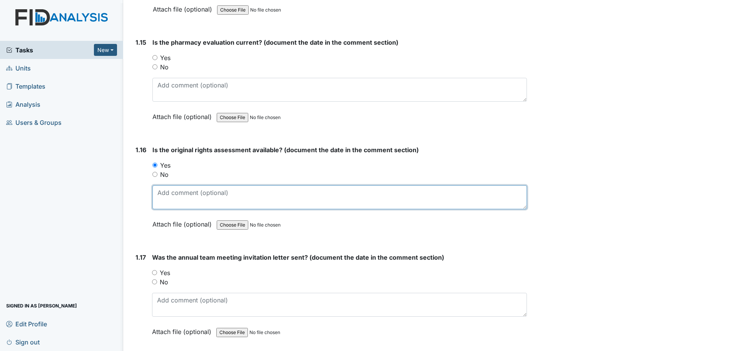
click at [180, 197] on textarea at bounding box center [339, 197] width 374 height 24
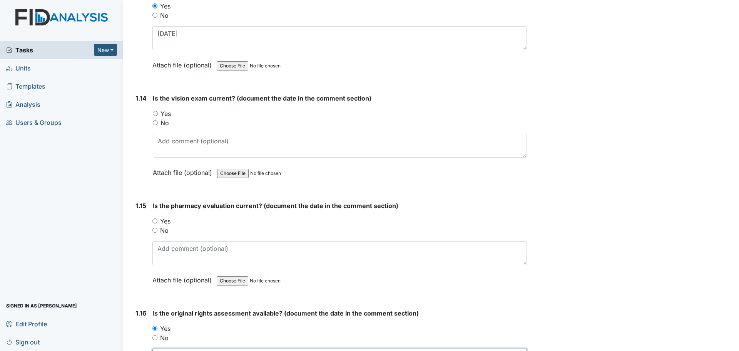
scroll to position [1578, 0]
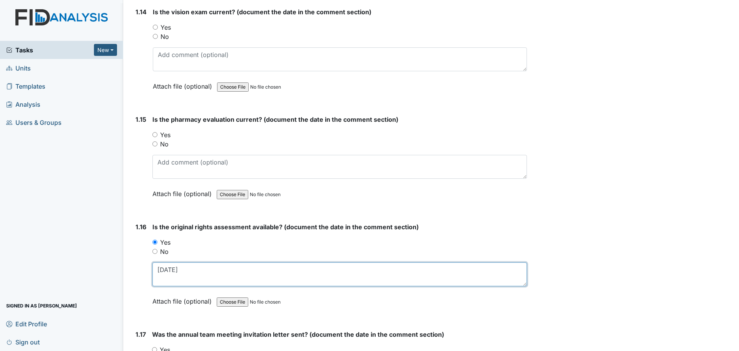
type textarea "7/11/17"
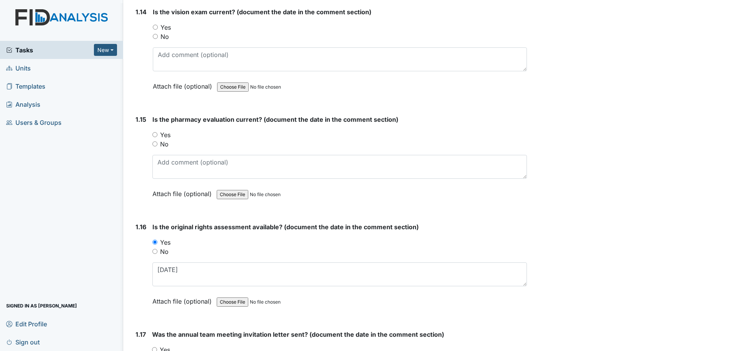
click at [152, 135] on input "Yes" at bounding box center [154, 134] width 5 height 5
radio input "true"
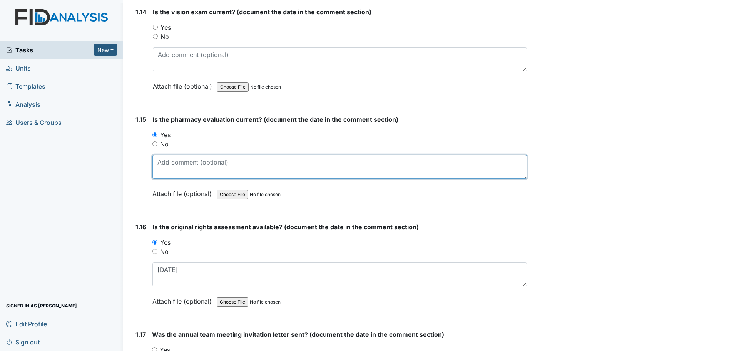
click at [169, 162] on textarea at bounding box center [339, 167] width 374 height 24
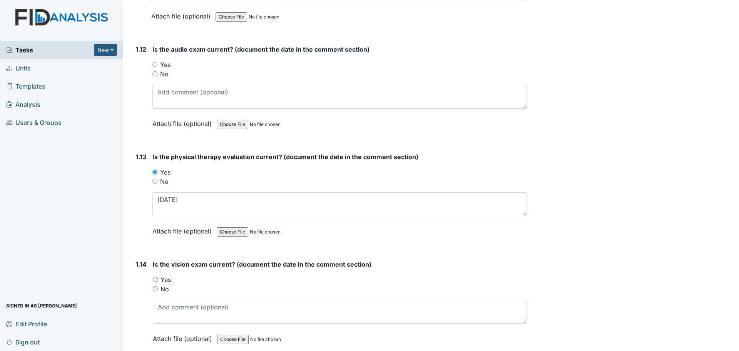
scroll to position [1231, 0]
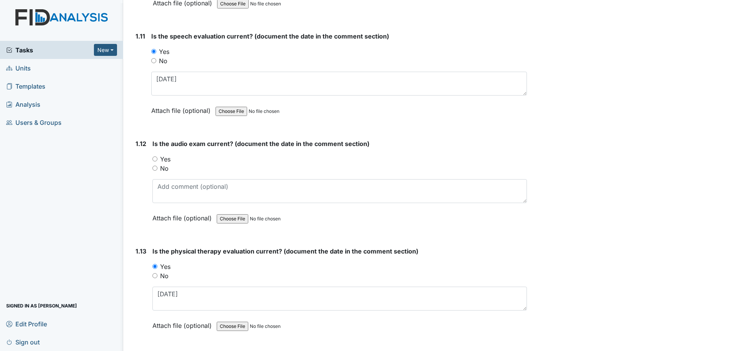
type textarea "9/30/25"
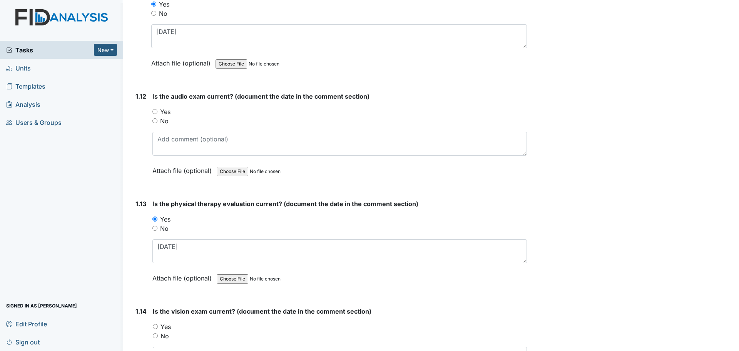
scroll to position [1308, 0]
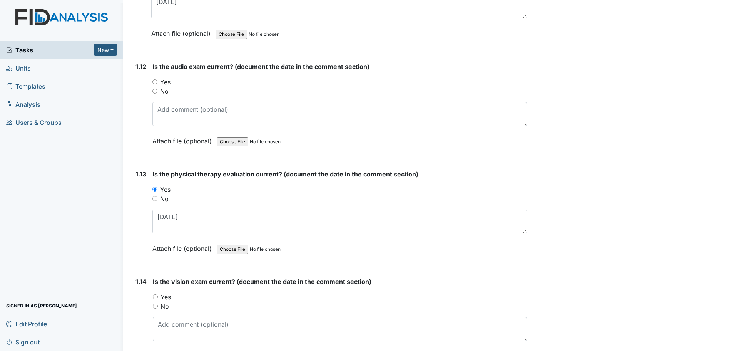
click at [164, 297] on label "Yes" at bounding box center [165, 296] width 10 height 9
click at [158, 297] on input "Yes" at bounding box center [155, 296] width 5 height 5
radio input "true"
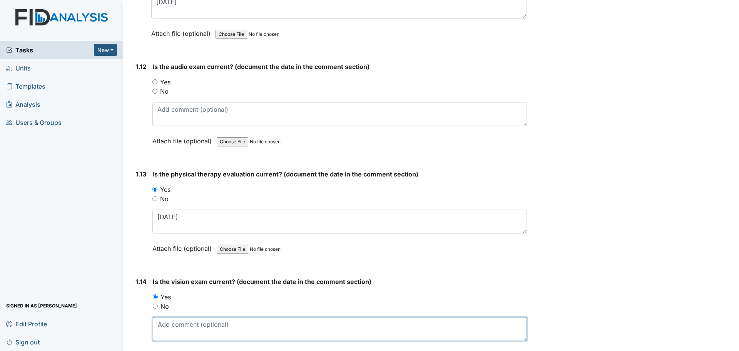
click at [179, 322] on textarea at bounding box center [340, 329] width 374 height 24
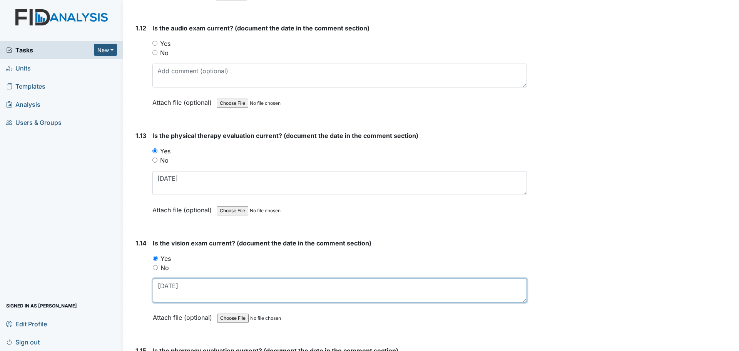
type textarea "7/22/25"
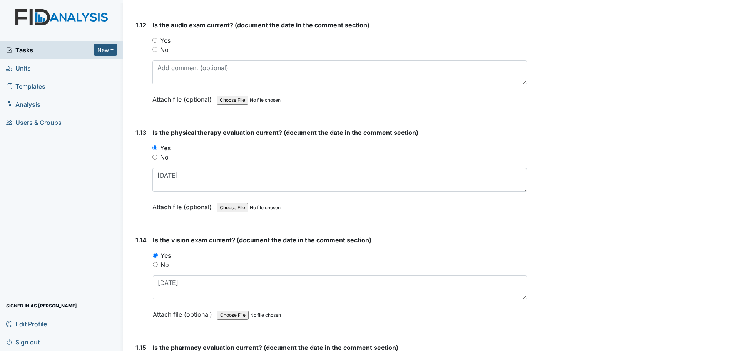
scroll to position [1308, 0]
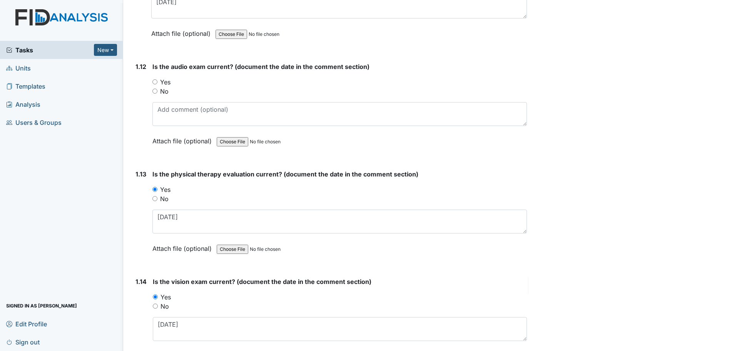
click at [162, 89] on label "No" at bounding box center [164, 91] width 8 height 9
click at [157, 89] on input "No" at bounding box center [154, 91] width 5 height 5
radio input "true"
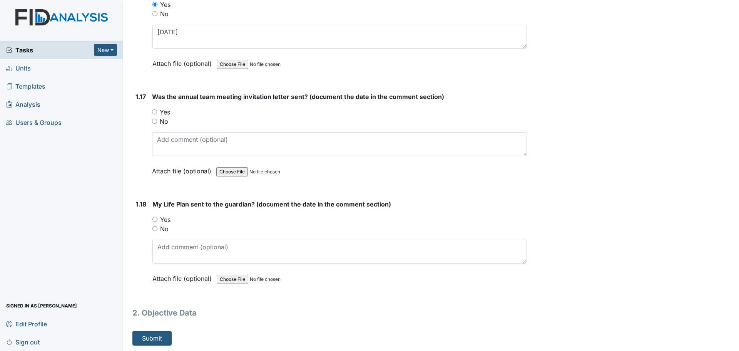
scroll to position [1816, 0]
drag, startPoint x: 163, startPoint y: 110, endPoint x: 175, endPoint y: 115, distance: 13.3
click at [163, 110] on label "Yes" at bounding box center [165, 111] width 10 height 9
click at [157, 110] on input "Yes" at bounding box center [154, 111] width 5 height 5
radio input "true"
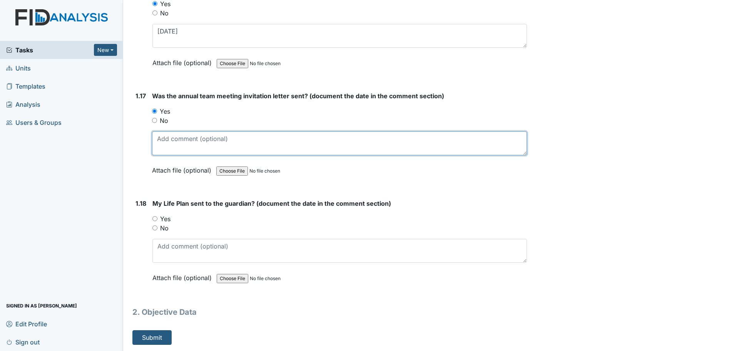
click at [179, 137] on textarea at bounding box center [339, 143] width 375 height 24
type textarea "8/12/24"
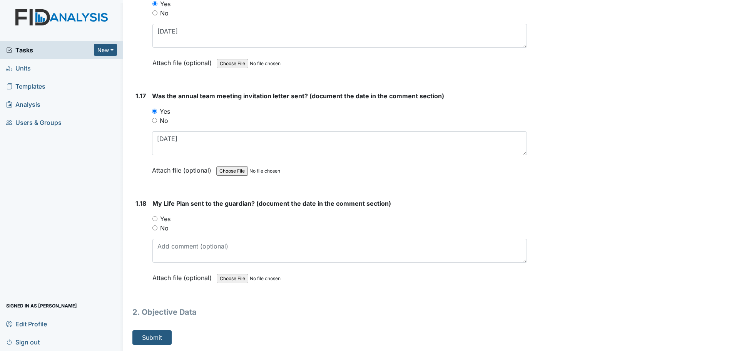
click at [164, 219] on label "Yes" at bounding box center [165, 218] width 10 height 9
click at [157, 219] on input "Yes" at bounding box center [154, 218] width 5 height 5
radio input "true"
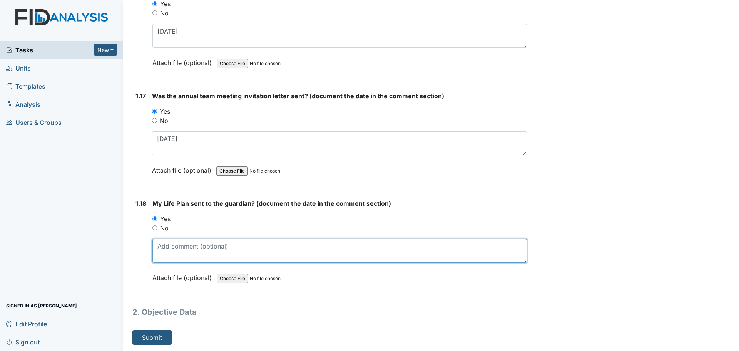
click at [180, 253] on textarea at bounding box center [339, 251] width 374 height 24
type textarea "10/23/24"
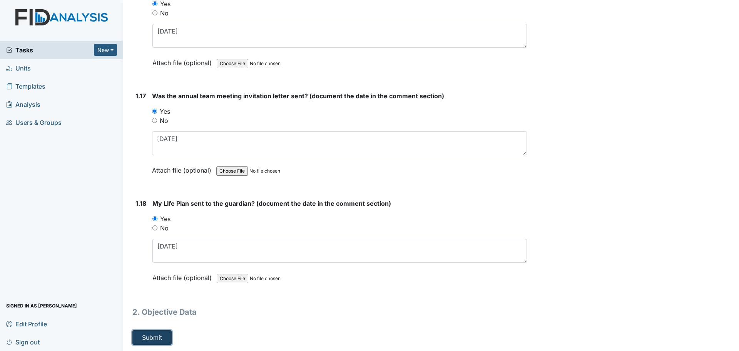
click at [151, 340] on button "Submit" at bounding box center [151, 337] width 39 height 15
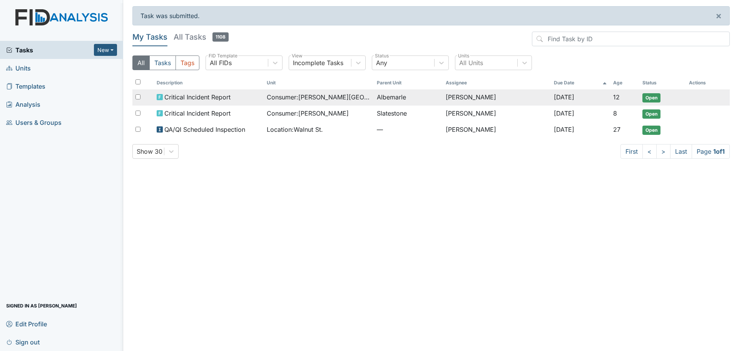
click at [307, 98] on span "Consumer : [PERSON_NAME]" at bounding box center [319, 96] width 104 height 9
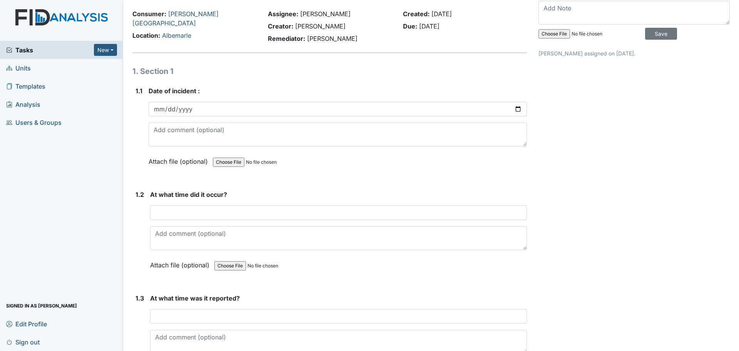
scroll to position [38, 0]
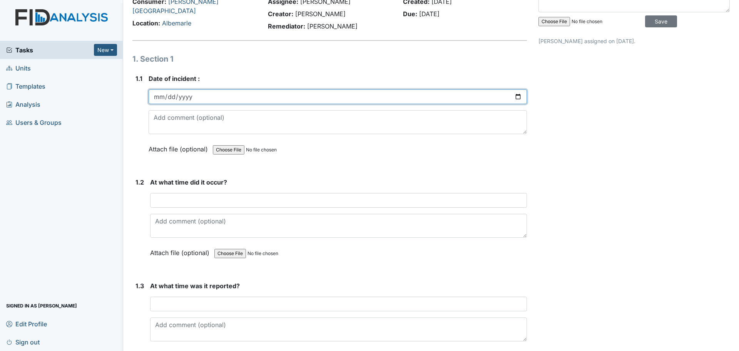
click at [515, 96] on input "date" at bounding box center [338, 96] width 378 height 15
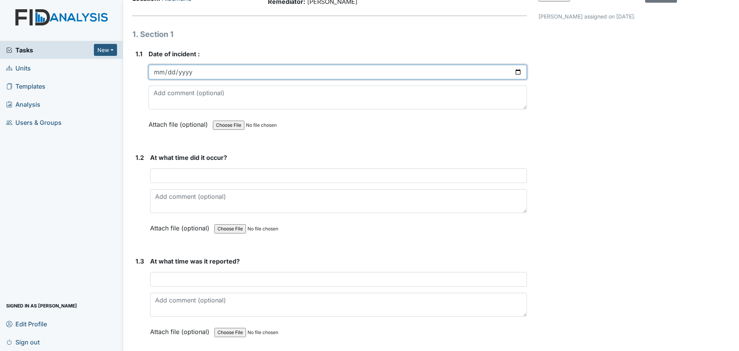
scroll to position [77, 0]
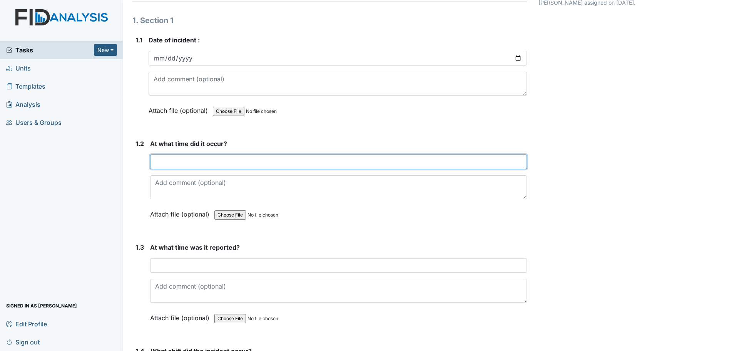
click at [195, 160] on input "text" at bounding box center [338, 161] width 377 height 15
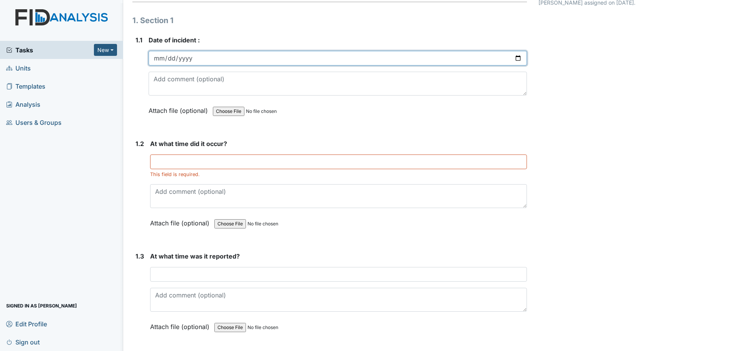
click at [514, 57] on input "[DATE]" at bounding box center [338, 58] width 378 height 15
type input "[DATE]"
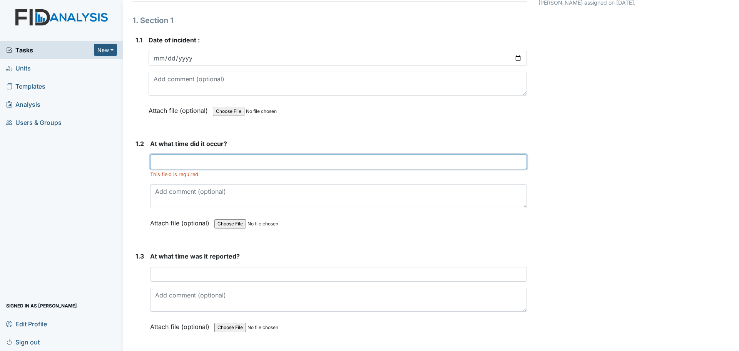
click at [169, 161] on input "text" at bounding box center [338, 161] width 377 height 15
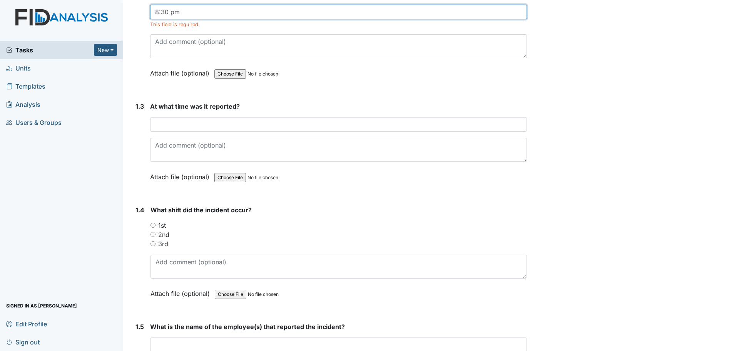
scroll to position [231, 0]
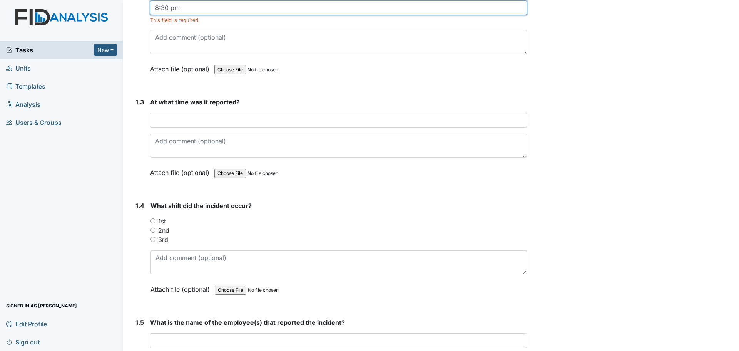
type input "8:30 pm"
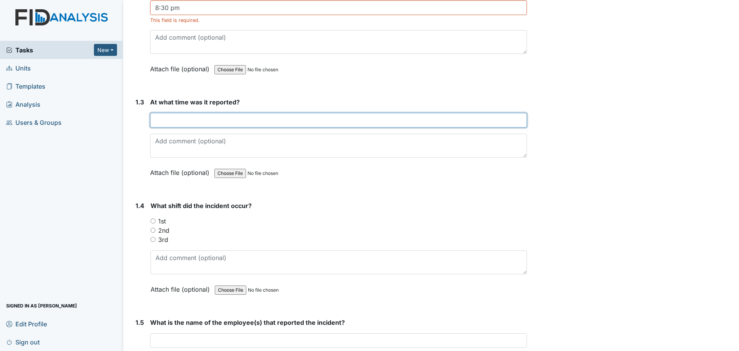
click at [220, 121] on input "text" at bounding box center [338, 120] width 377 height 15
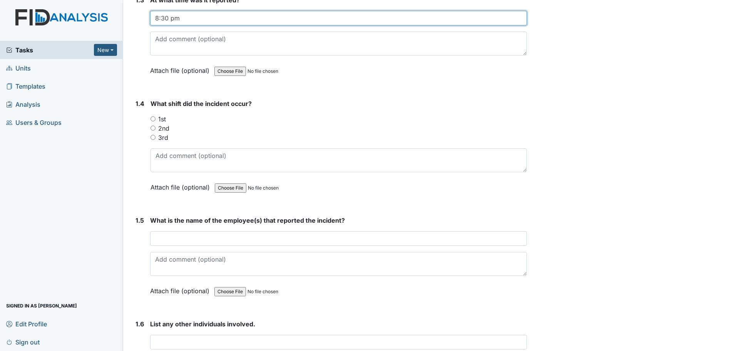
scroll to position [346, 0]
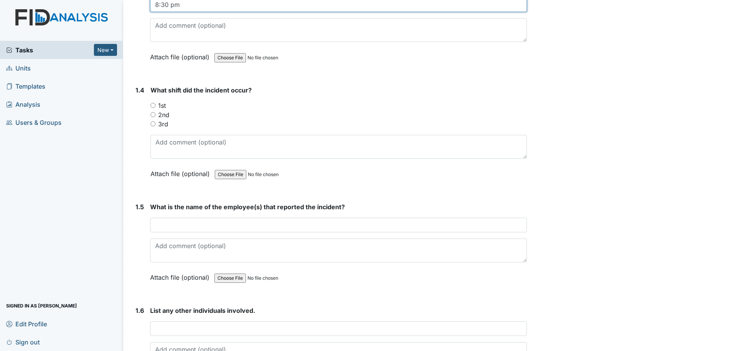
type input "8:30 pm"
click at [164, 117] on label "2nd" at bounding box center [163, 114] width 11 height 9
click at [155, 117] on input "2nd" at bounding box center [152, 114] width 5 height 5
radio input "true"
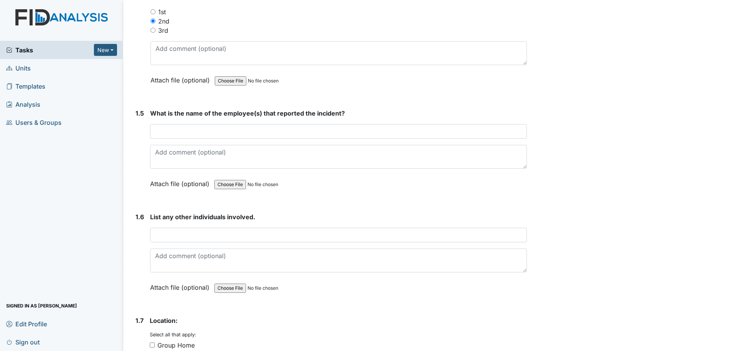
scroll to position [462, 0]
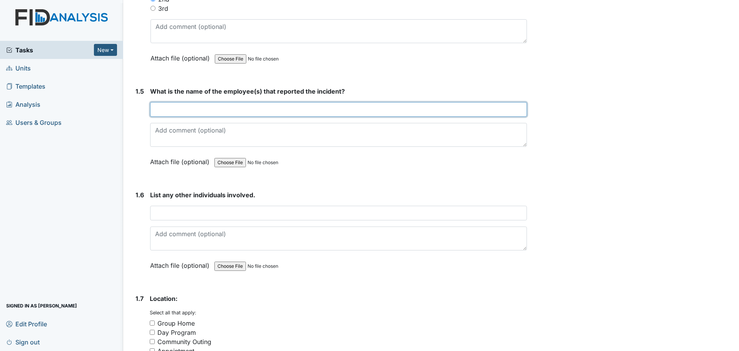
click at [281, 113] on input "text" at bounding box center [338, 109] width 377 height 15
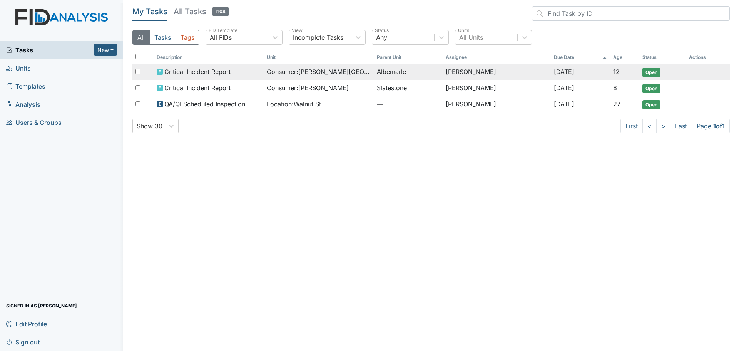
click at [208, 74] on span "Critical Incident Report" at bounding box center [197, 71] width 66 height 9
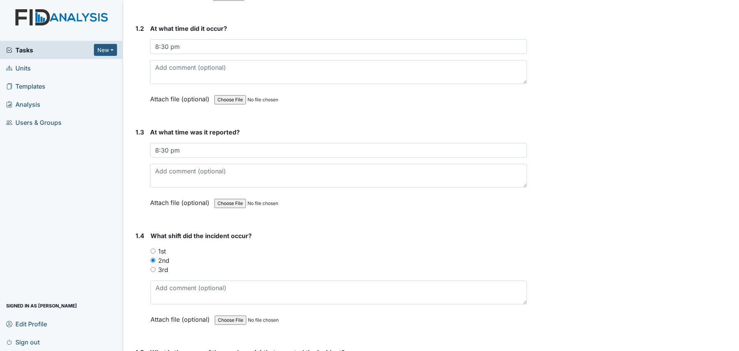
scroll to position [192, 0]
